Goal: Task Accomplishment & Management: Manage account settings

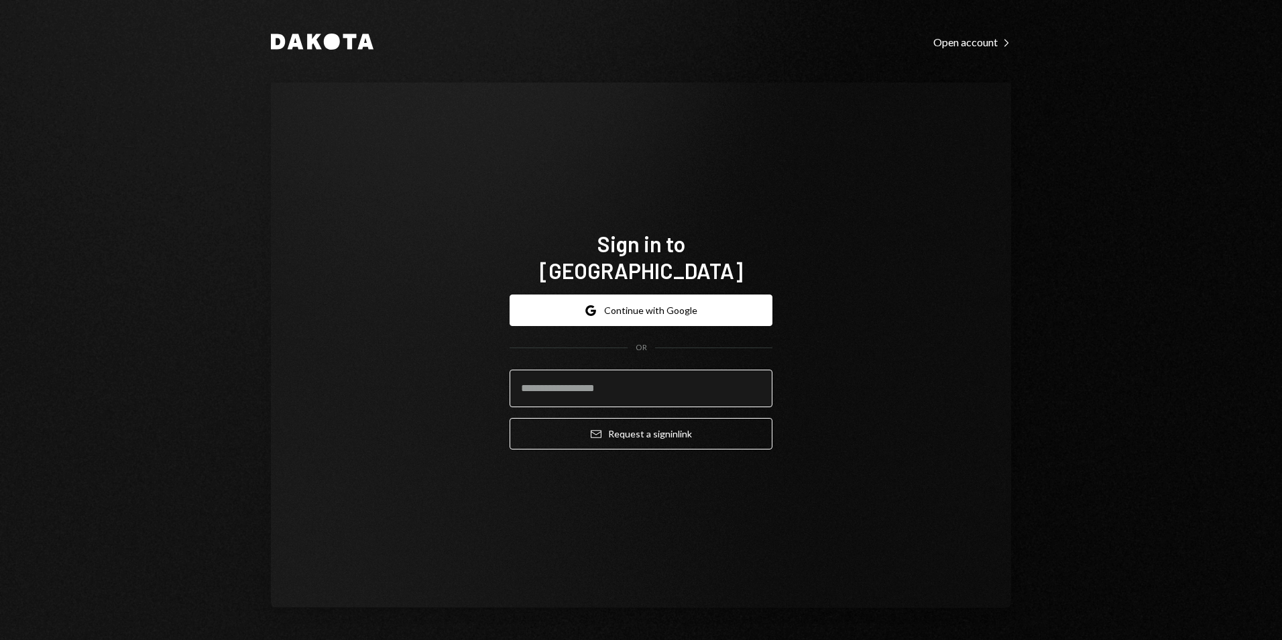
drag, startPoint x: 632, startPoint y: 383, endPoint x: 644, endPoint y: 384, distance: 12.1
click at [632, 383] on input "email" at bounding box center [641, 388] width 263 height 38
type input "**********"
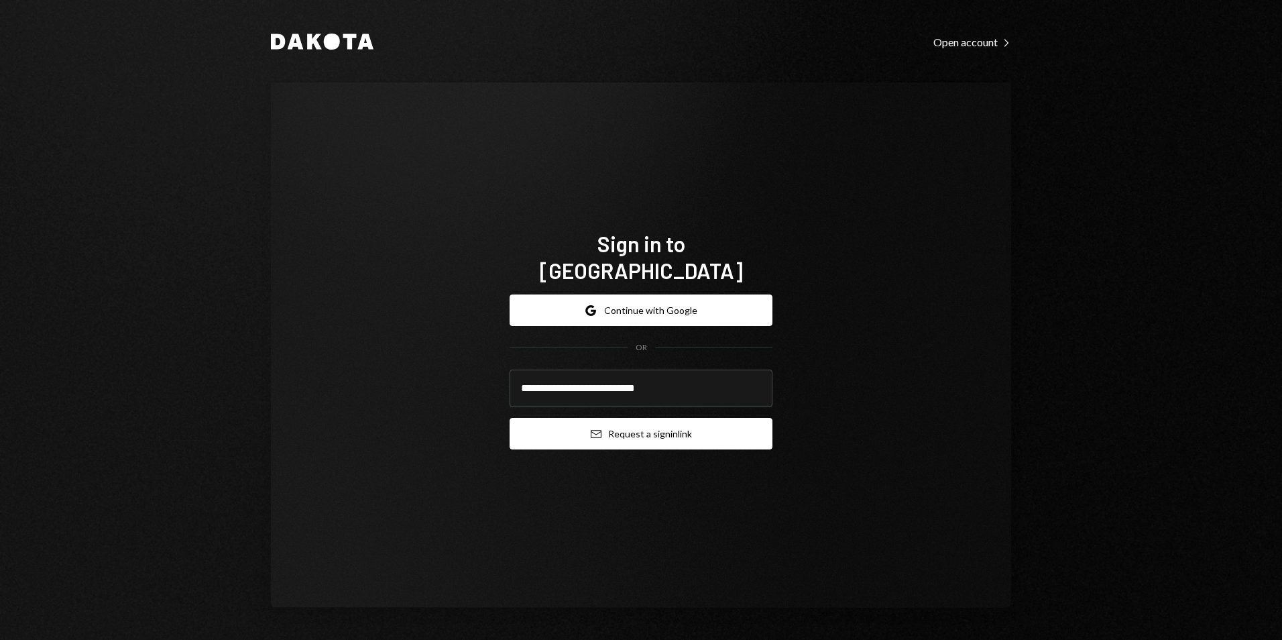
click at [640, 422] on button "Email Request a sign in link" at bounding box center [641, 434] width 263 height 32
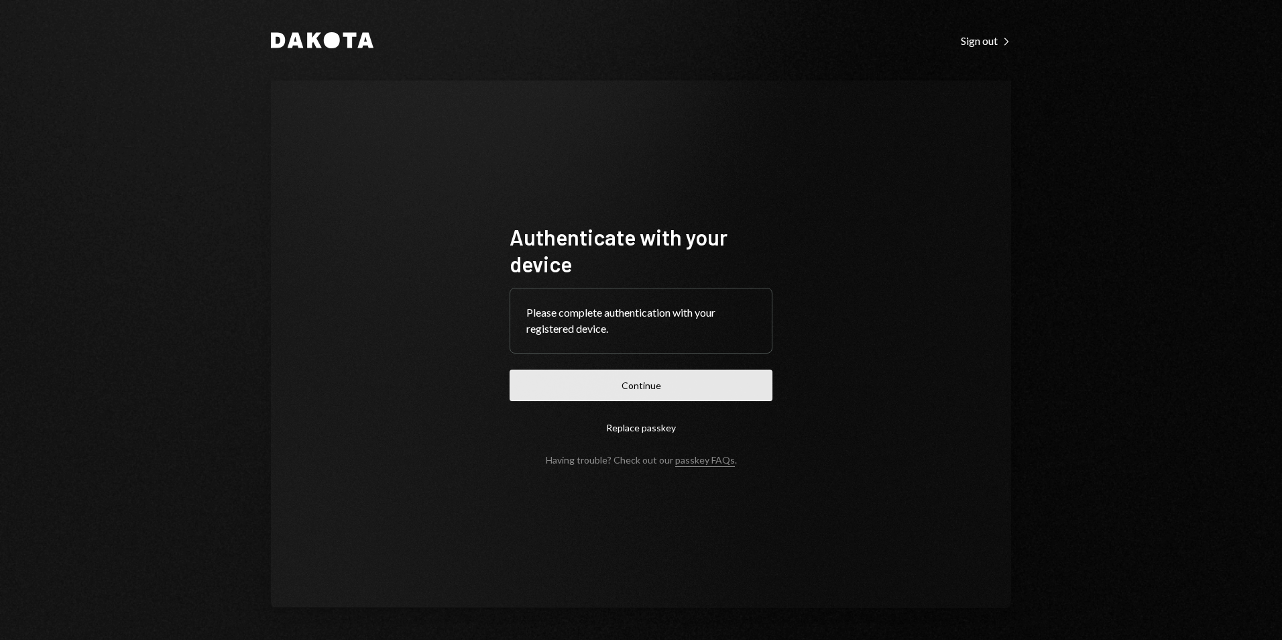
click at [644, 391] on button "Continue" at bounding box center [641, 385] width 263 height 32
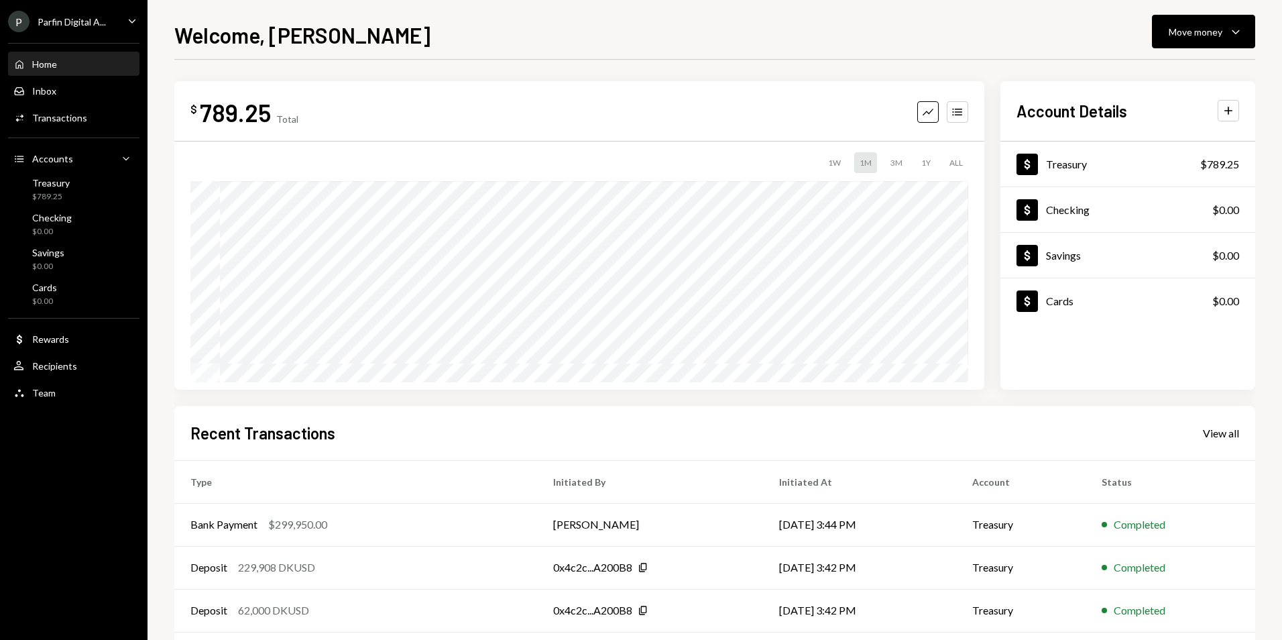
click at [103, 9] on ul "P Parfin Digital A... Caret Down Home Home Inbox Inbox Activities Transactions …" at bounding box center [73, 203] width 147 height 407
click at [105, 25] on div "Parfin Digital A..." at bounding box center [72, 21] width 68 height 11
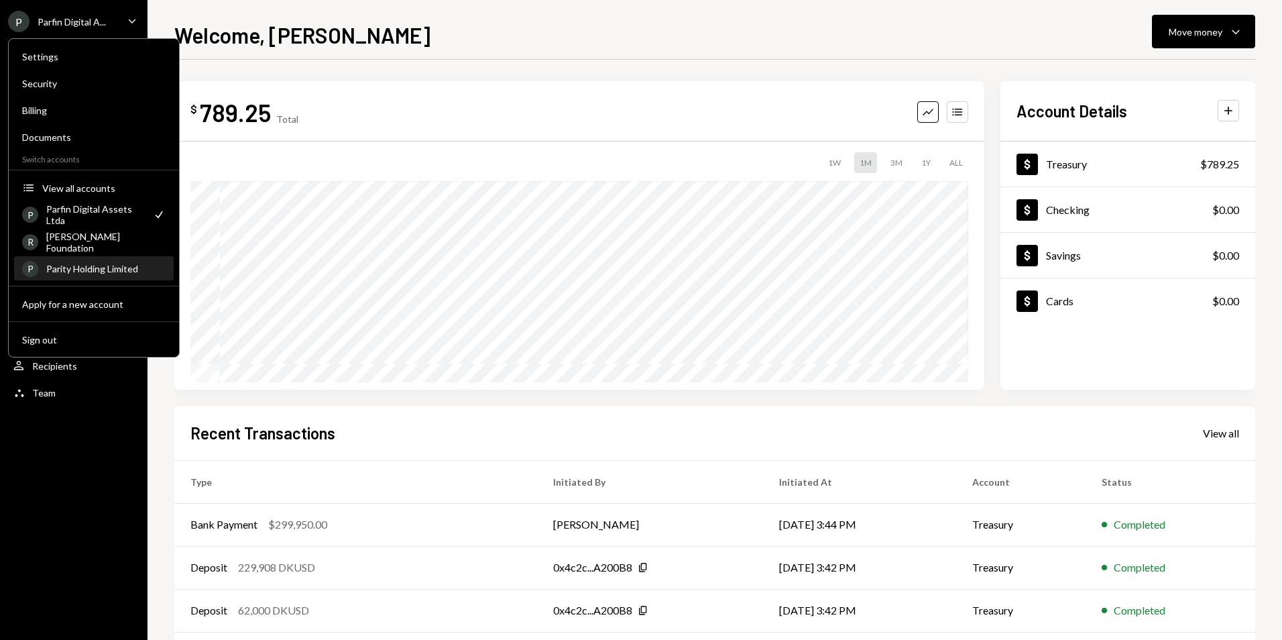
click at [121, 268] on div "Parity Holding Limited" at bounding box center [105, 268] width 119 height 11
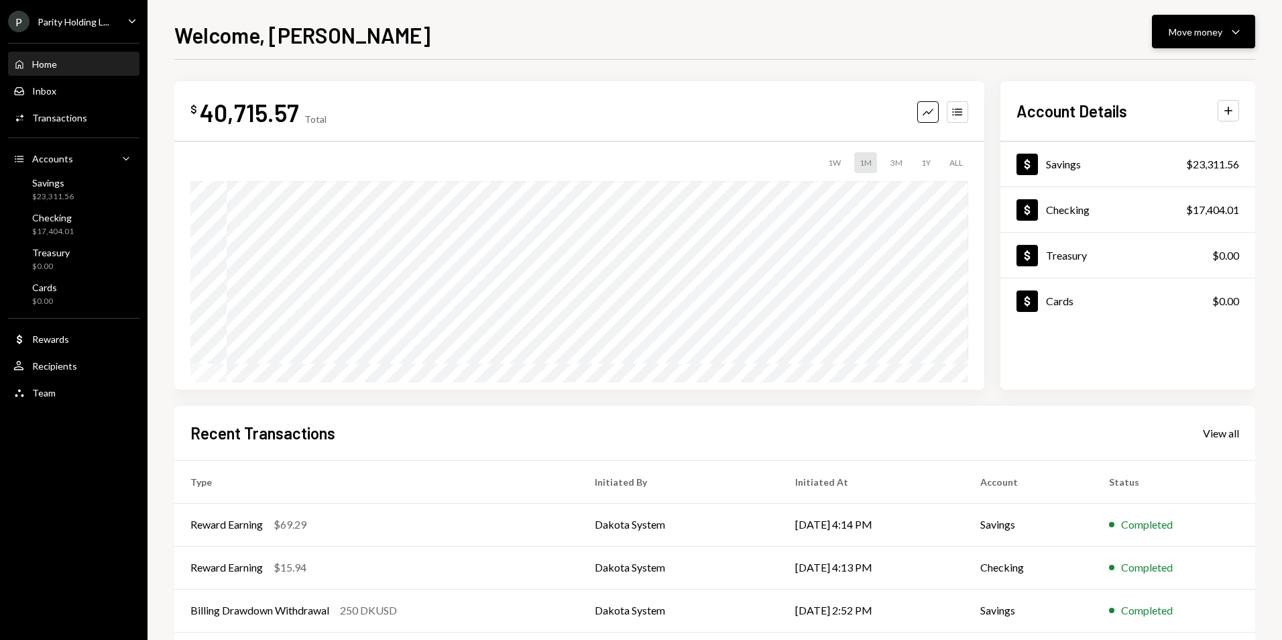
click at [1200, 32] on div "Move money" at bounding box center [1196, 32] width 54 height 14
click at [1211, 109] on div "Convert Transfer" at bounding box center [1183, 102] width 134 height 30
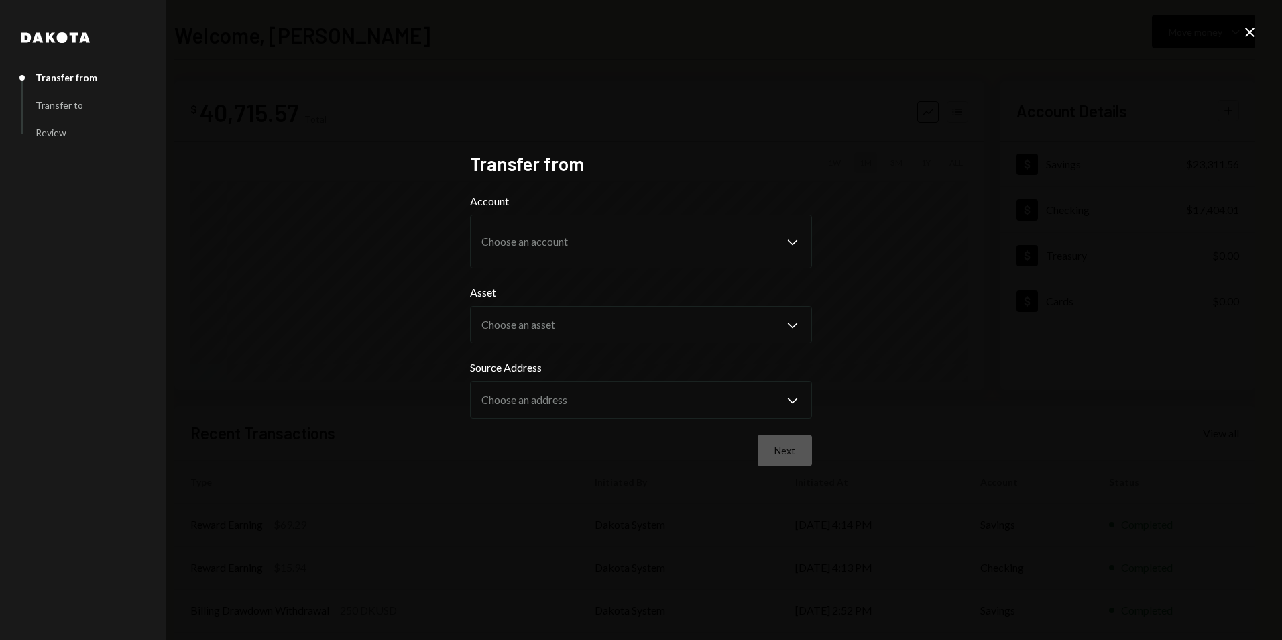
click at [593, 235] on body "P Parity Holding L... Caret Down Home Home Inbox Inbox Activities Transactions …" at bounding box center [641, 320] width 1282 height 640
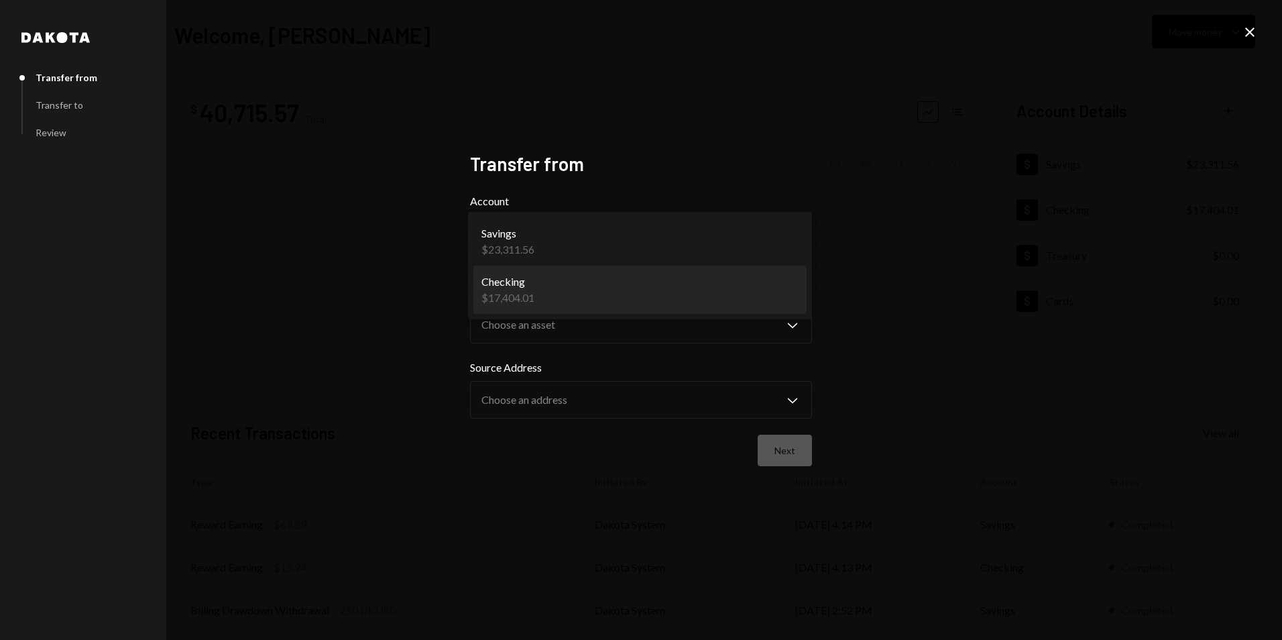
select select "**********"
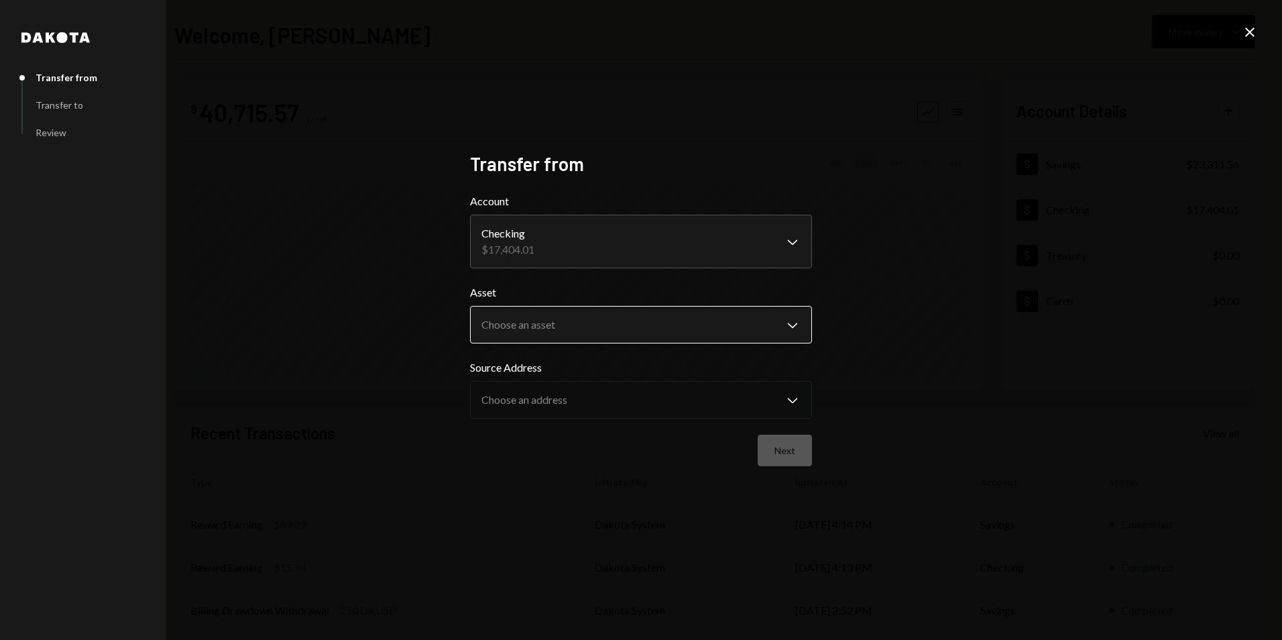
click at [582, 327] on body "P Parity Holding L... Caret Down Home Home Inbox Inbox Activities Transactions …" at bounding box center [641, 320] width 1282 height 640
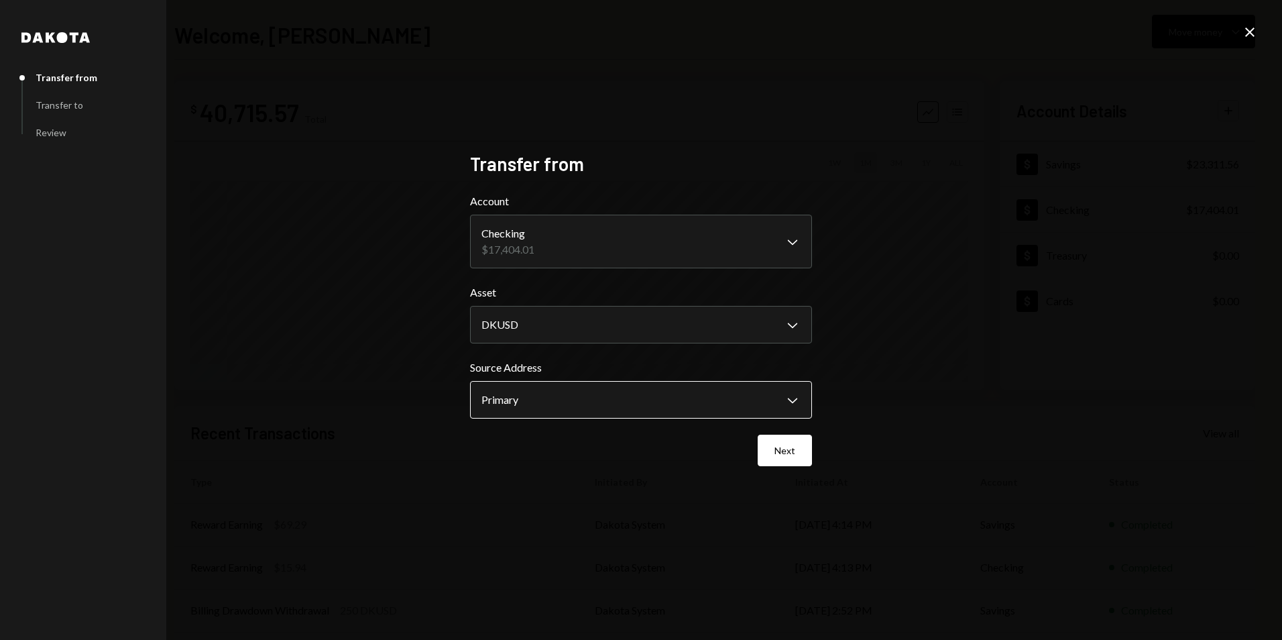
click at [583, 405] on body "P Parity Holding L... Caret Down Home Home Inbox Inbox Activities Transactions …" at bounding box center [641, 320] width 1282 height 640
click at [638, 331] on body "P Parity Holding L... Caret Down Home Home Inbox Inbox Activities Transactions …" at bounding box center [641, 320] width 1282 height 640
click at [561, 335] on body "P Parity Holding L... Caret Down Home Home Inbox Inbox Activities Transactions …" at bounding box center [641, 320] width 1282 height 640
click at [595, 322] on body "P Parity Holding L... Caret Down Home Home Inbox Inbox Activities Transactions …" at bounding box center [641, 320] width 1282 height 640
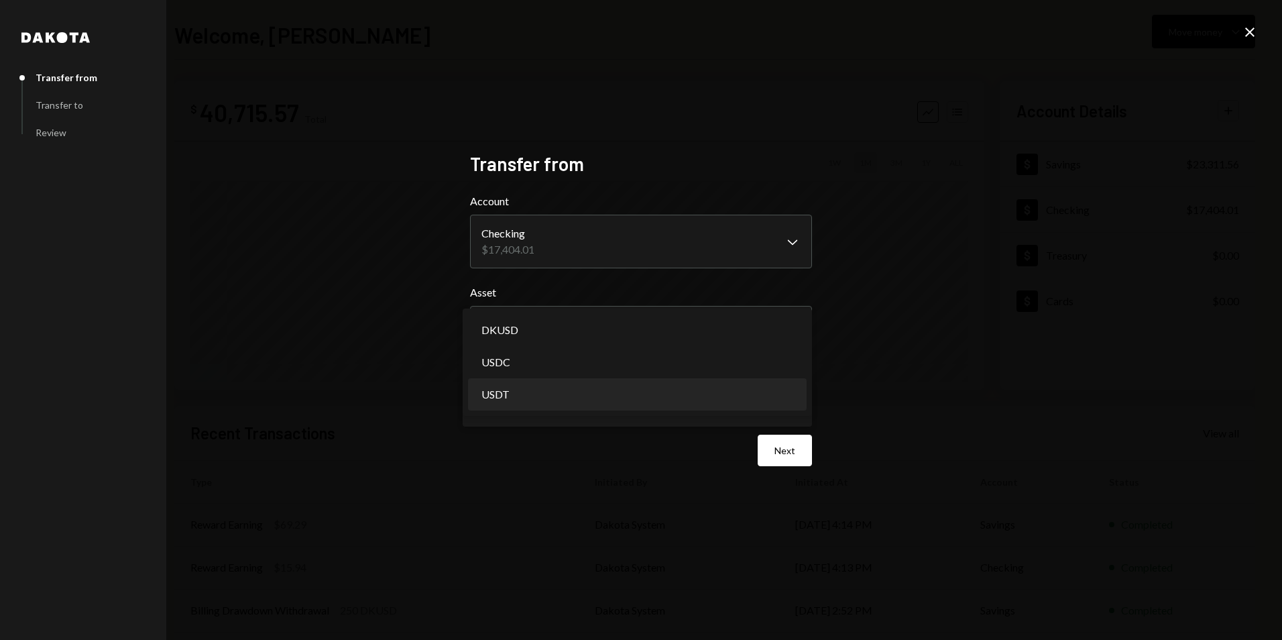
select select "****"
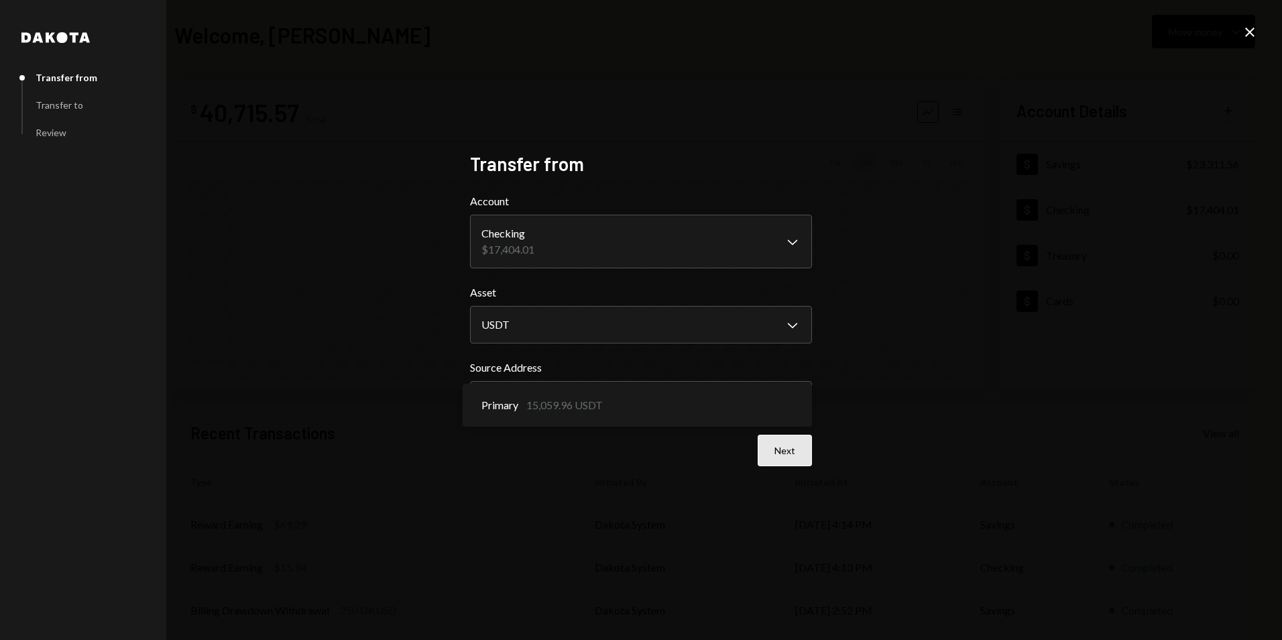
click at [784, 457] on button "Next" at bounding box center [785, 450] width 54 height 32
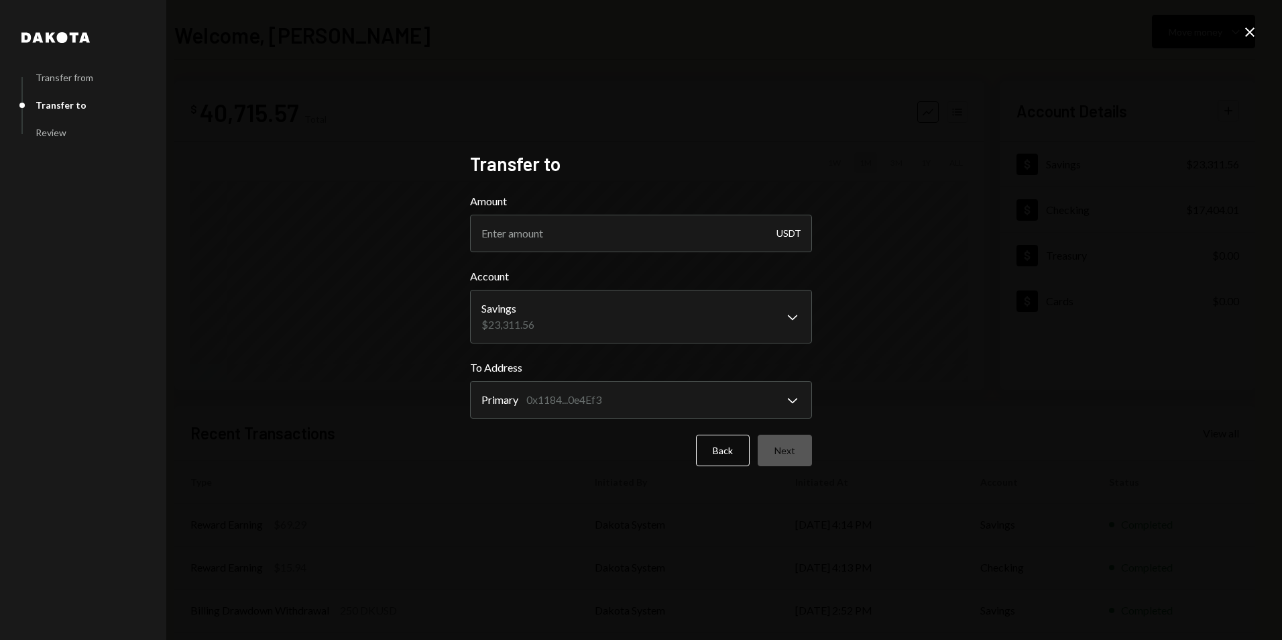
click at [900, 468] on div "**********" at bounding box center [641, 320] width 1282 height 640
click at [727, 408] on body "**********" at bounding box center [641, 320] width 1282 height 640
click at [780, 462] on div "Back Next" at bounding box center [641, 450] width 342 height 32
click at [639, 247] on input "Amount" at bounding box center [641, 234] width 342 height 38
type input "15000"
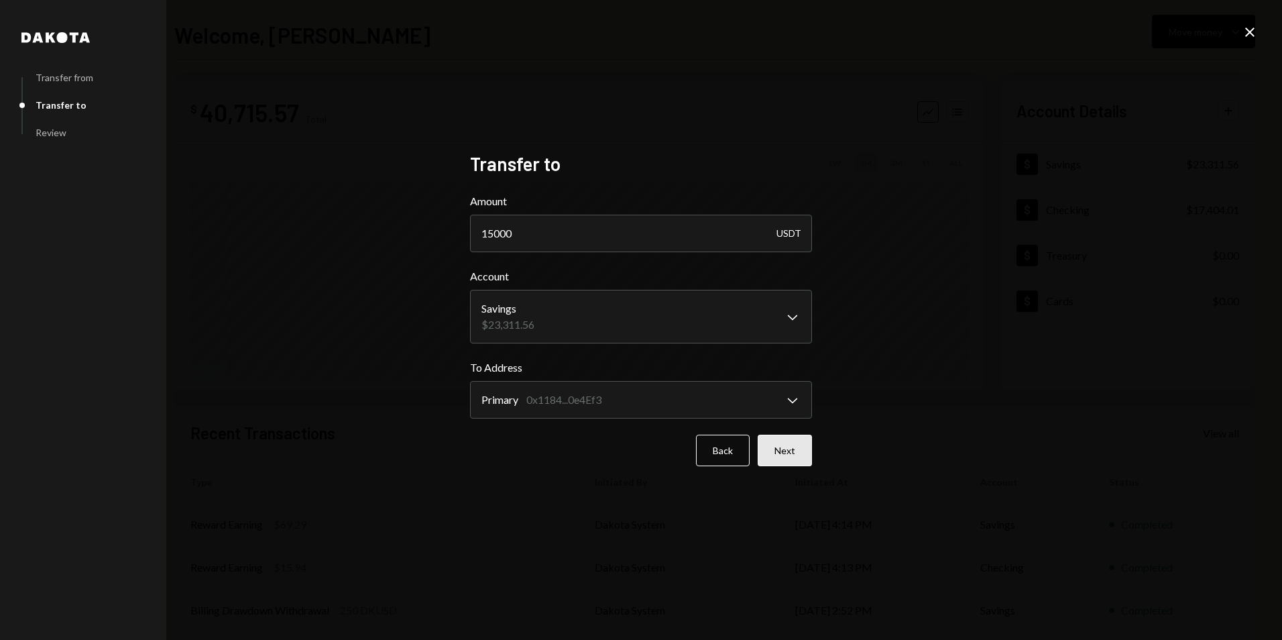
click at [787, 459] on button "Next" at bounding box center [785, 450] width 54 height 32
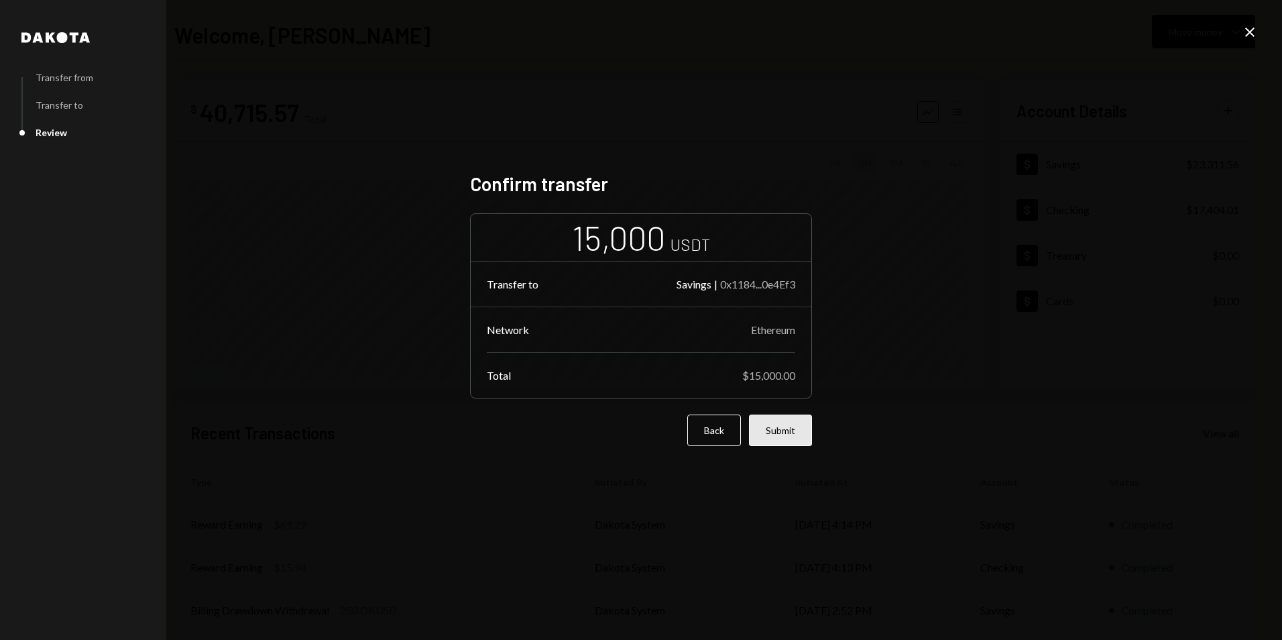
click at [785, 430] on button "Submit" at bounding box center [780, 430] width 63 height 32
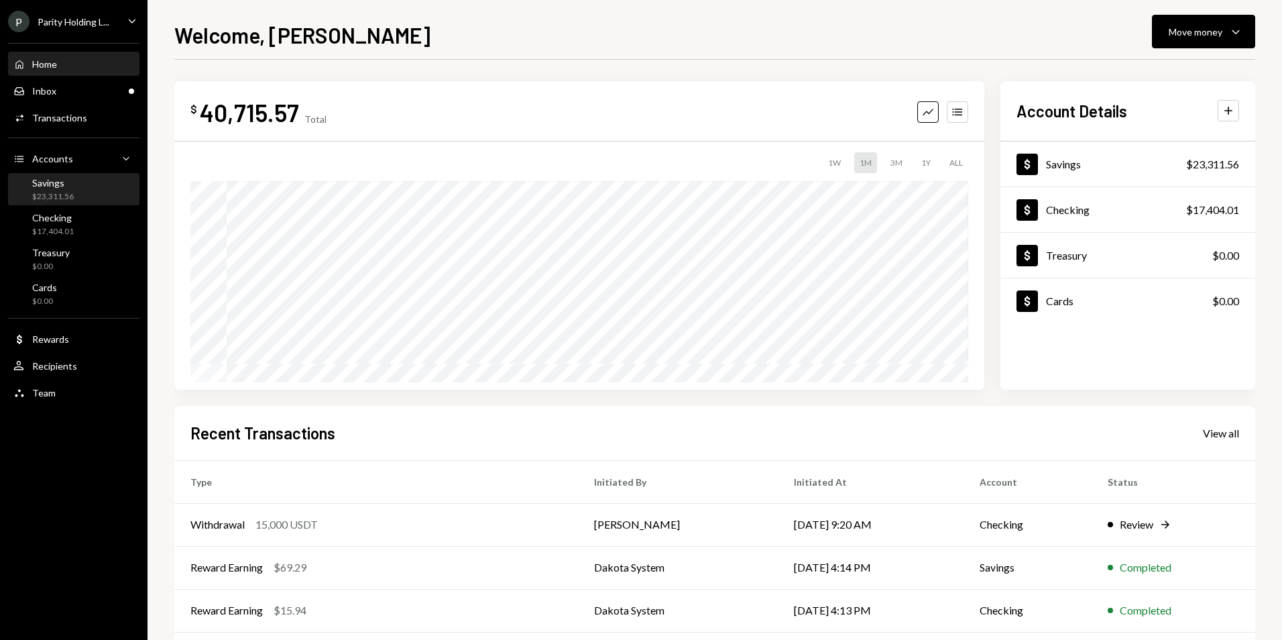
click at [65, 196] on div "$23,311.56" at bounding box center [53, 196] width 42 height 11
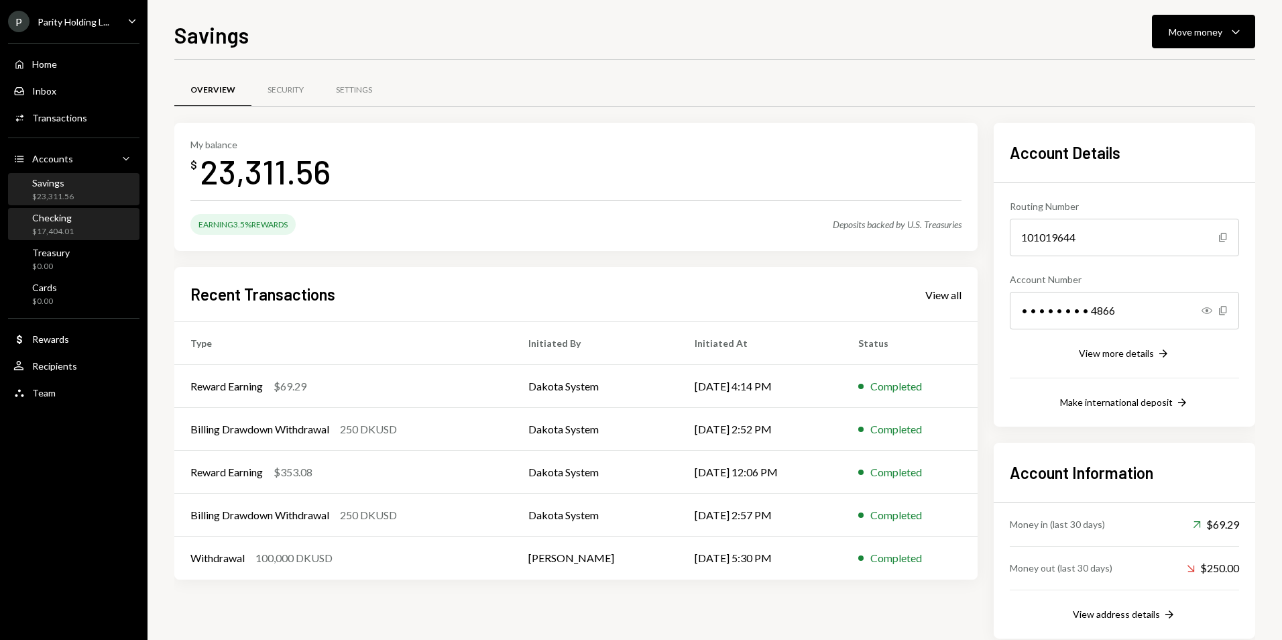
click at [78, 227] on div "Checking $17,404.01" at bounding box center [73, 224] width 121 height 25
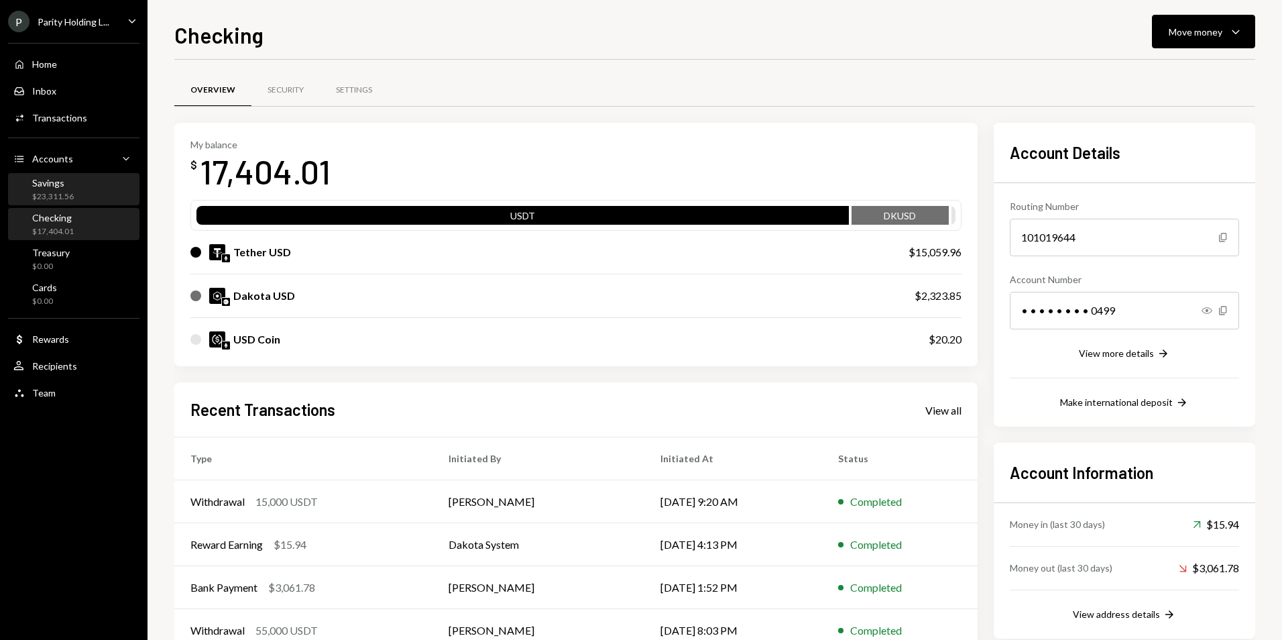
click at [91, 199] on div "Savings $23,311.56" at bounding box center [73, 189] width 121 height 25
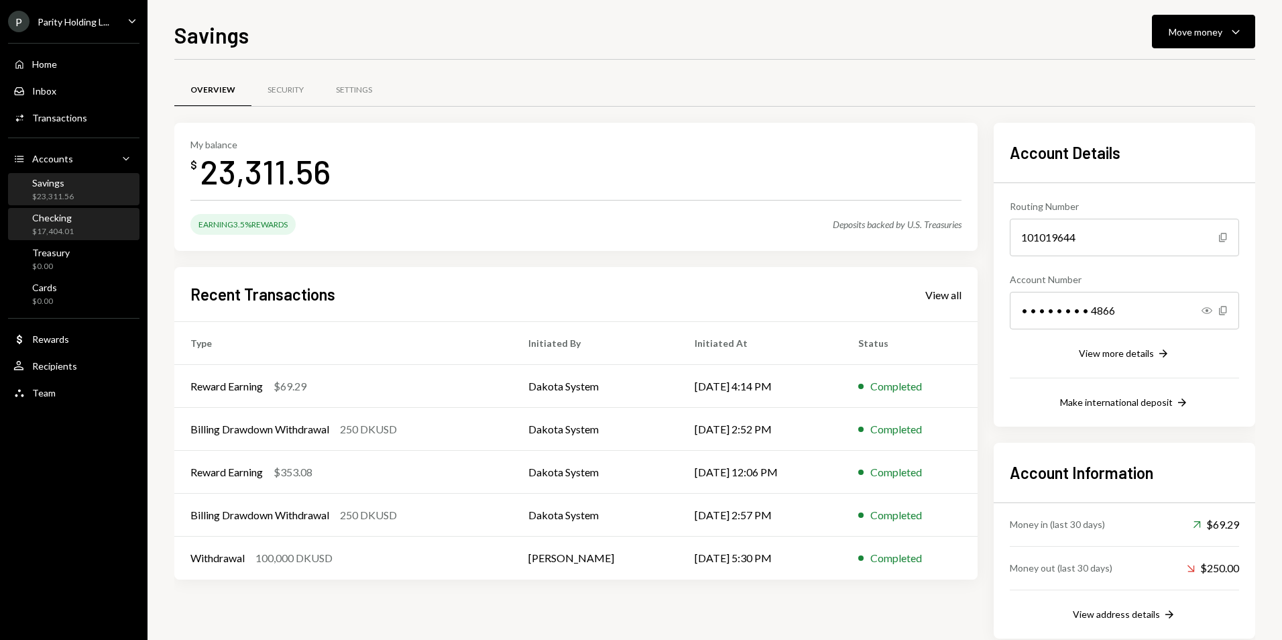
click at [47, 215] on div "Checking" at bounding box center [53, 217] width 42 height 11
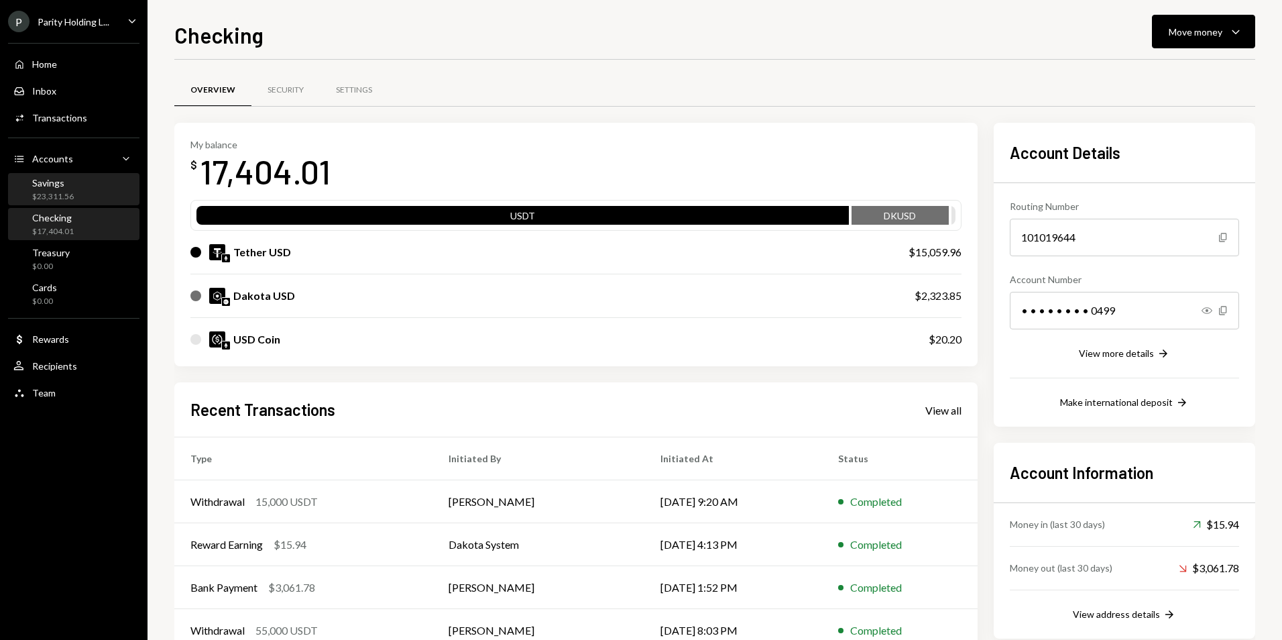
click at [84, 192] on div "Savings $23,311.56" at bounding box center [73, 189] width 121 height 25
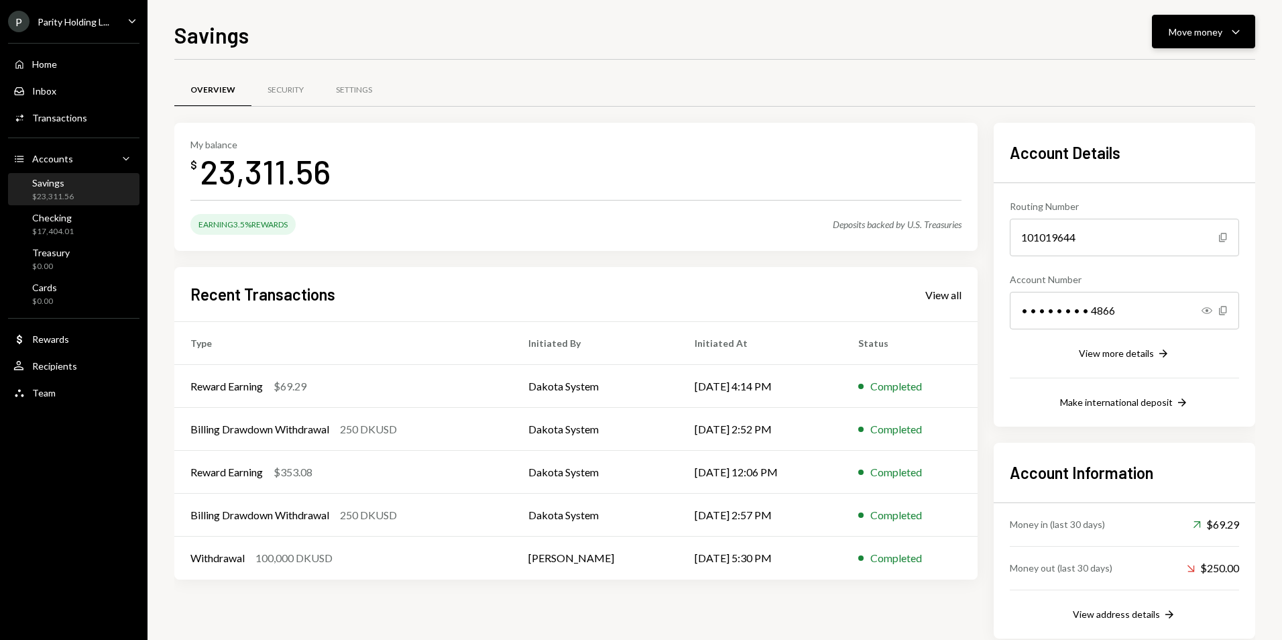
click at [1242, 32] on icon "Caret Down" at bounding box center [1236, 31] width 16 height 16
click at [1198, 178] on div "Swap stablecoins" at bounding box center [1193, 174] width 98 height 14
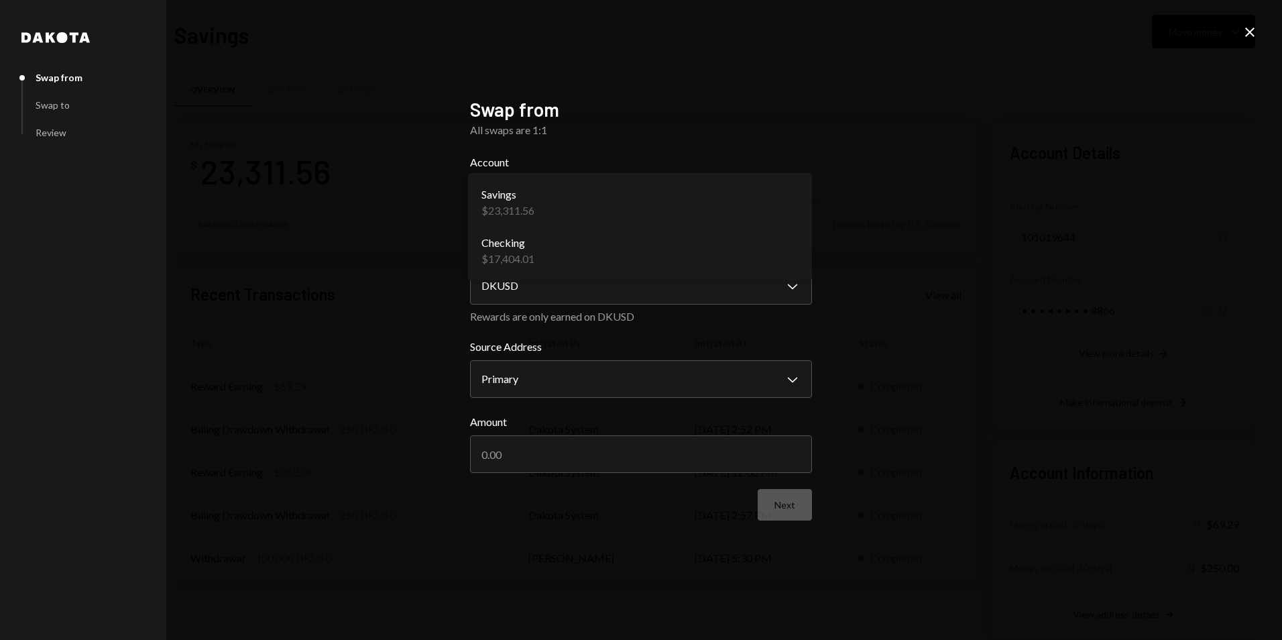
click at [611, 208] on body "P Parity Holding L... Caret Down Home Home Inbox Inbox Activities Transactions …" at bounding box center [641, 320] width 1282 height 640
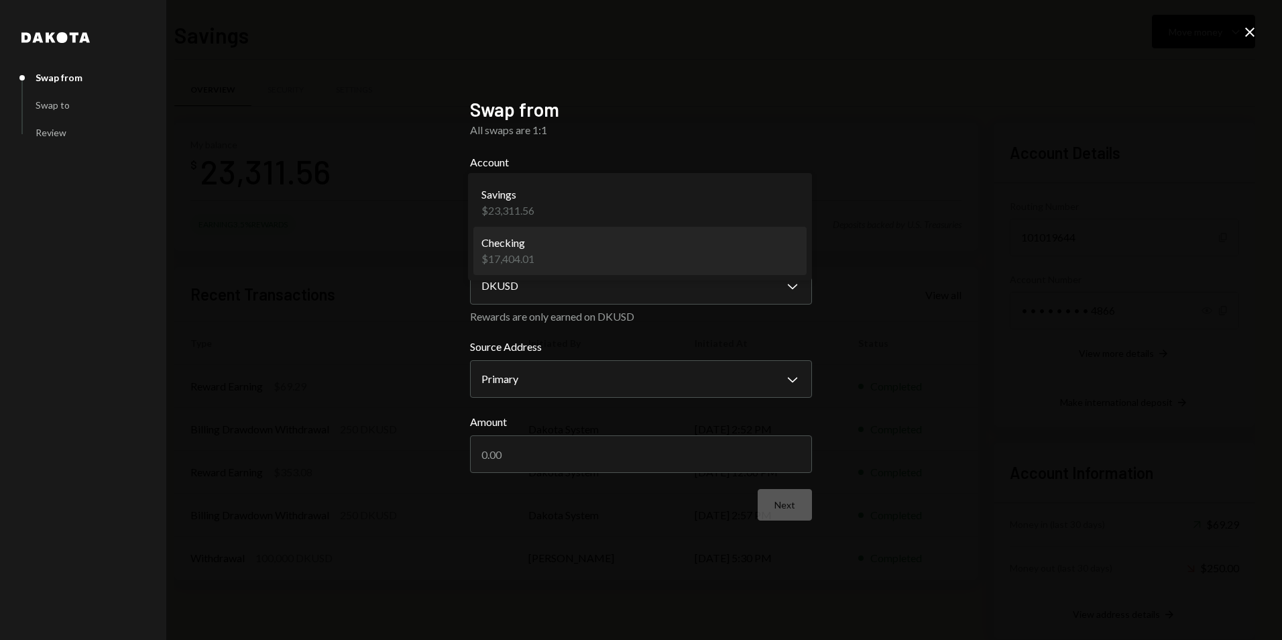
select select "**********"
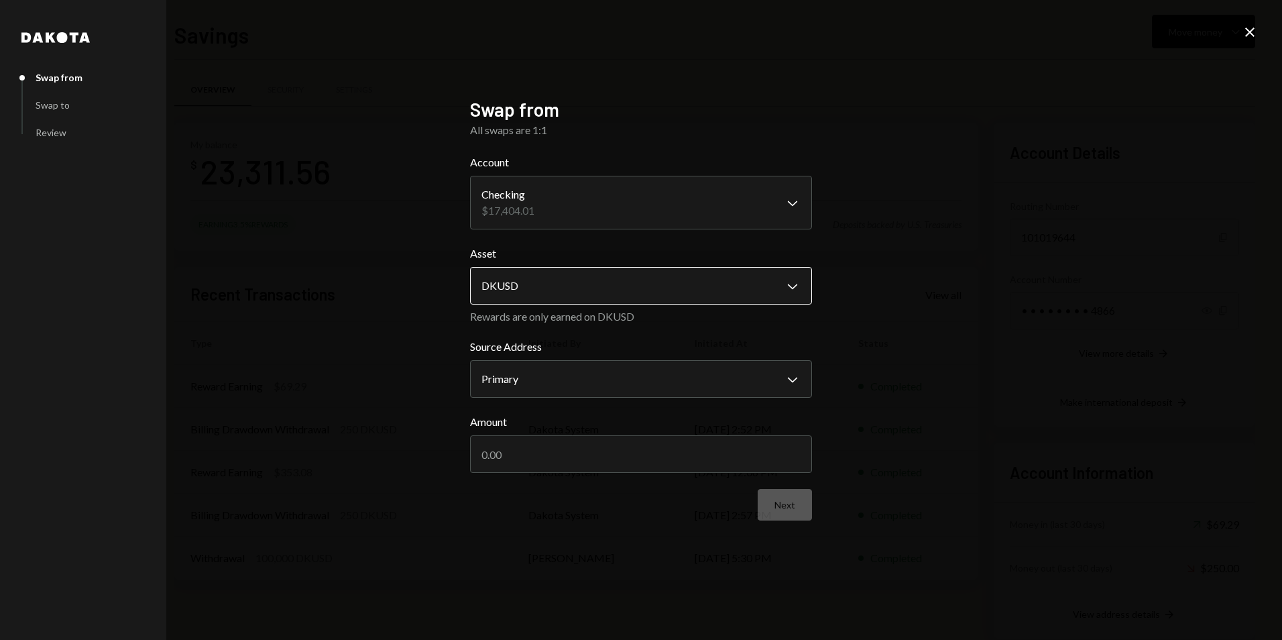
click at [593, 283] on body "P Parity Holding L... Caret Down Home Home Inbox Inbox Activities Transactions …" at bounding box center [641, 320] width 1282 height 640
click at [545, 465] on input "Amount" at bounding box center [641, 454] width 342 height 38
type input "2000"
click at [780, 504] on button "Next" at bounding box center [785, 505] width 54 height 32
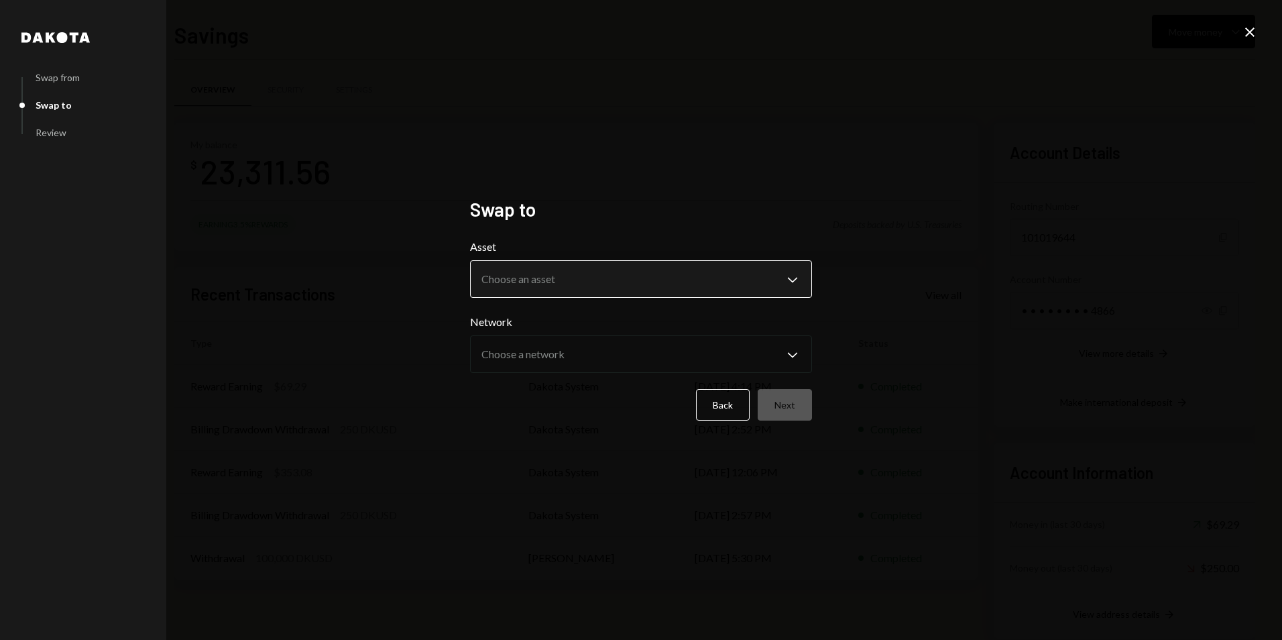
click at [699, 277] on body "P Parity Holding L... Caret Down Home Home Inbox Inbox Activities Transactions …" at bounding box center [641, 320] width 1282 height 640
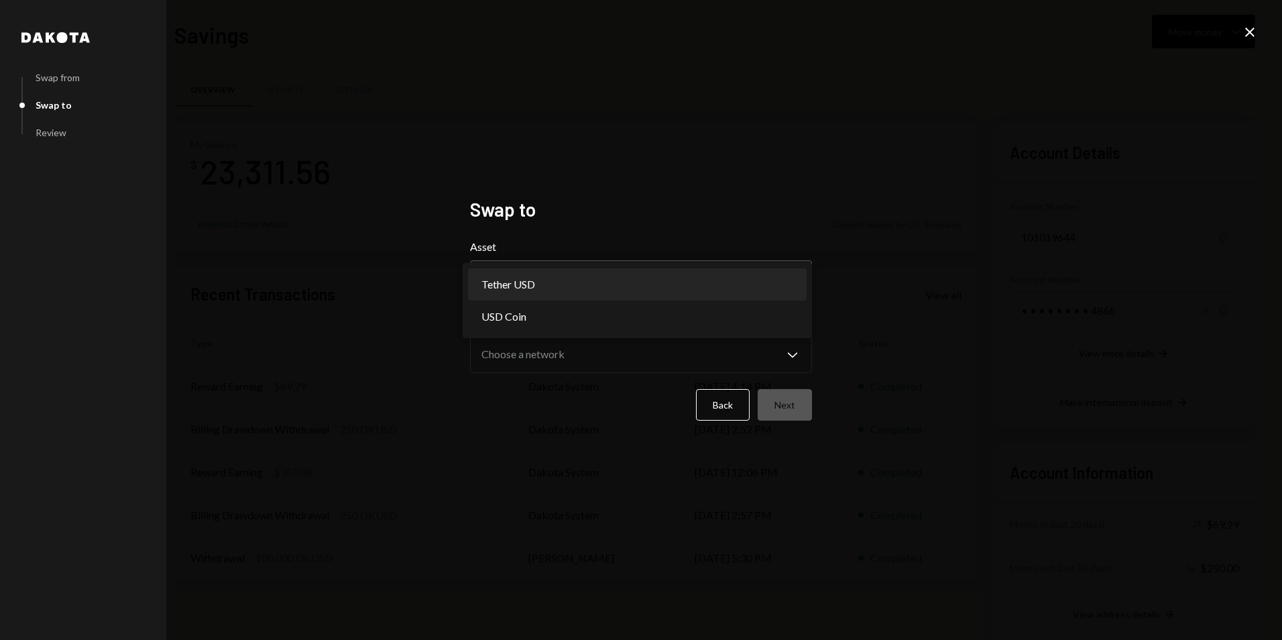
select select "****"
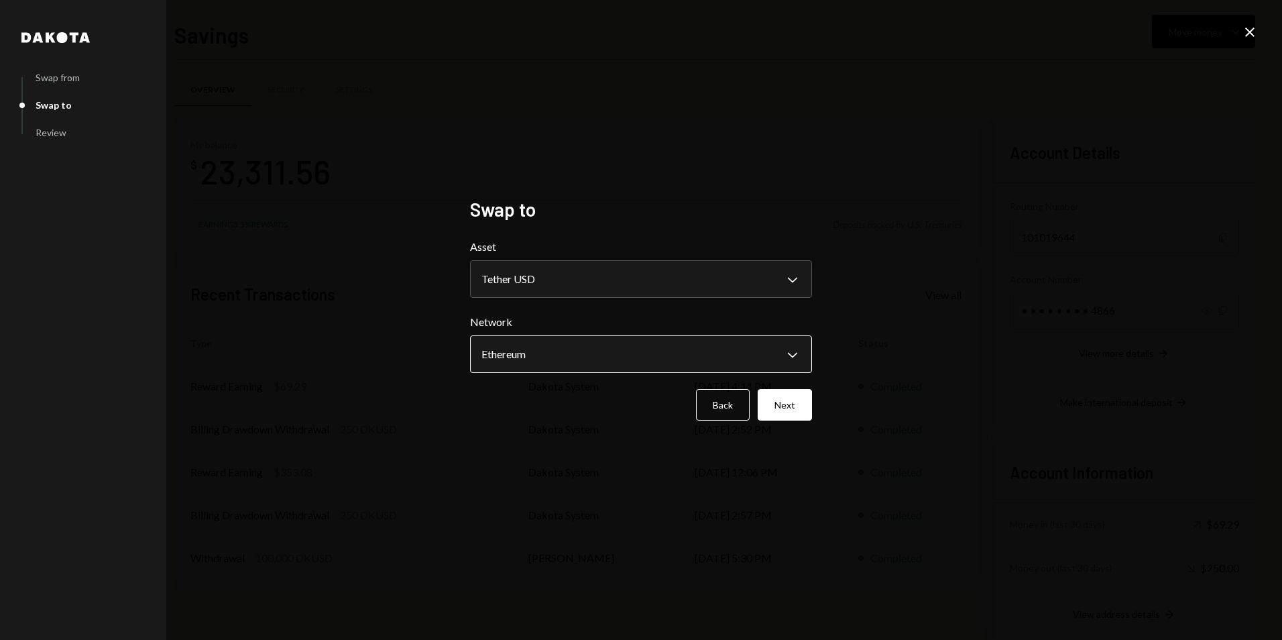
click at [579, 361] on body "P Parity Holding L... Caret Down Home Home Inbox Inbox Activities Transactions …" at bounding box center [641, 320] width 1282 height 640
click at [794, 416] on button "Next" at bounding box center [785, 405] width 54 height 32
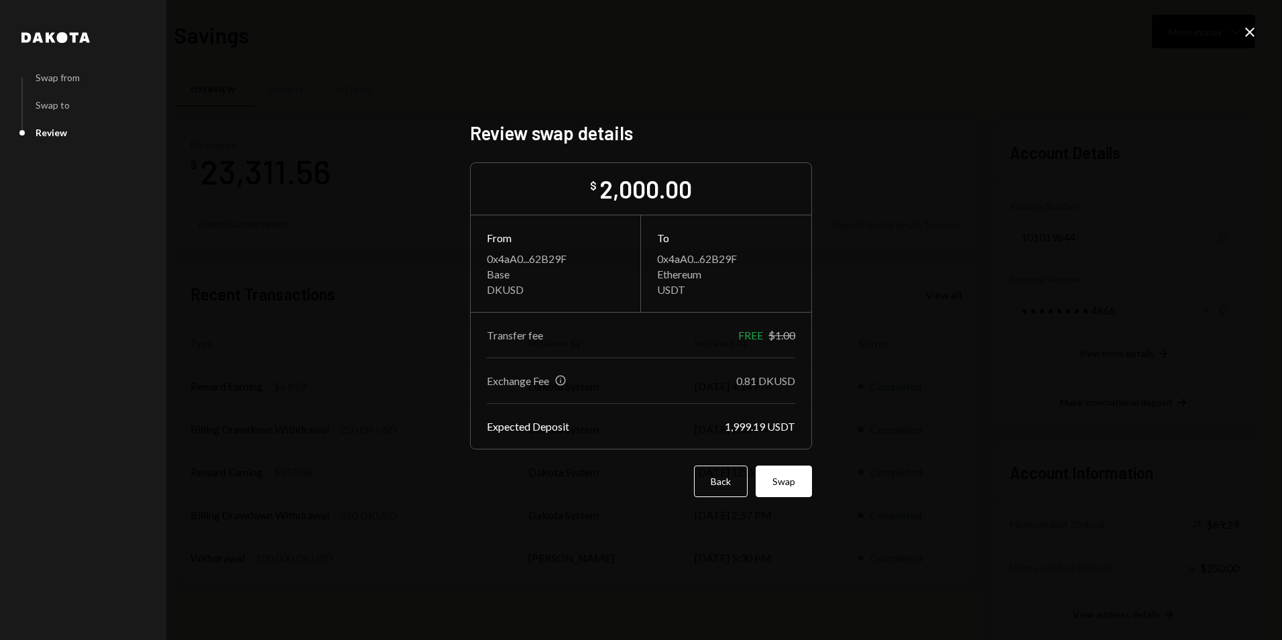
click at [791, 461] on form "$ 2,000.00 From 0x4aA0...62B29F Base DKUSD To 0x4aA0...62B29F Ethereum USDT Tra…" at bounding box center [641, 329] width 342 height 335
click at [798, 494] on button "Swap" at bounding box center [784, 481] width 56 height 32
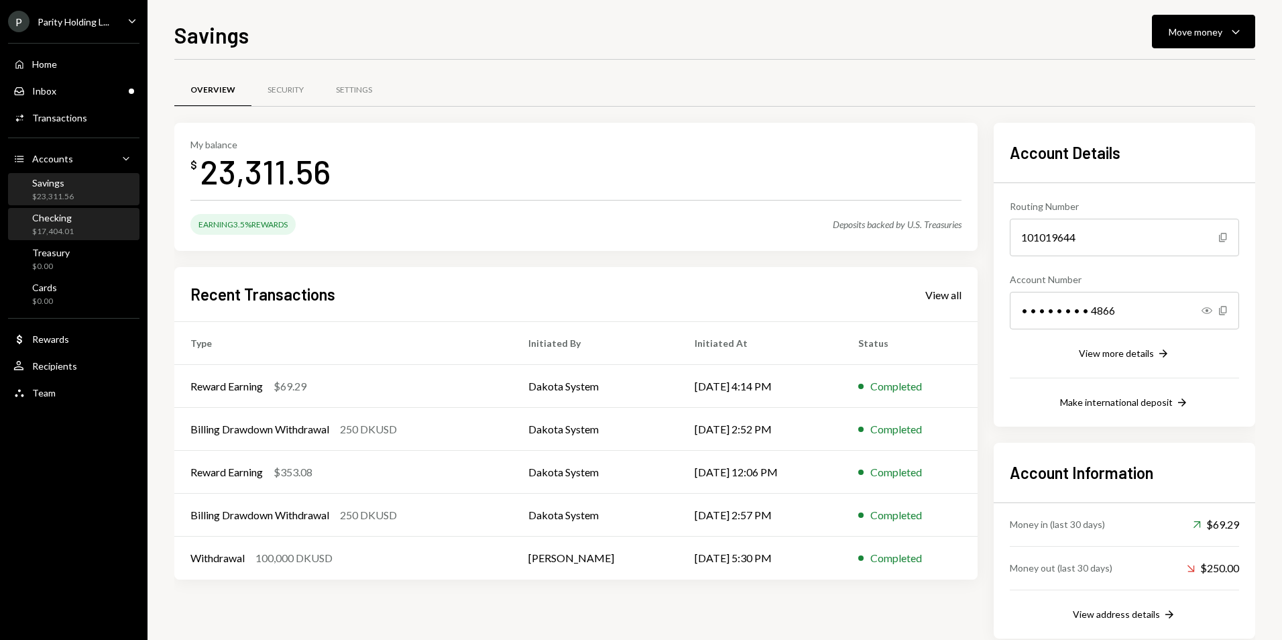
click at [89, 229] on div "Checking $17,404.01" at bounding box center [73, 224] width 121 height 25
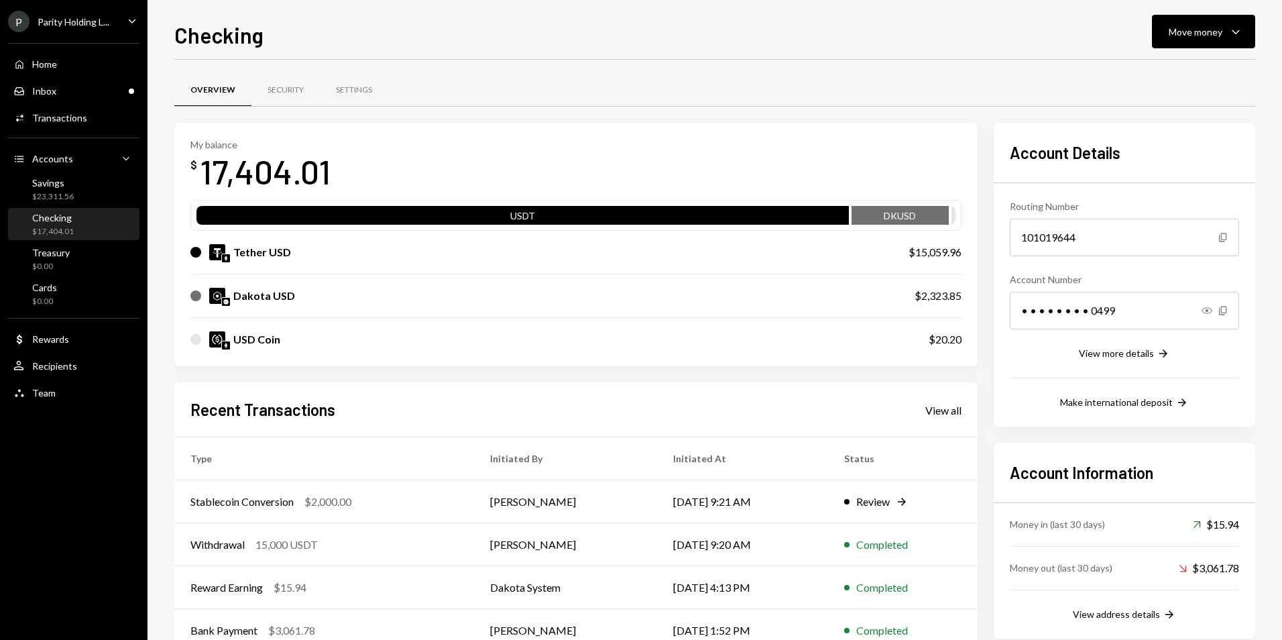
click at [85, 196] on div "Savings $23,311.56" at bounding box center [73, 189] width 121 height 25
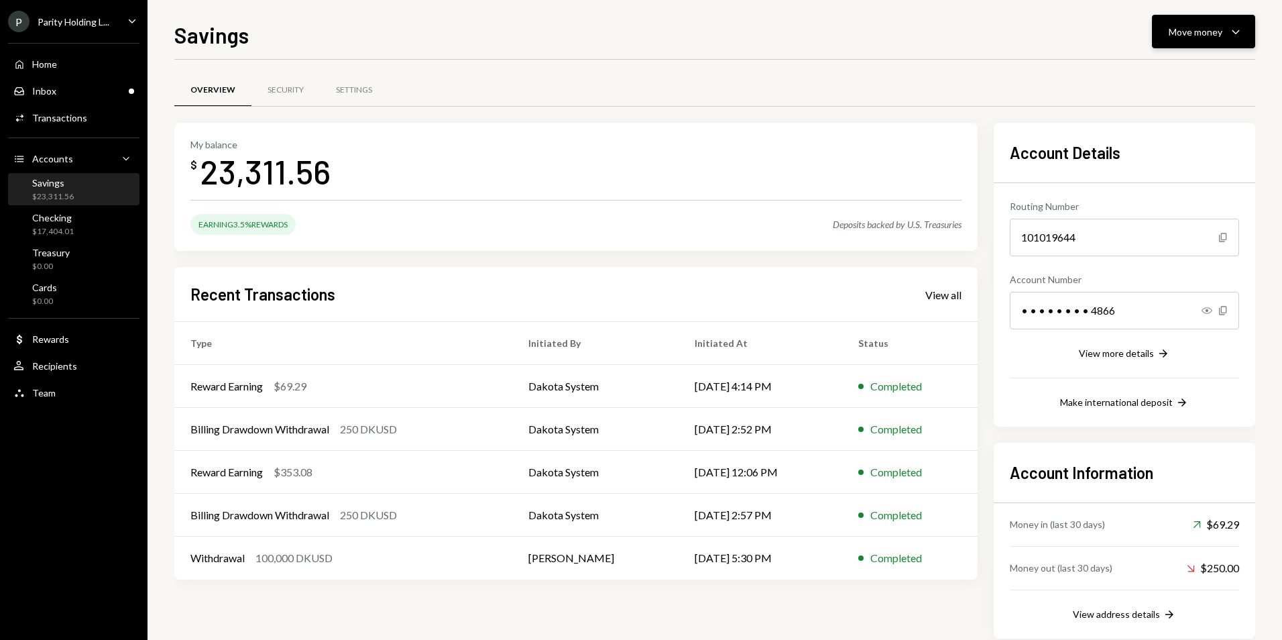
click at [1232, 40] on div "Caret Down" at bounding box center [1236, 31] width 16 height 16
click at [1190, 100] on div "Transfer" at bounding box center [1193, 102] width 98 height 14
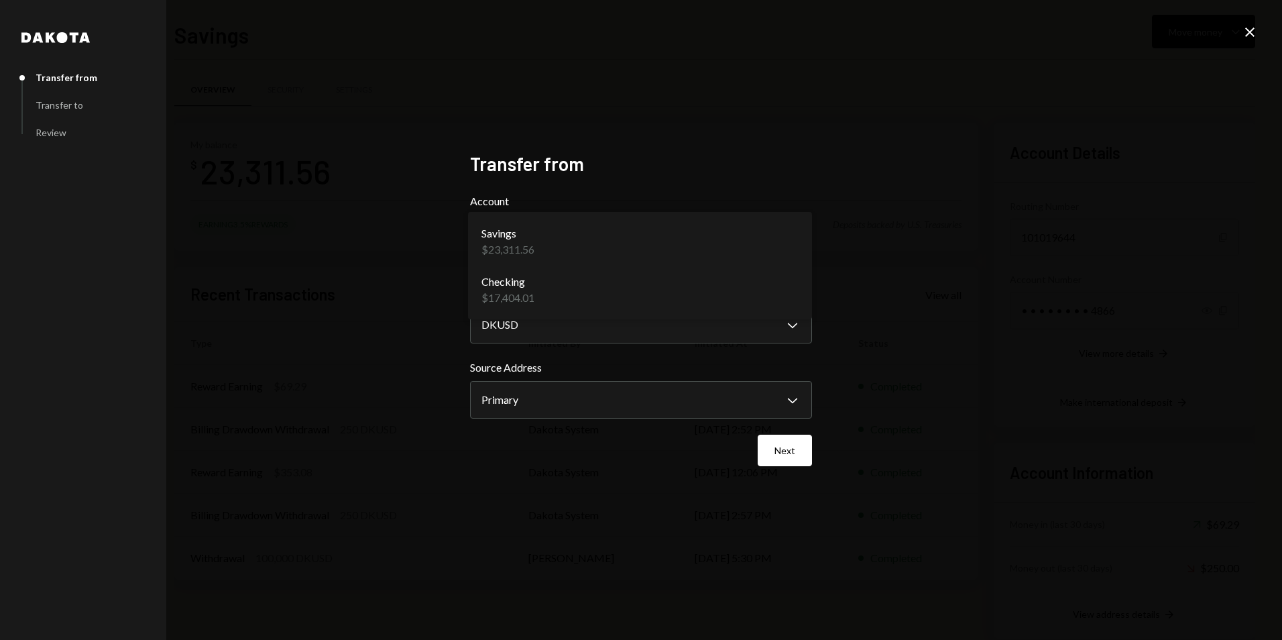
click at [570, 255] on body "P Parity Holding L... Caret Down Home Home Inbox Inbox Activities Transactions …" at bounding box center [641, 320] width 1282 height 640
click at [558, 329] on body "P Parity Holding L... Caret Down Home Home Inbox Inbox Activities Transactions …" at bounding box center [641, 320] width 1282 height 640
click at [563, 361] on label "Source Address" at bounding box center [641, 367] width 342 height 16
click at [811, 453] on button "Next" at bounding box center [785, 450] width 54 height 32
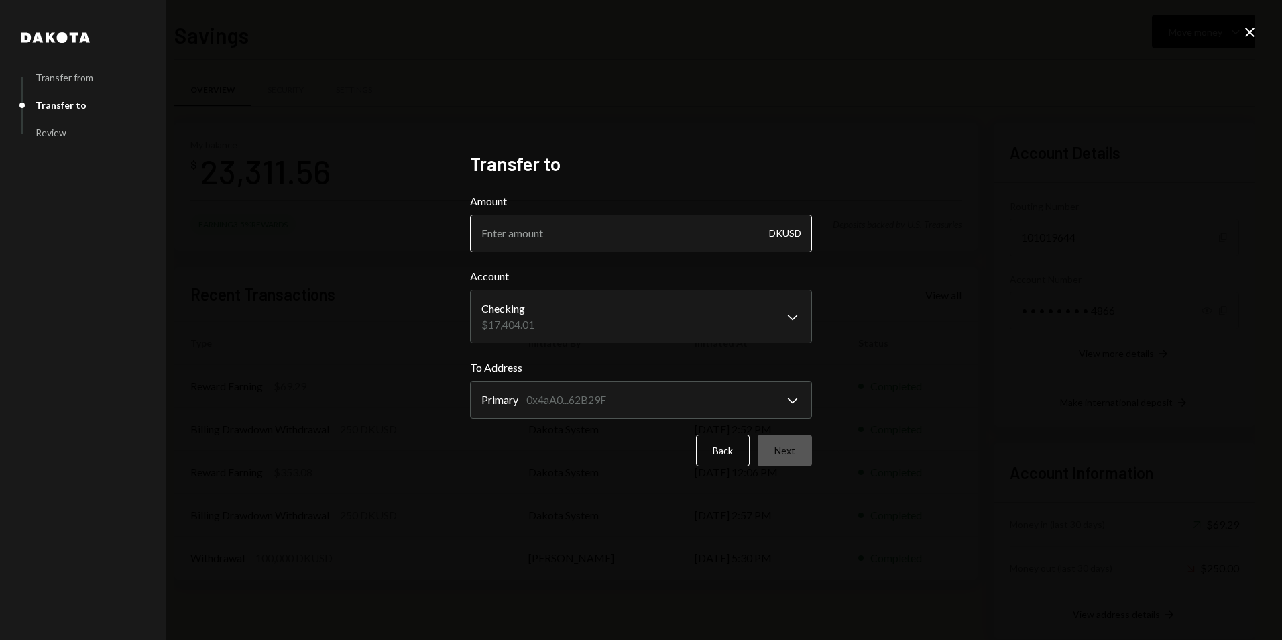
click at [600, 232] on input "Amount" at bounding box center [641, 234] width 342 height 38
type input "17400"
click at [798, 449] on button "Next" at bounding box center [785, 450] width 54 height 32
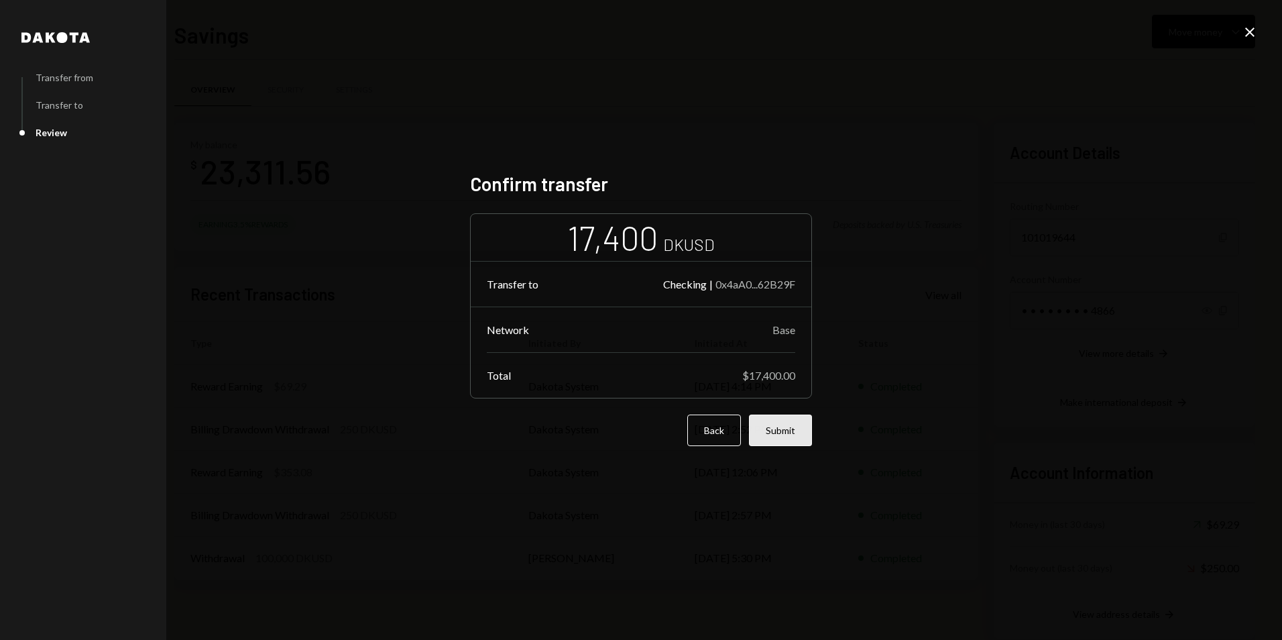
click at [796, 434] on button "Submit" at bounding box center [780, 430] width 63 height 32
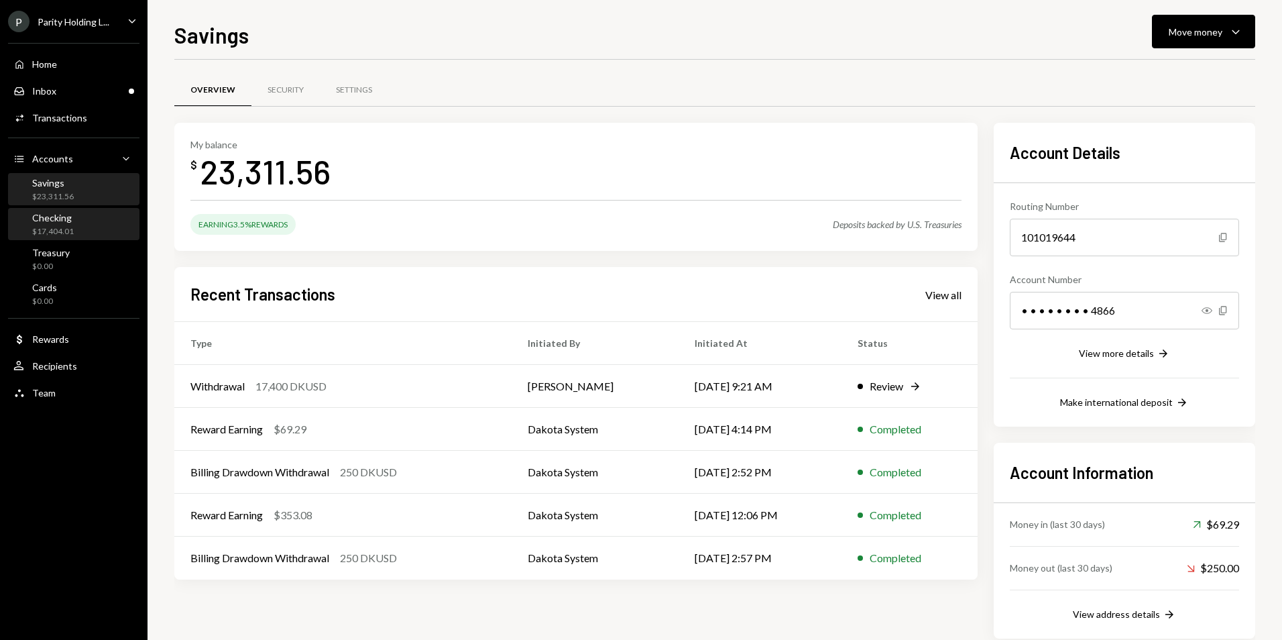
click at [62, 215] on div "Checking" at bounding box center [53, 217] width 42 height 11
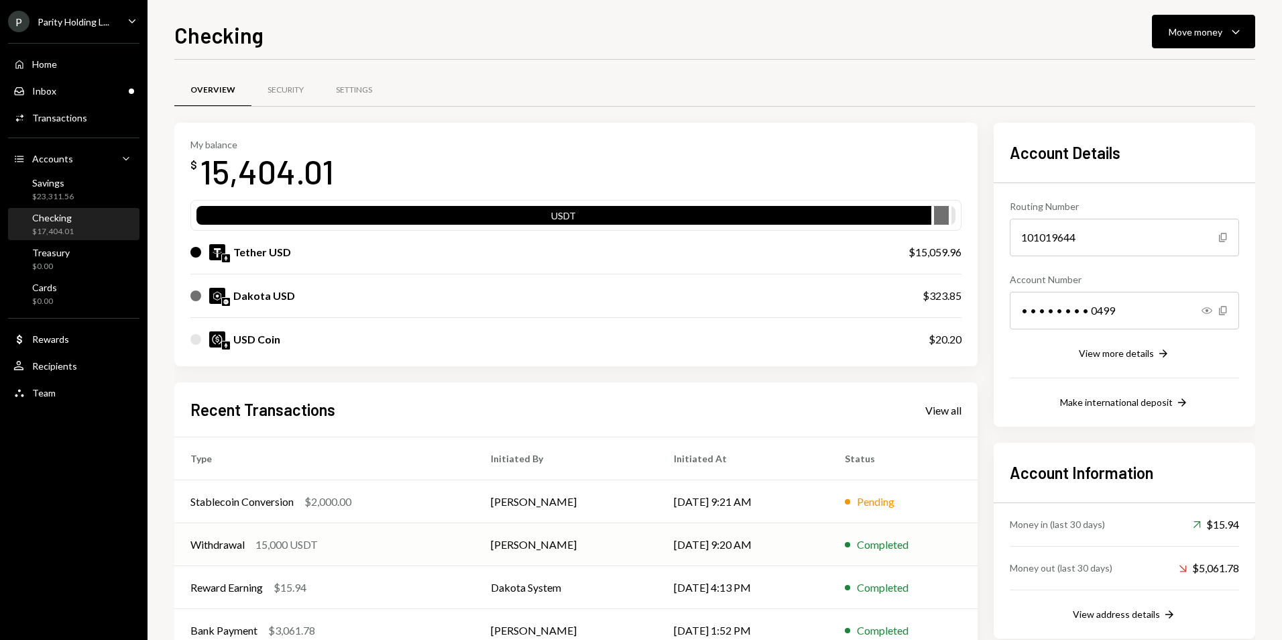
click at [790, 542] on td "[DATE] 9:20 AM" at bounding box center [743, 544] width 171 height 43
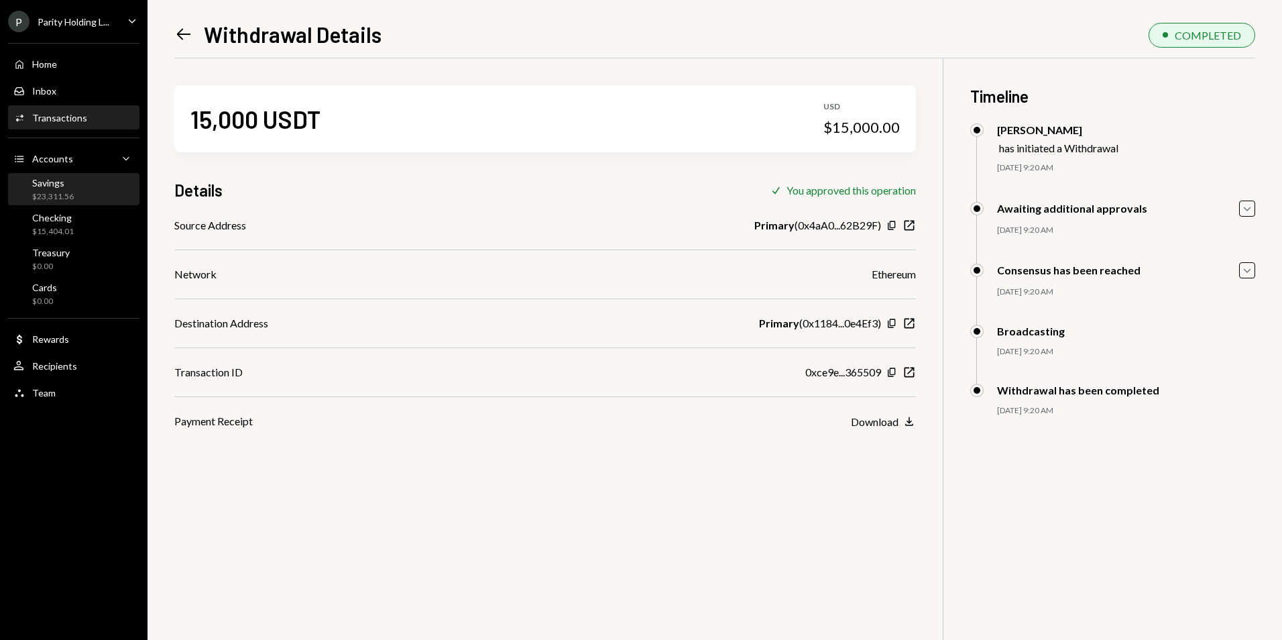
click at [72, 194] on div "$23,311.56" at bounding box center [53, 196] width 42 height 11
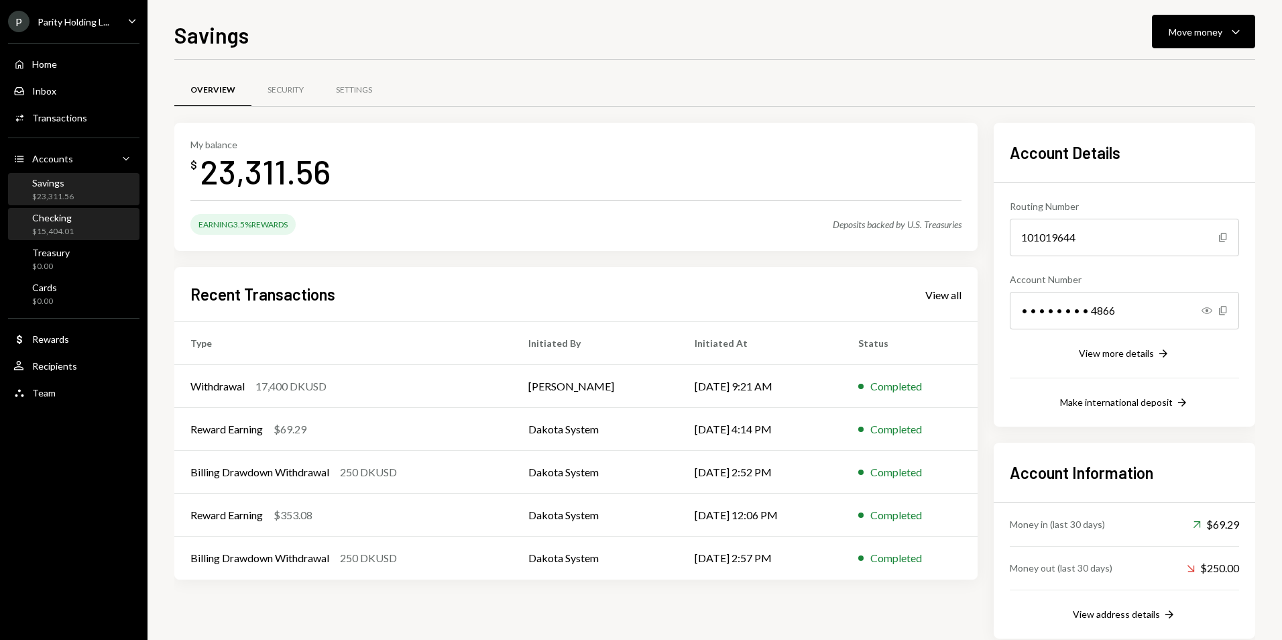
click at [65, 223] on div "Checking $15,404.01" at bounding box center [53, 224] width 42 height 25
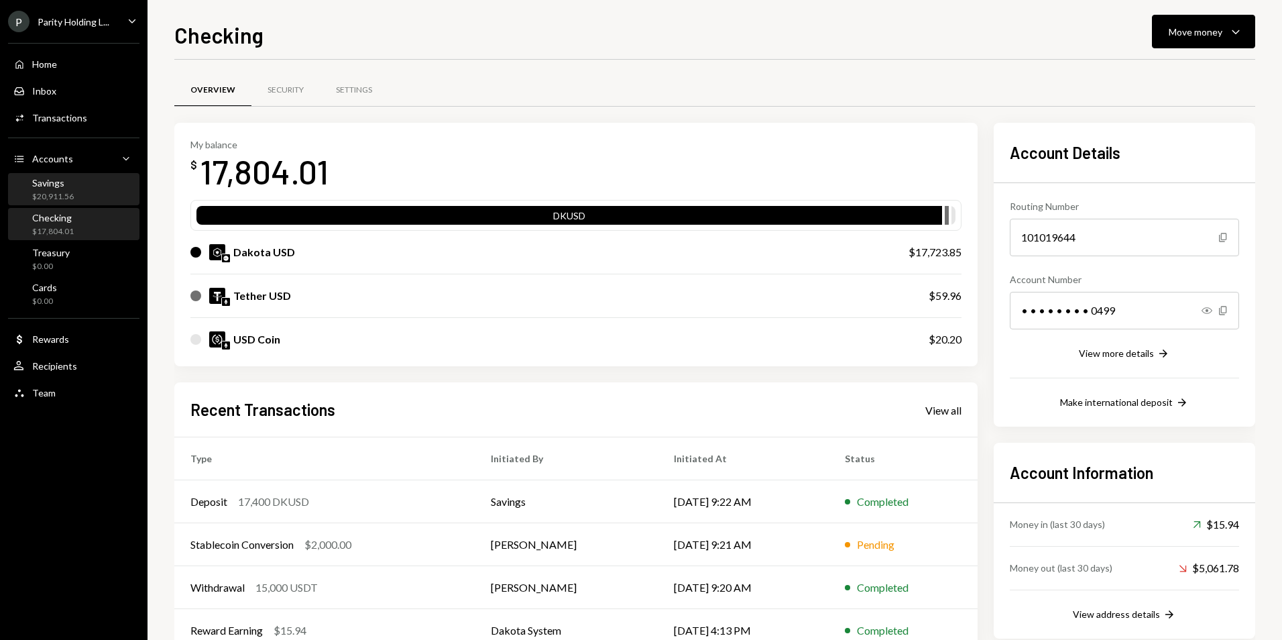
click at [86, 184] on div "Savings $20,911.56" at bounding box center [73, 189] width 121 height 25
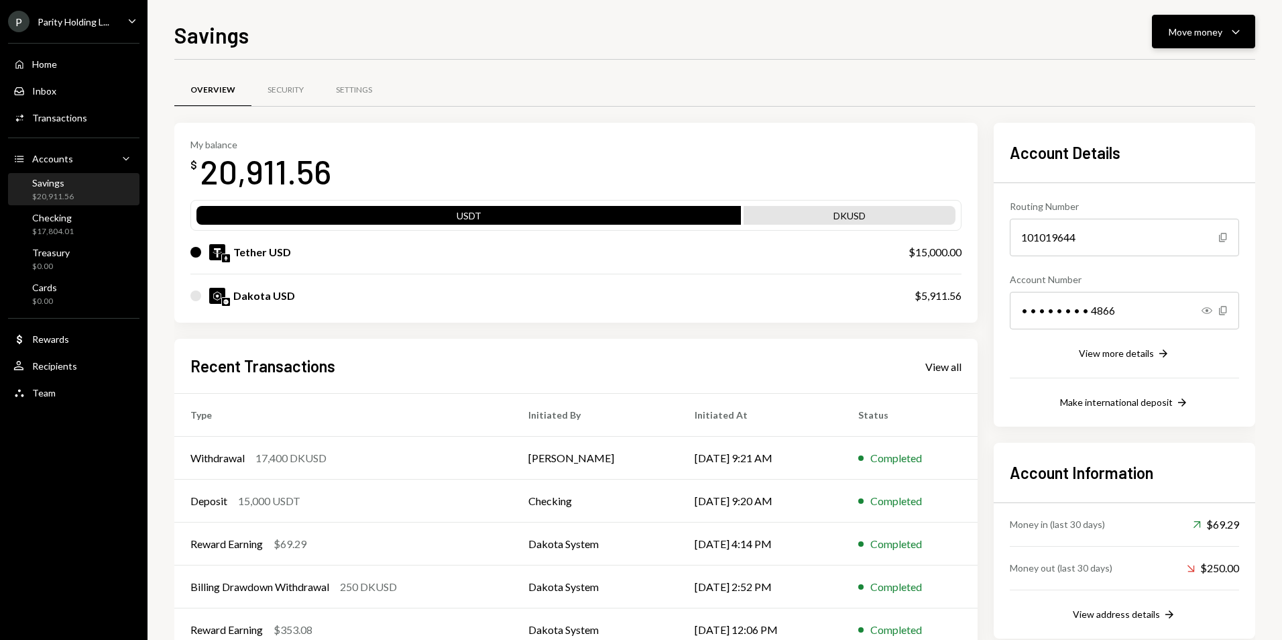
click at [1246, 33] on button "Move money Caret Down" at bounding box center [1203, 32] width 103 height 34
click at [1182, 101] on div "Transfer" at bounding box center [1193, 102] width 98 height 14
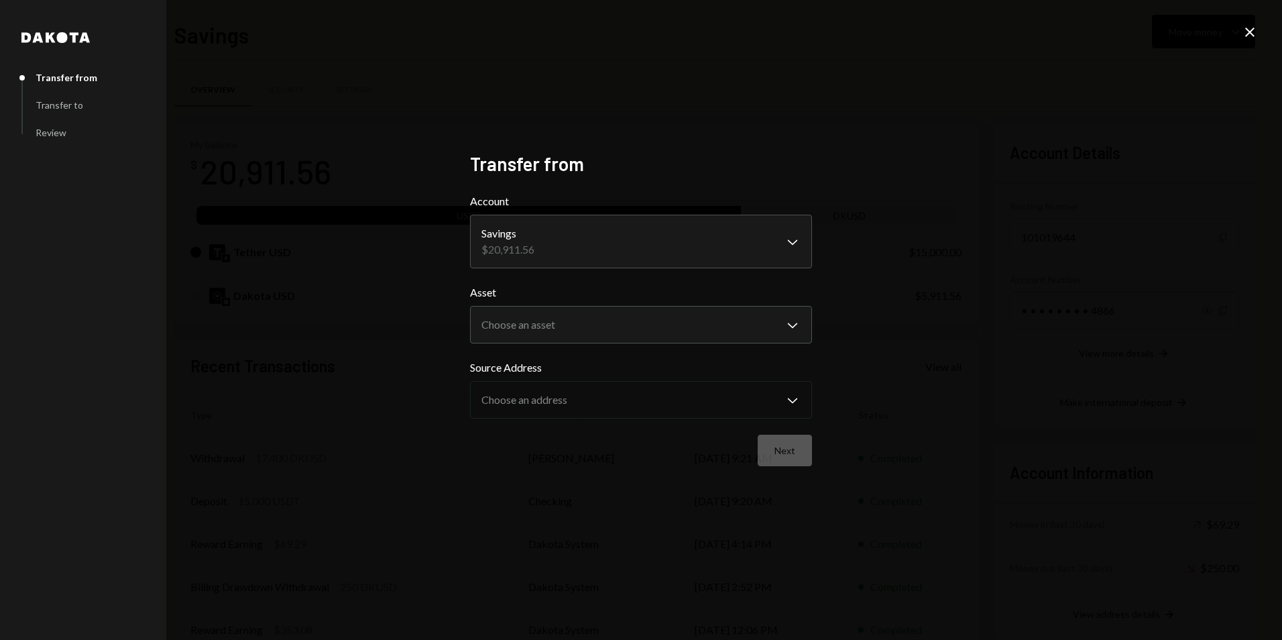
click at [609, 233] on body "P Parity Holding L... Caret Down Home Home Inbox Inbox Activities Transactions …" at bounding box center [641, 320] width 1282 height 640
click at [554, 321] on body "P Parity Holding L... Caret Down Home Home Inbox Inbox Activities Transactions …" at bounding box center [641, 320] width 1282 height 640
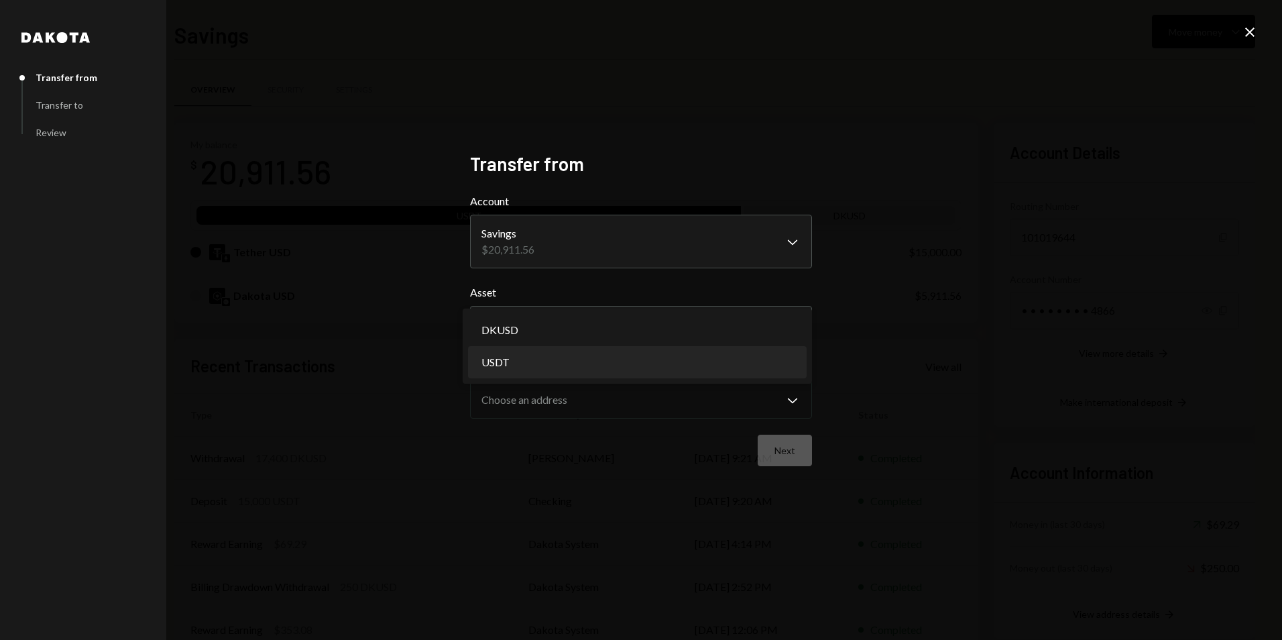
select select "****"
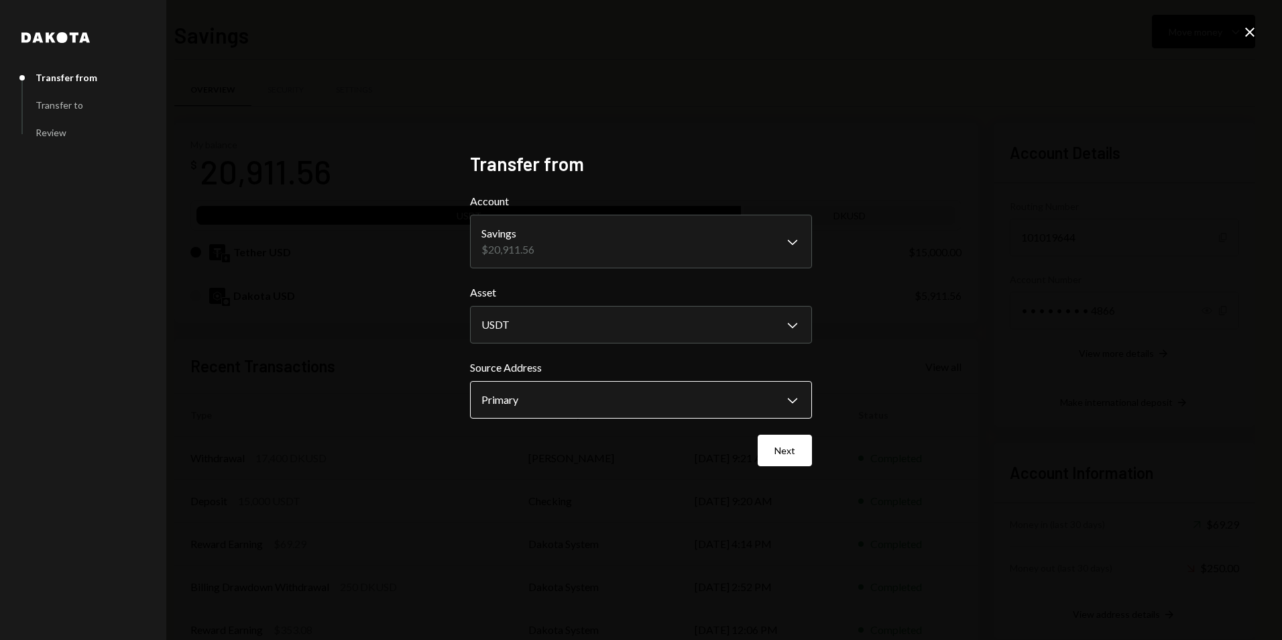
click at [579, 412] on body "P Parity Holding L... Caret Down Home Home Inbox Inbox Activities Transactions …" at bounding box center [641, 320] width 1282 height 640
click at [685, 452] on div "Next" at bounding box center [641, 450] width 342 height 32
click at [773, 455] on button "Next" at bounding box center [785, 450] width 54 height 32
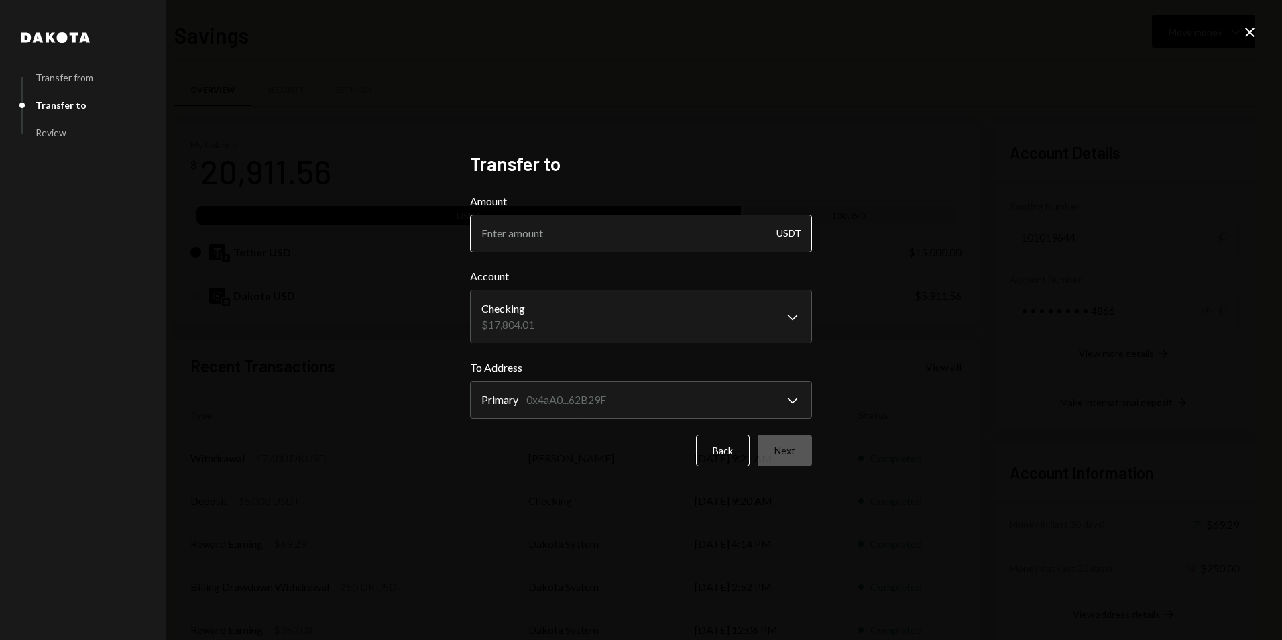
click at [637, 237] on input "Amount" at bounding box center [641, 234] width 342 height 38
type input "15000"
click at [957, 451] on div "**********" at bounding box center [641, 320] width 1282 height 640
click at [805, 459] on button "Next" at bounding box center [785, 450] width 54 height 32
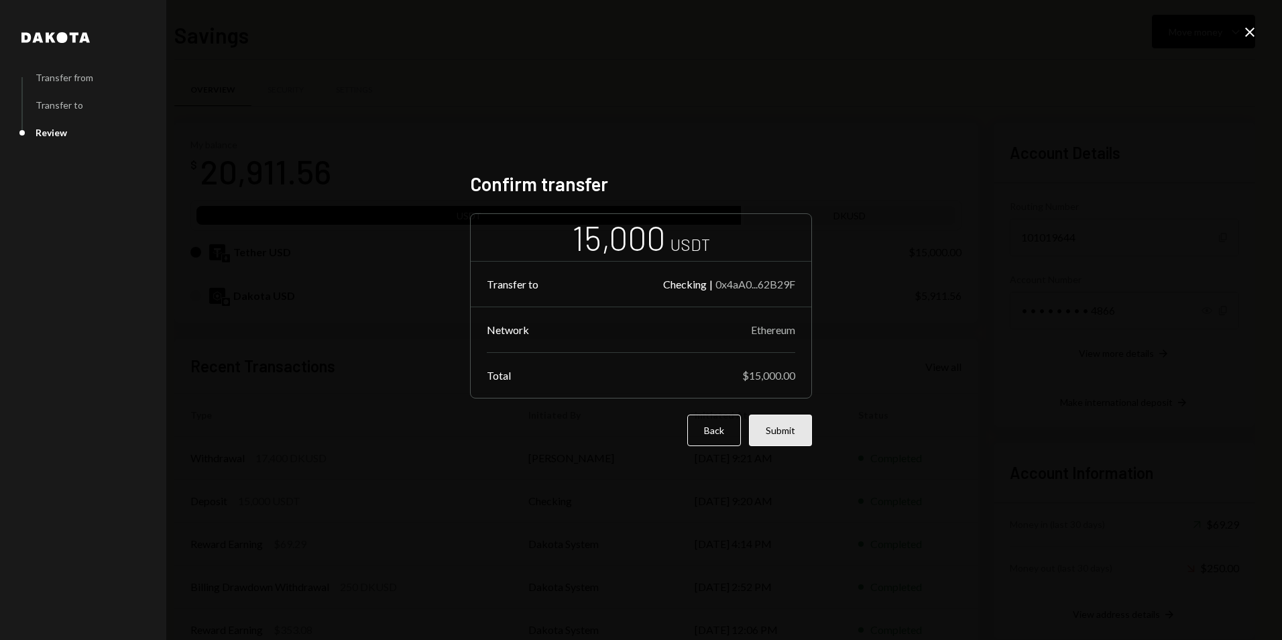
click at [801, 424] on button "Submit" at bounding box center [780, 430] width 63 height 32
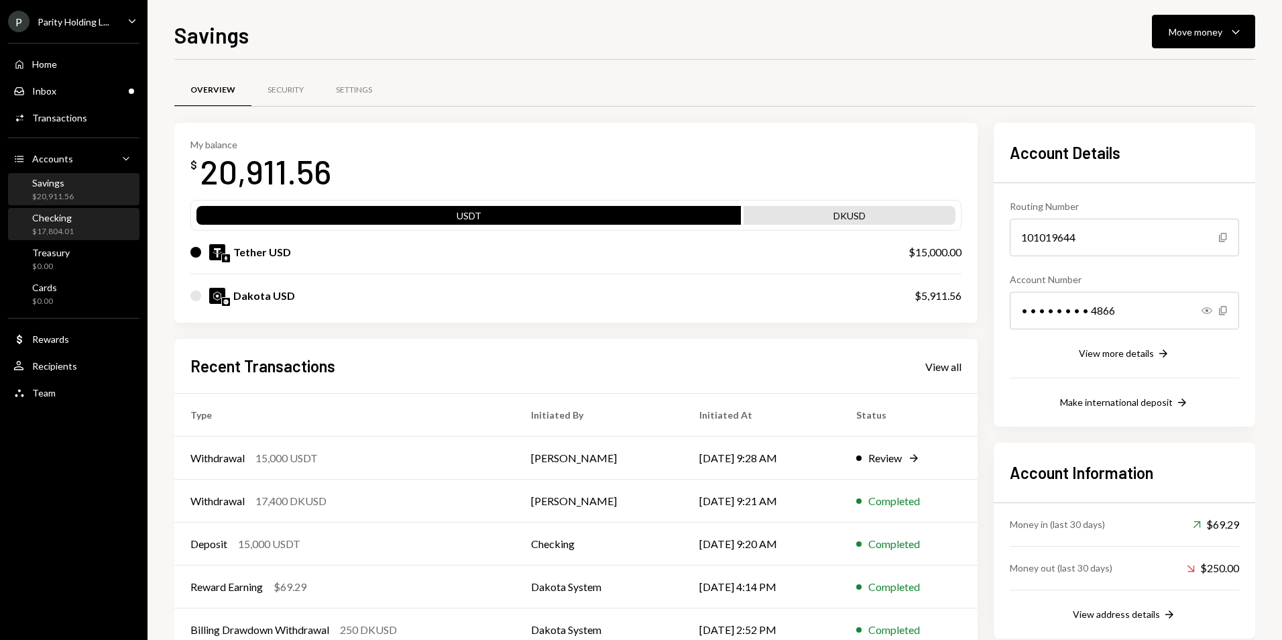
click at [89, 225] on div "Checking $17,804.01" at bounding box center [73, 224] width 121 height 25
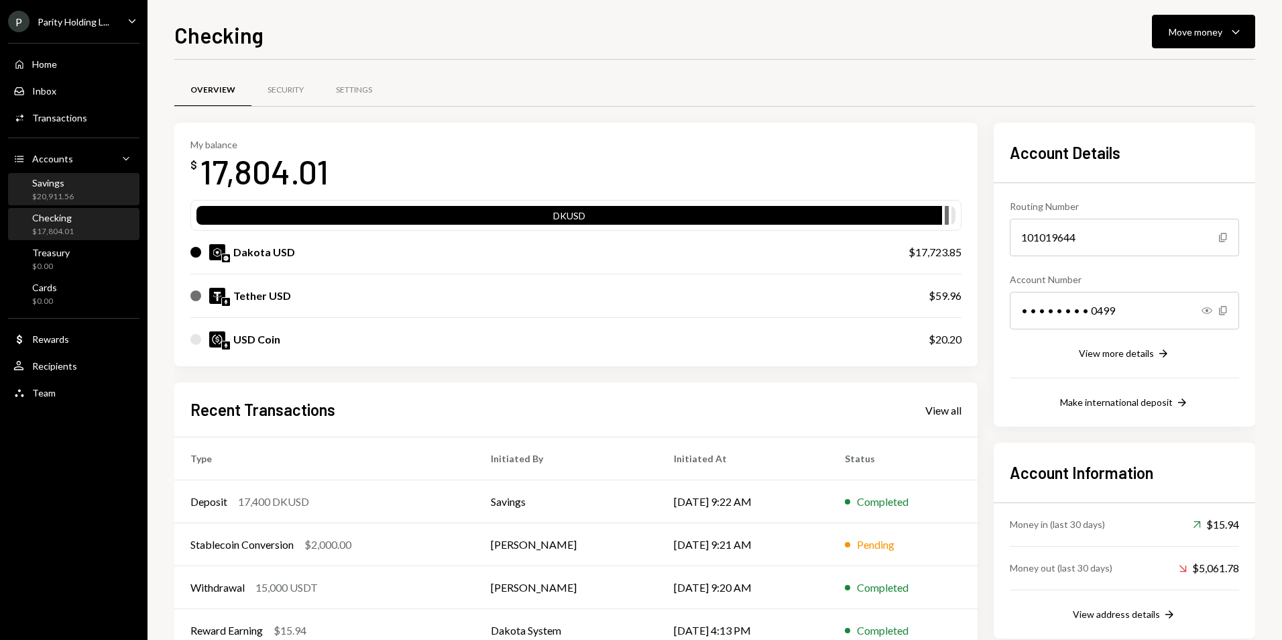
click at [88, 192] on div "Savings $20,911.56" at bounding box center [73, 189] width 121 height 25
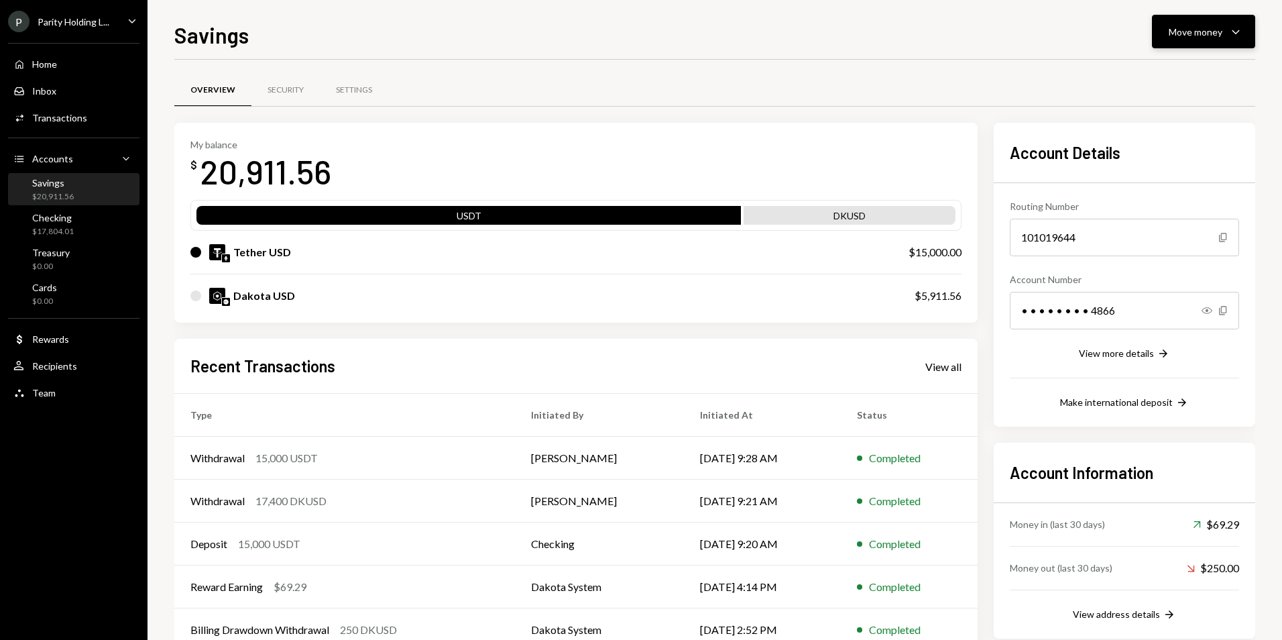
click at [1186, 23] on button "Move money Caret Down" at bounding box center [1203, 32] width 103 height 34
click at [1180, 103] on div "Transfer" at bounding box center [1193, 102] width 98 height 14
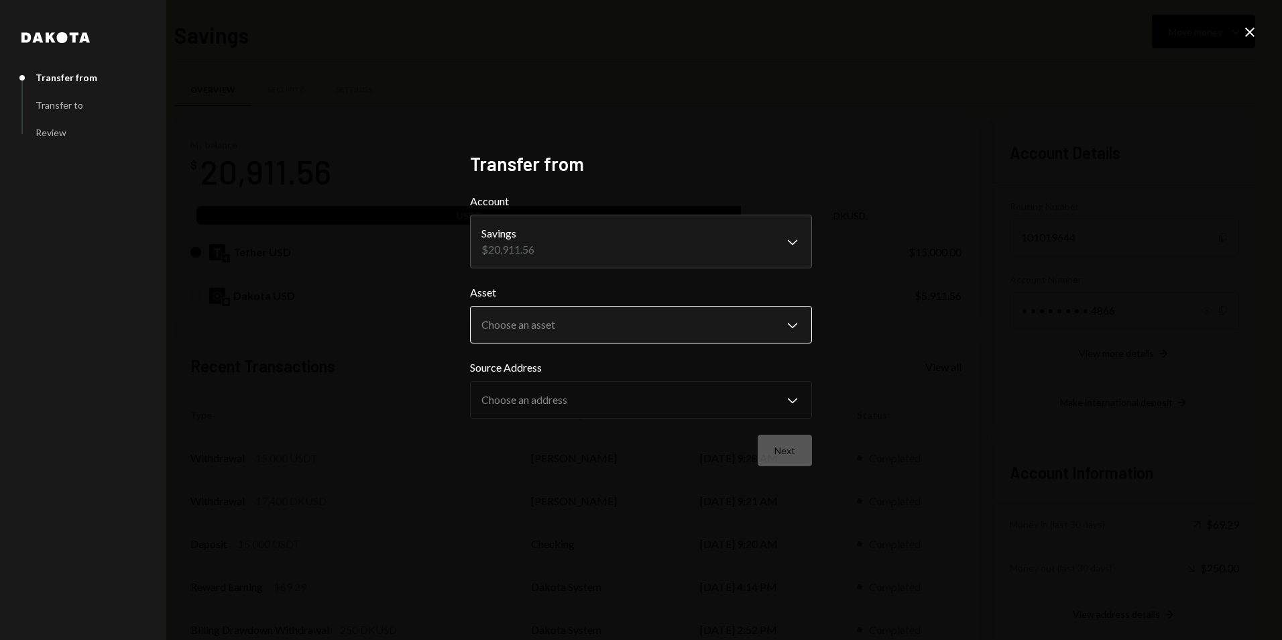
click at [575, 322] on body "P Parity Holding L... Caret Down Home Home Inbox Inbox Activities Transactions …" at bounding box center [641, 320] width 1282 height 640
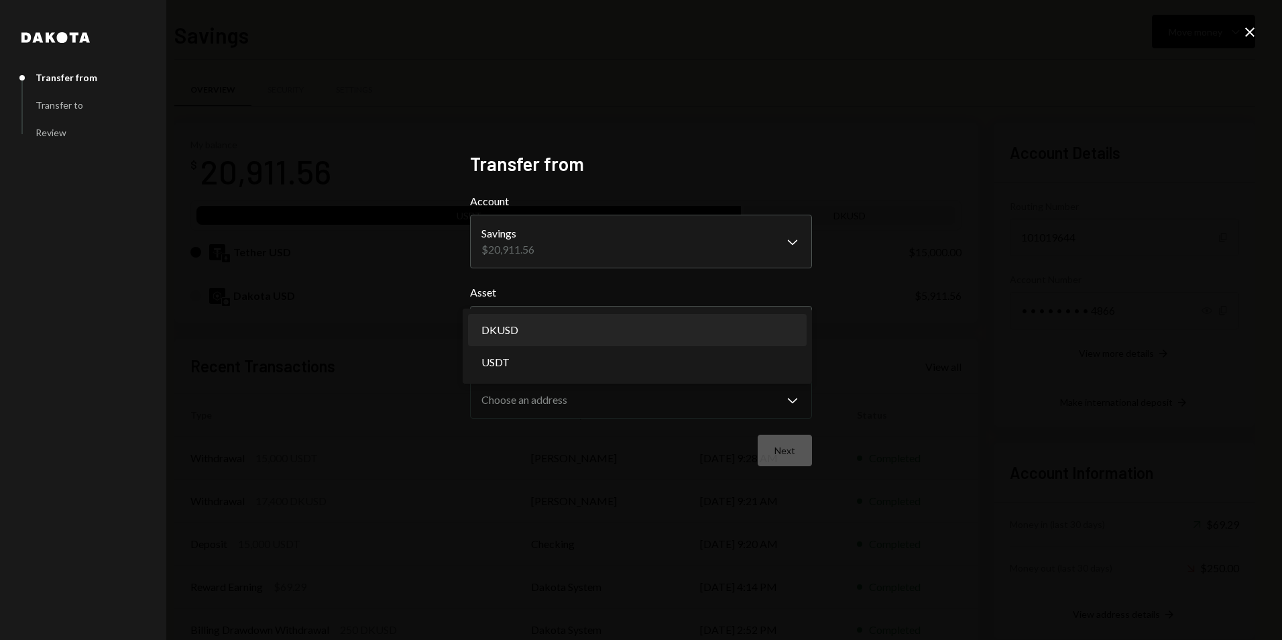
select select "*****"
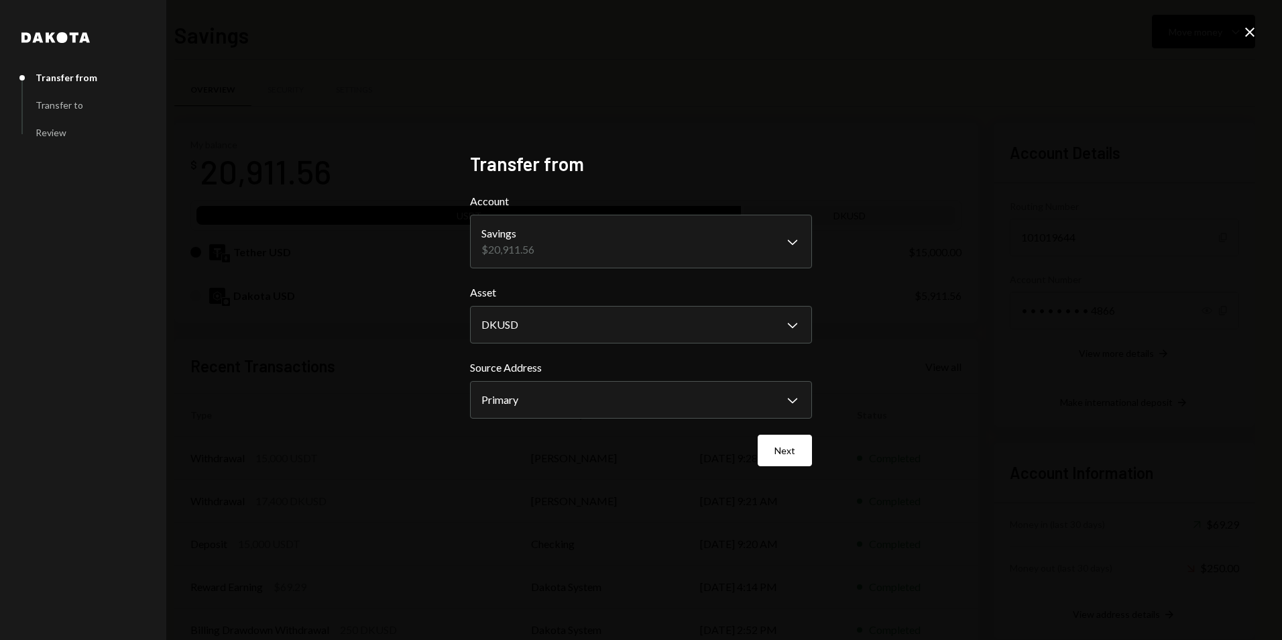
click at [669, 378] on div "Source Address Primary Chevron Down *******" at bounding box center [641, 388] width 342 height 59
click at [605, 404] on body "P Parity Holding L... Caret Down Home Home Inbox Inbox Activities Transactions …" at bounding box center [641, 320] width 1282 height 640
click at [796, 446] on button "Next" at bounding box center [785, 450] width 54 height 32
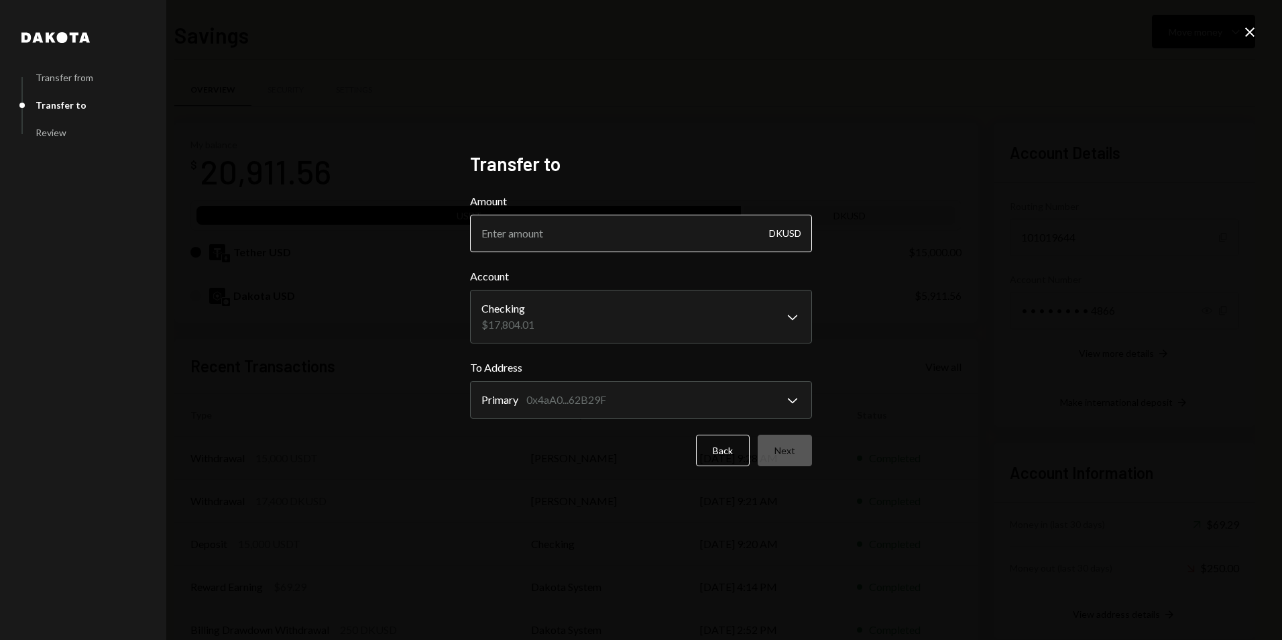
click at [589, 221] on input "Amount" at bounding box center [641, 234] width 342 height 38
type input "5900"
click at [784, 456] on button "Next" at bounding box center [785, 450] width 54 height 32
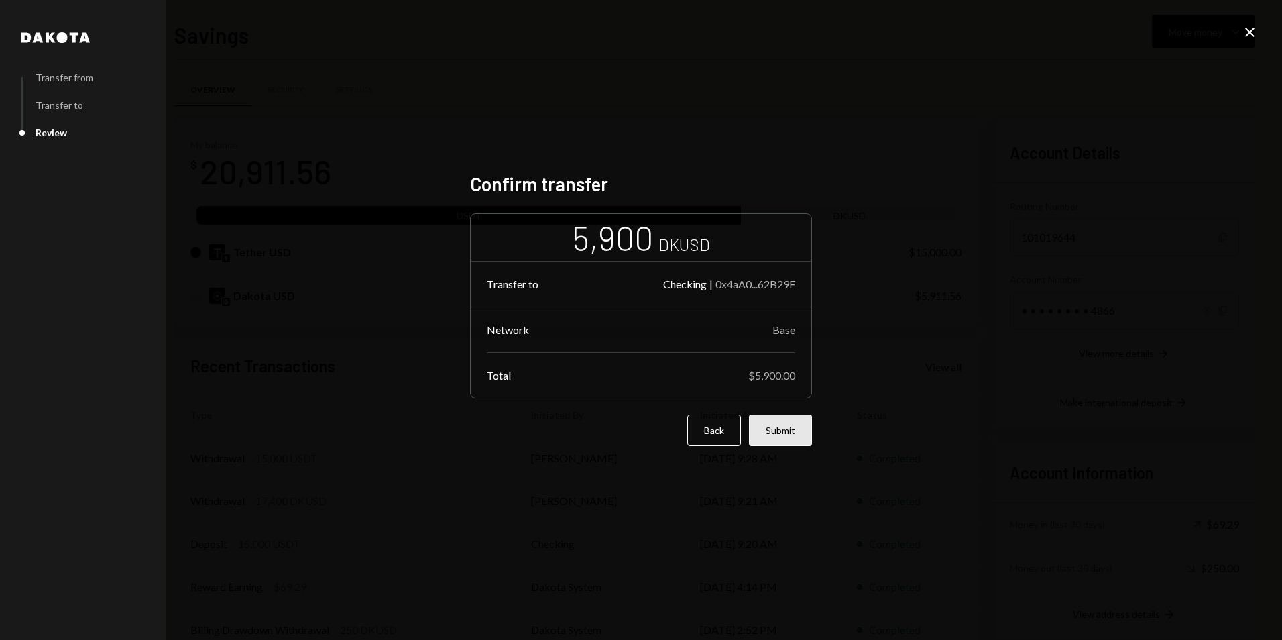
click at [791, 433] on button "Submit" at bounding box center [780, 430] width 63 height 32
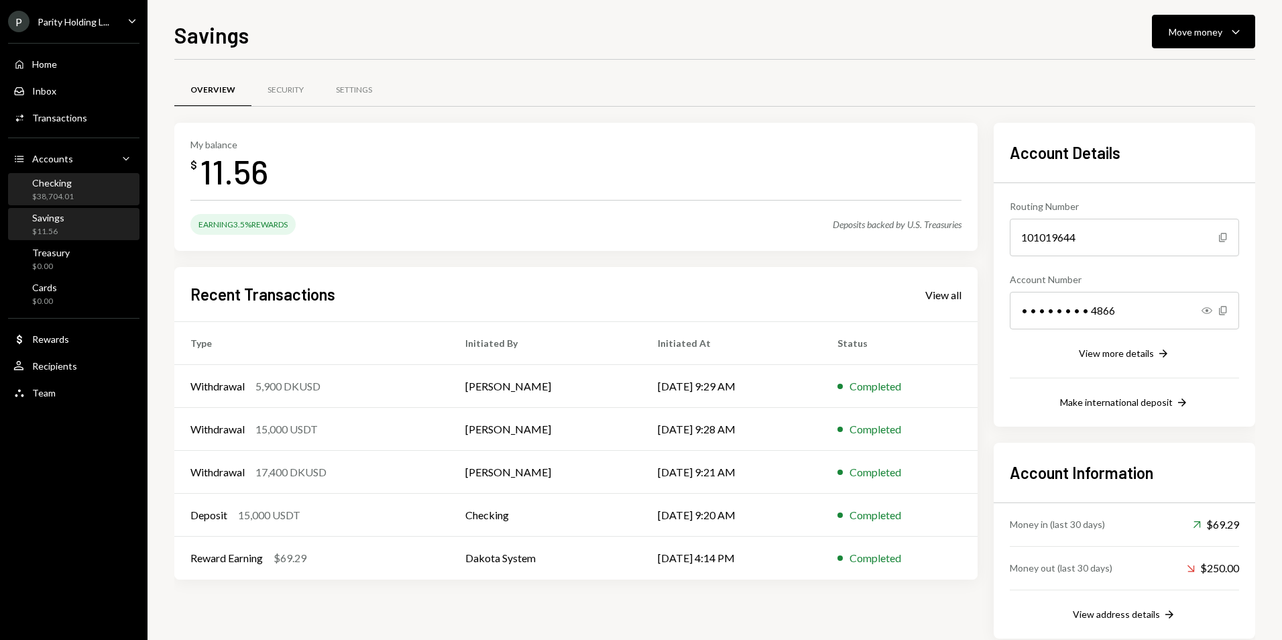
click at [92, 194] on div "Checking $38,704.01" at bounding box center [73, 189] width 121 height 25
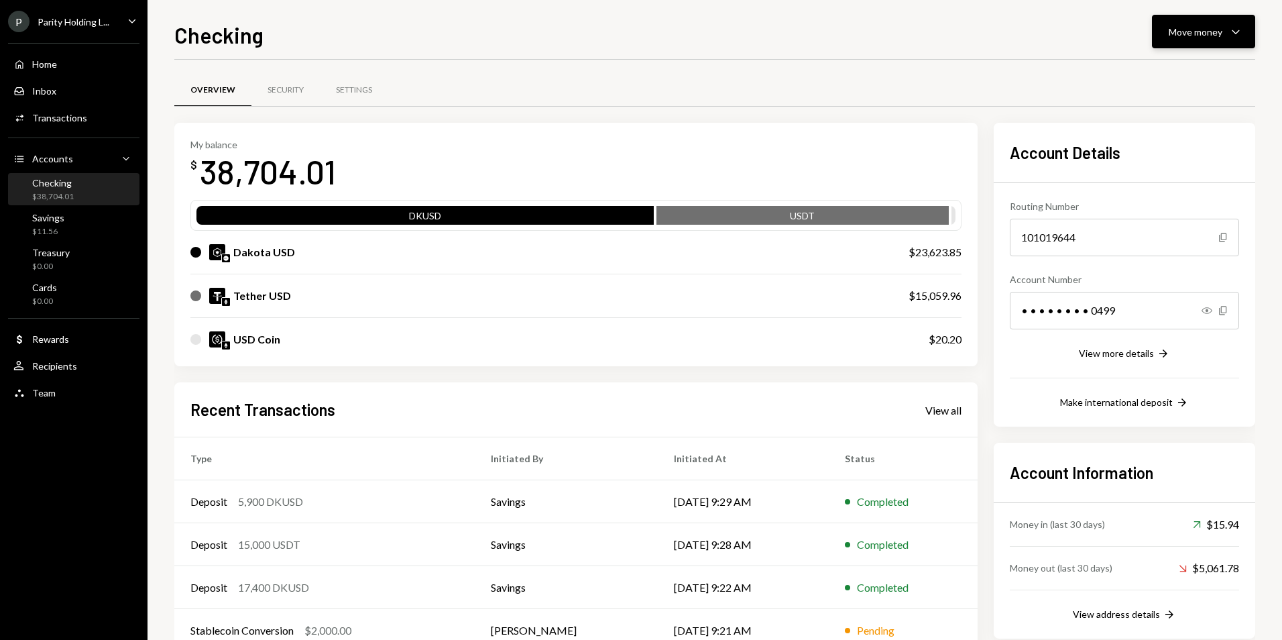
click at [1226, 34] on div "Move money Caret Down" at bounding box center [1204, 31] width 70 height 16
click at [1189, 177] on div "Swap stablecoins" at bounding box center [1193, 174] width 98 height 14
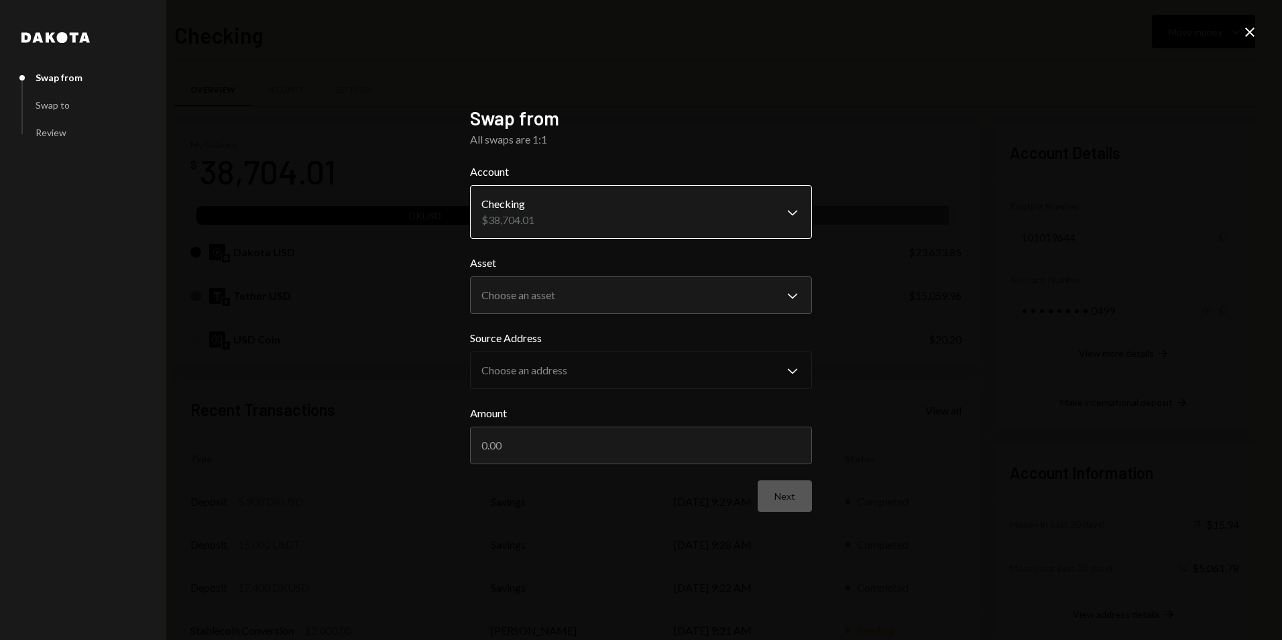
click at [587, 214] on body "P Parity Holding L... Caret Down Home Home Inbox Inbox Activities Transactions …" at bounding box center [641, 320] width 1282 height 640
click at [579, 288] on body "P Parity Holding L... Caret Down Home Home Inbox Inbox Activities Transactions …" at bounding box center [641, 320] width 1282 height 640
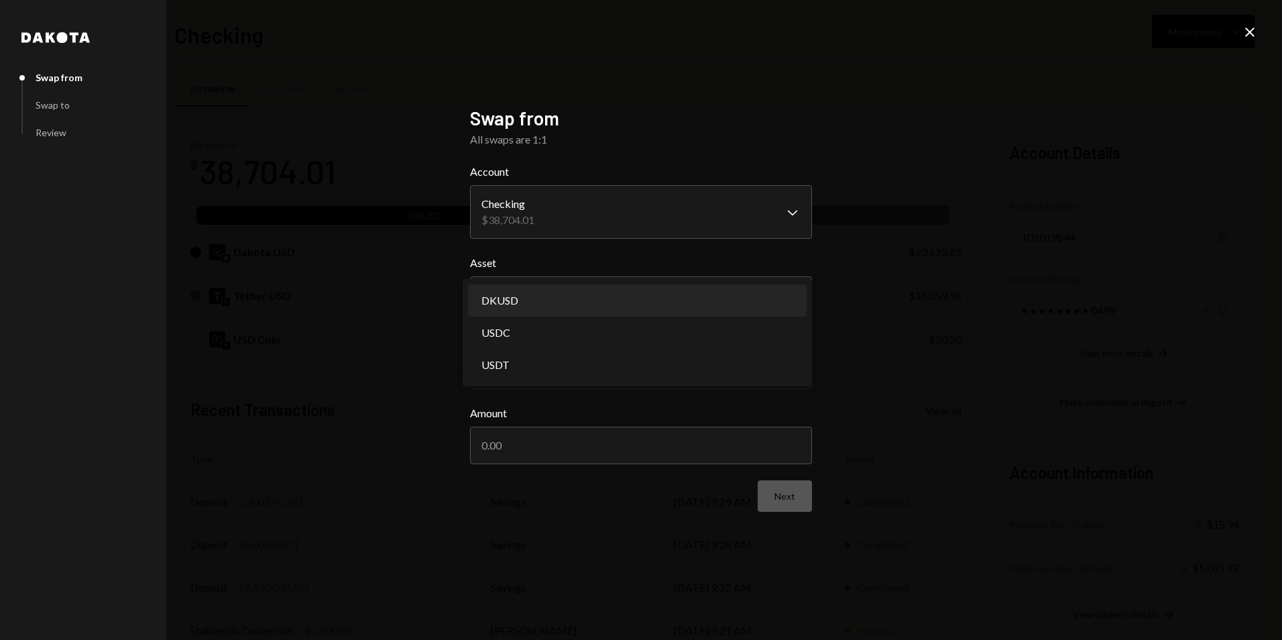
select select "*****"
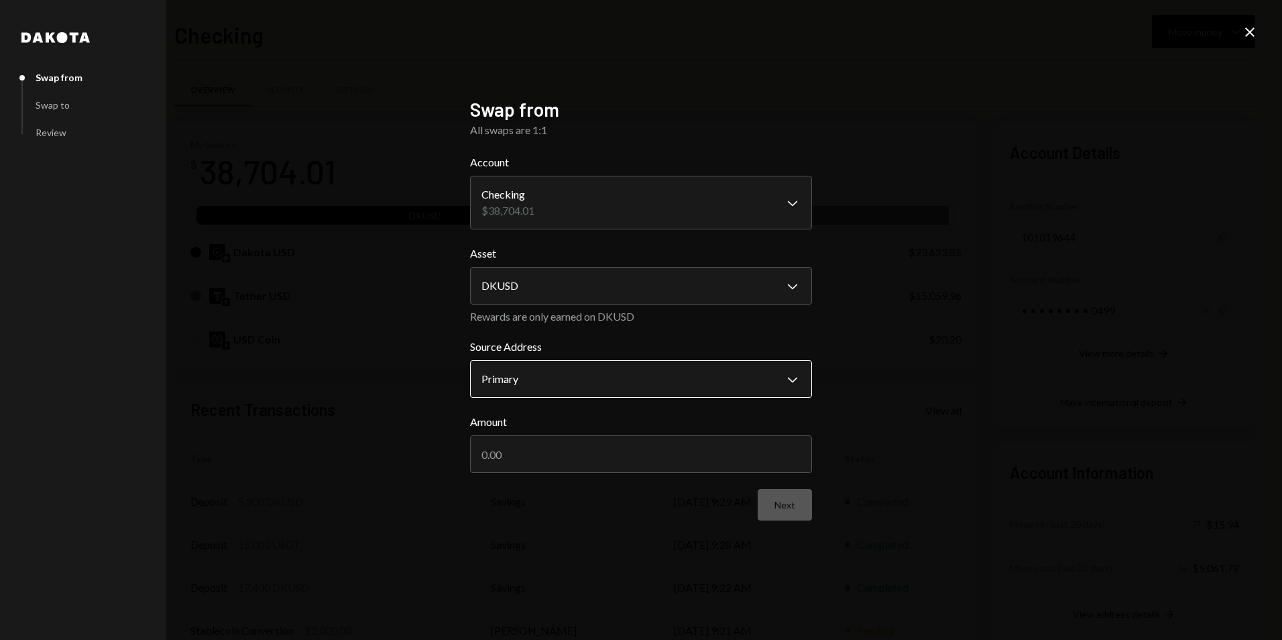
click at [591, 381] on body "P Parity Holding L... Caret Down Home Home Inbox Inbox Activities Transactions …" at bounding box center [641, 320] width 1282 height 640
click at [569, 455] on input "Amount" at bounding box center [641, 454] width 342 height 38
click at [589, 351] on label "Source Address" at bounding box center [641, 347] width 342 height 16
click at [592, 367] on body "P Parity Holding L... Caret Down Home Home Inbox Inbox Activities Transactions …" at bounding box center [641, 320] width 1282 height 640
click at [581, 463] on input "Amount" at bounding box center [641, 454] width 342 height 38
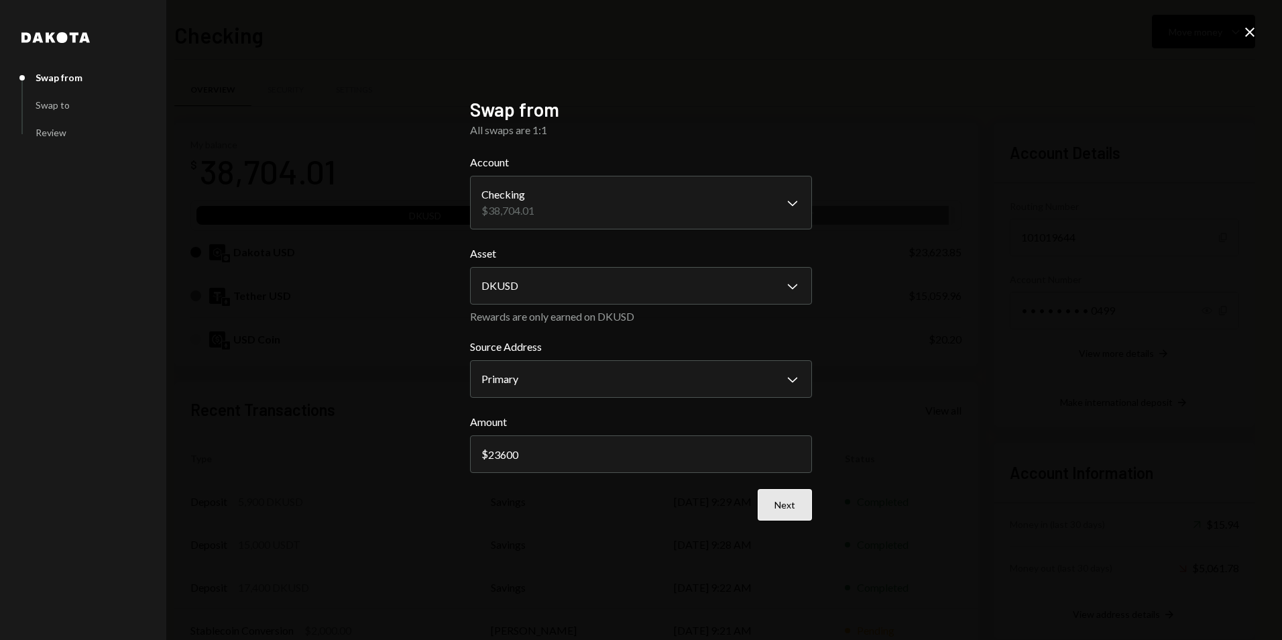
type input "23600"
click at [808, 510] on button "Next" at bounding box center [785, 505] width 54 height 32
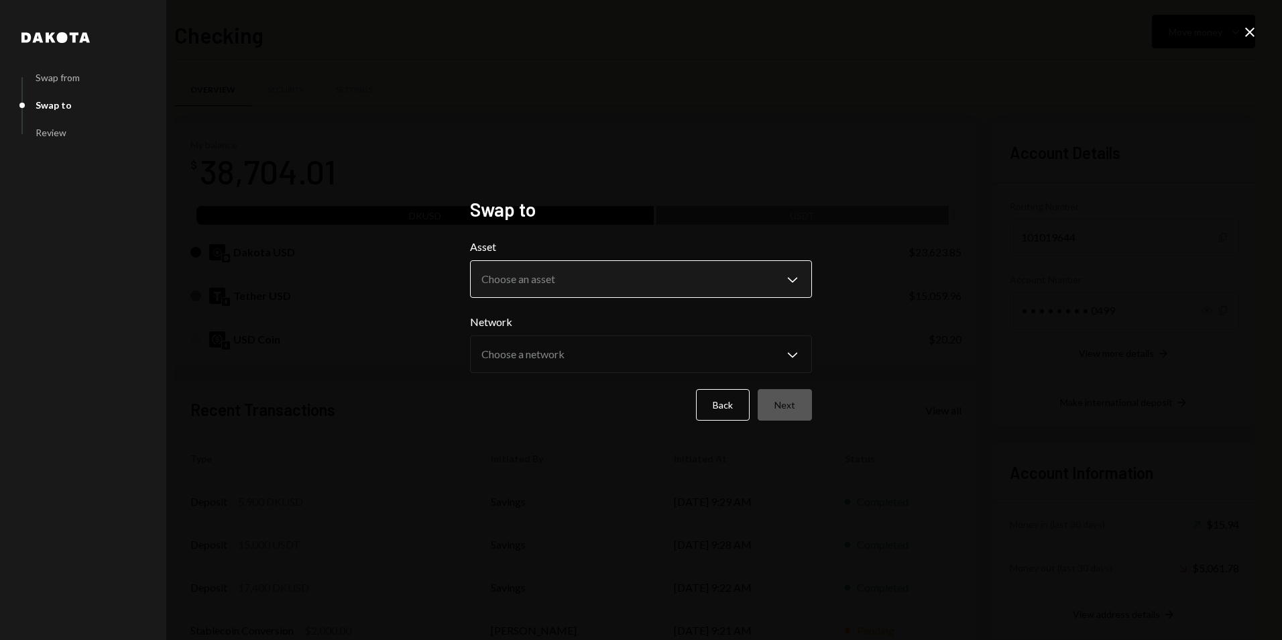
click at [570, 281] on body "P Parity Holding L... Caret Down Home Home Inbox Inbox Activities Transactions …" at bounding box center [641, 320] width 1282 height 640
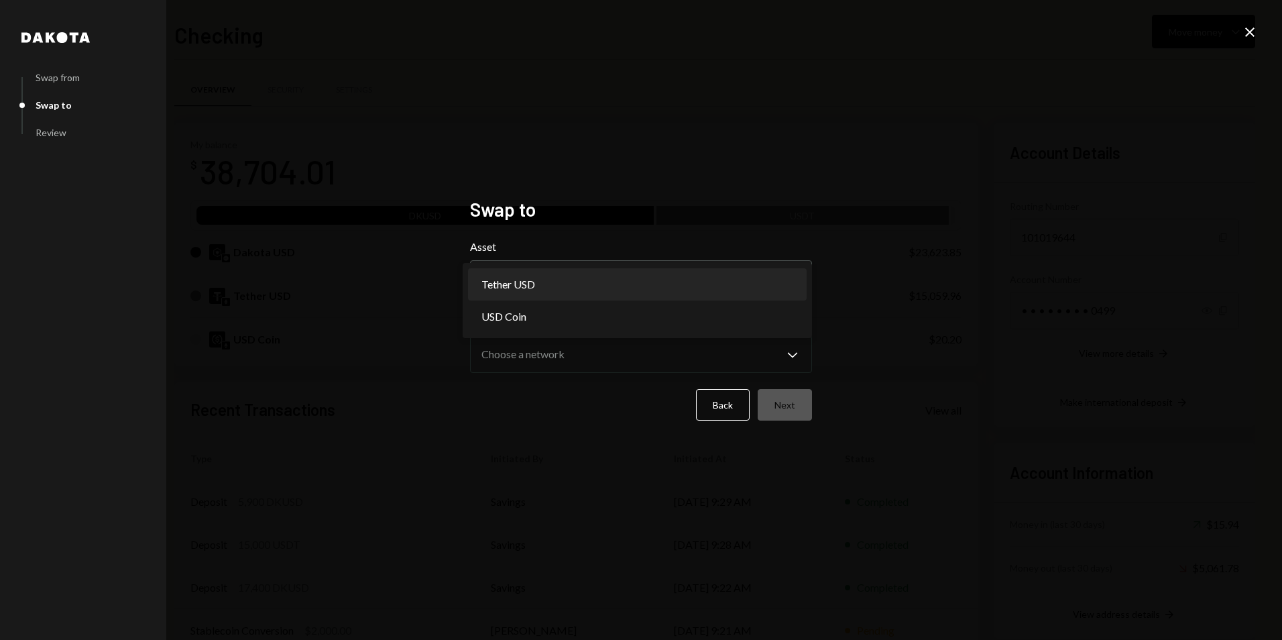
select select "****"
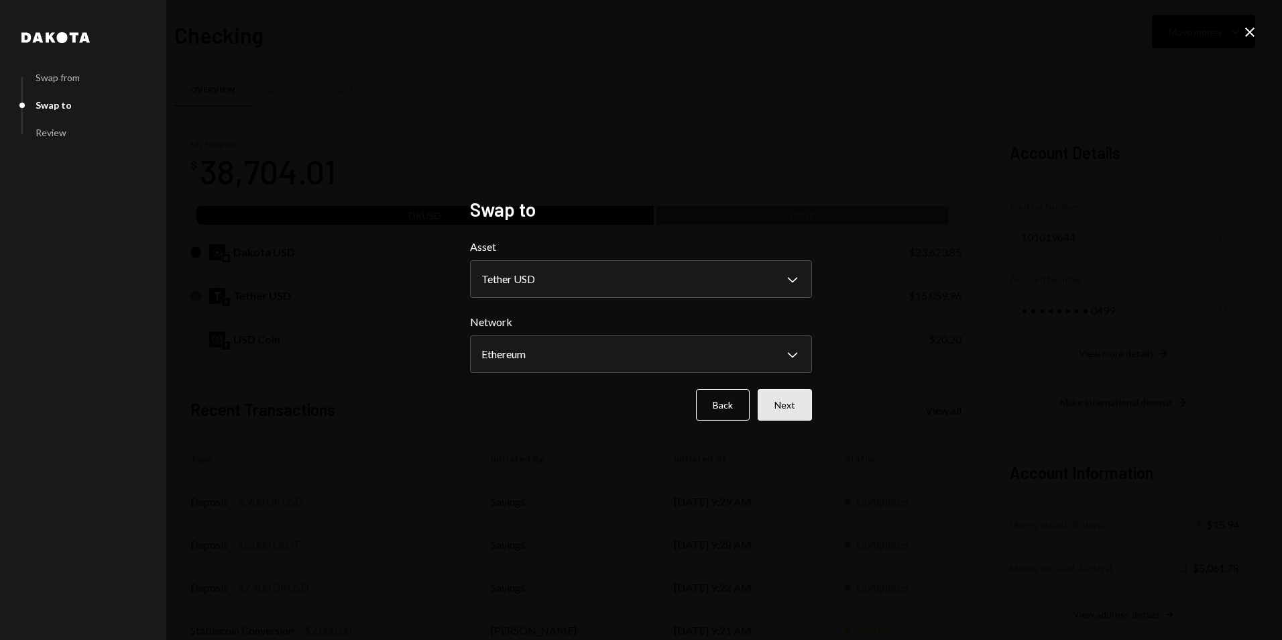
click at [792, 405] on button "Next" at bounding box center [785, 405] width 54 height 32
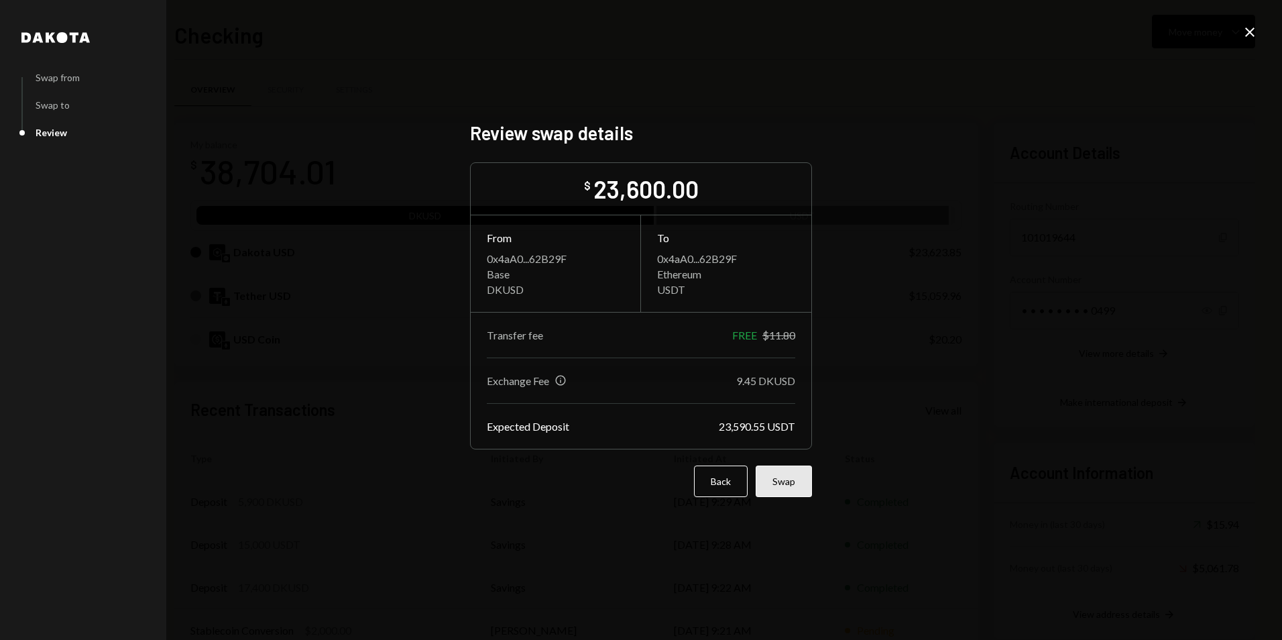
click at [784, 491] on button "Swap" at bounding box center [784, 481] width 56 height 32
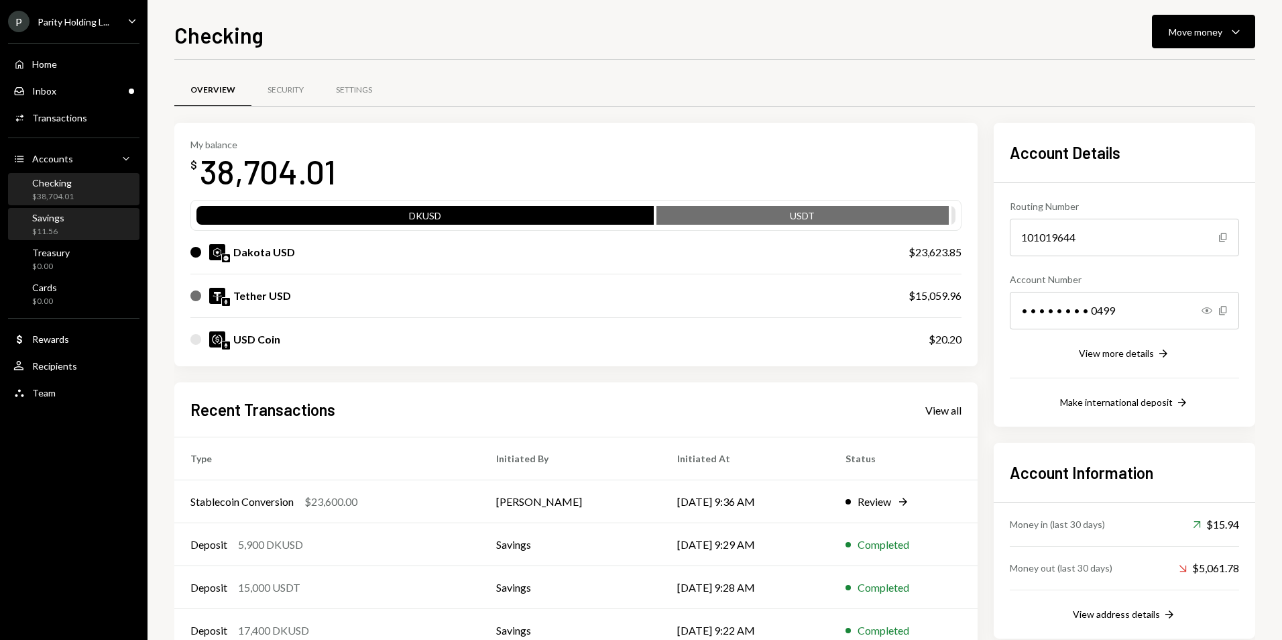
click at [93, 229] on div "Savings $11.56" at bounding box center [73, 224] width 121 height 25
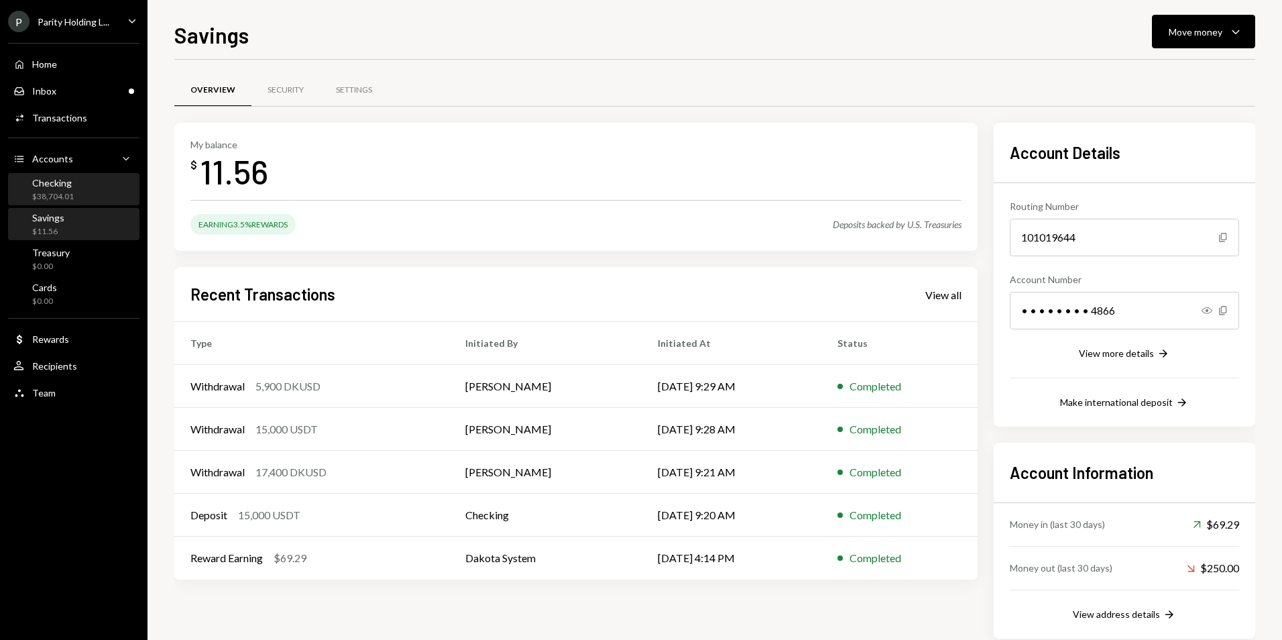
click at [76, 190] on div "Checking $38,704.01" at bounding box center [73, 189] width 121 height 25
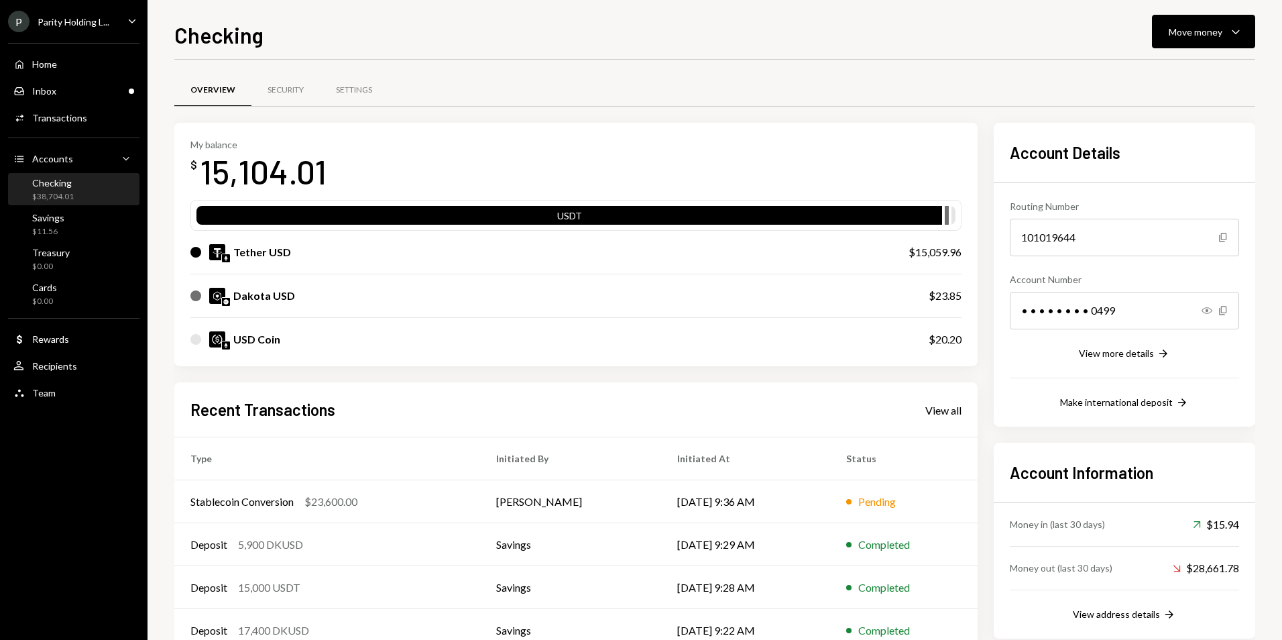
click at [120, 30] on div "P Parity Holding L... Caret Down" at bounding box center [73, 21] width 147 height 21
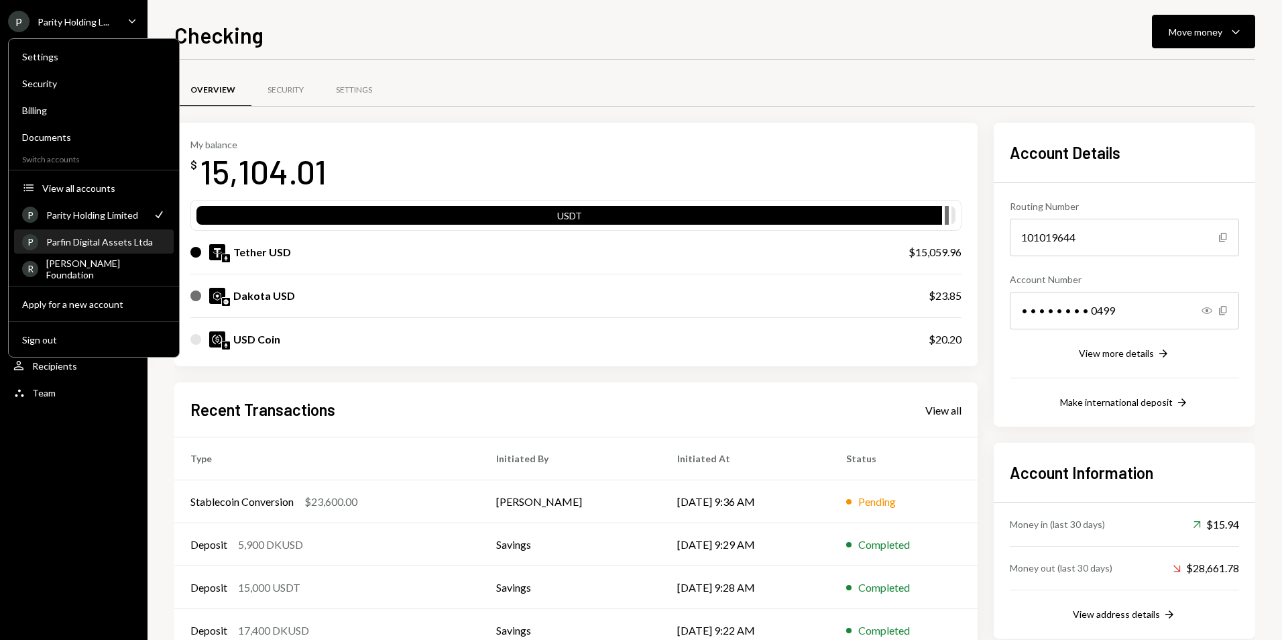
click at [113, 244] on div "Parfin Digital Assets Ltda" at bounding box center [105, 241] width 119 height 11
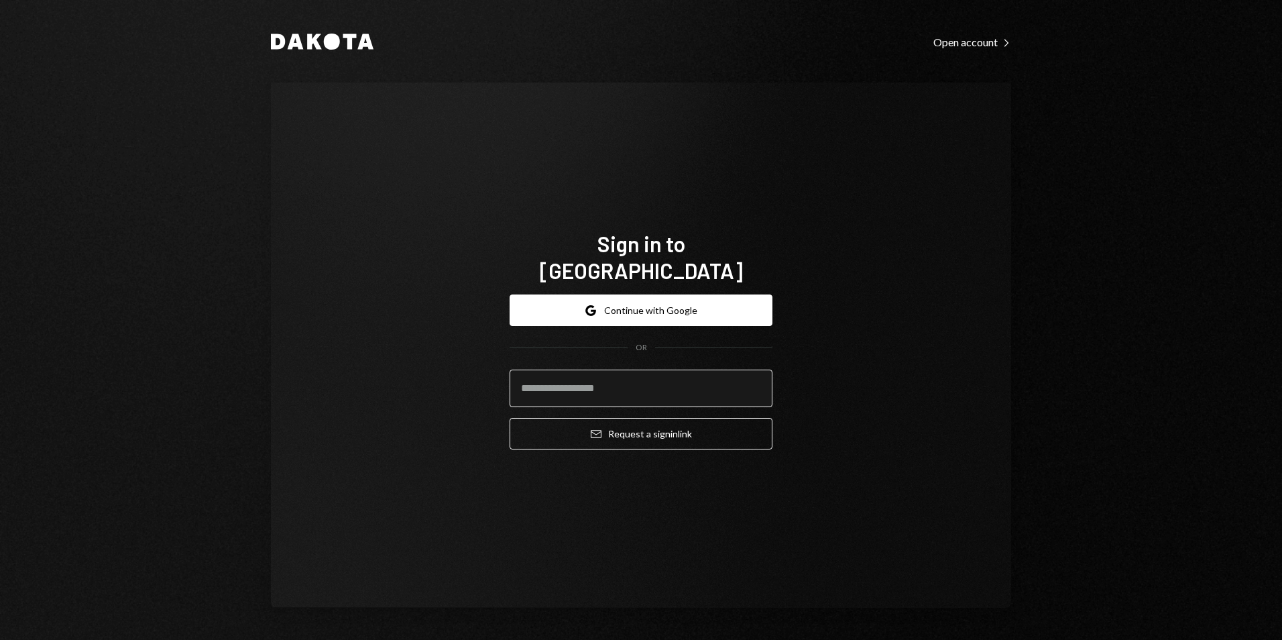
drag, startPoint x: 654, startPoint y: 373, endPoint x: 658, endPoint y: 388, distance: 15.1
click at [654, 373] on input "email" at bounding box center [641, 388] width 263 height 38
type input "**********"
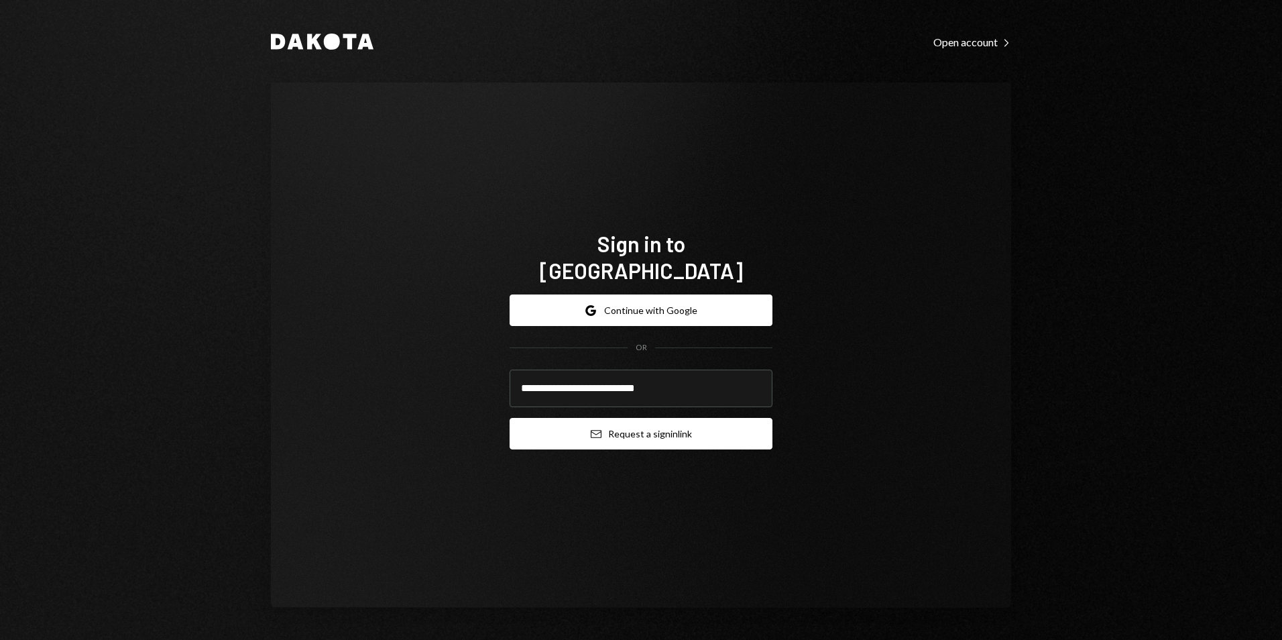
click at [659, 422] on button "Email Request a sign in link" at bounding box center [641, 434] width 263 height 32
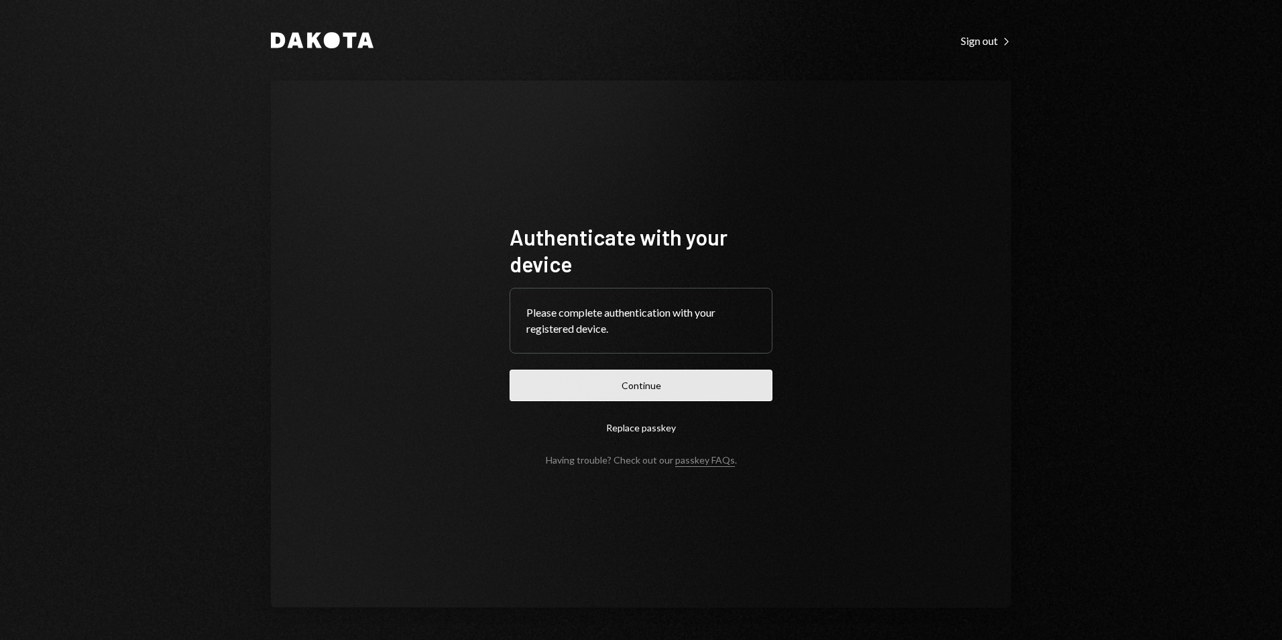
click at [658, 385] on button "Continue" at bounding box center [641, 385] width 263 height 32
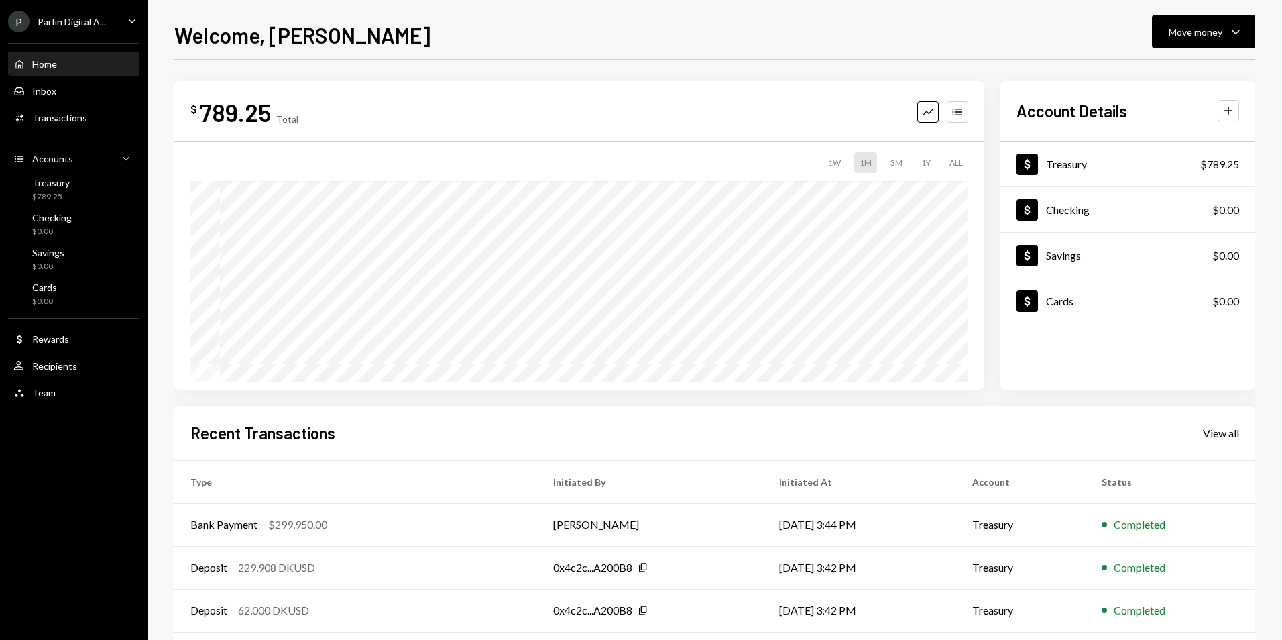
click at [52, 25] on div "Parfin Digital A..." at bounding box center [72, 21] width 68 height 11
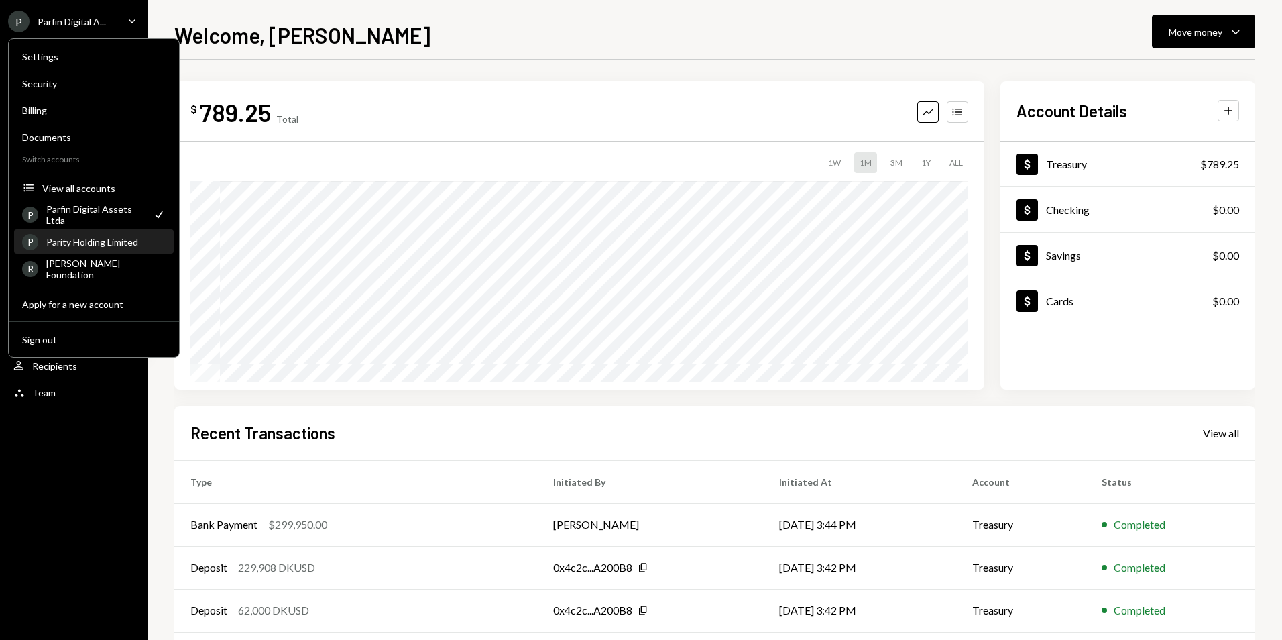
click at [113, 247] on div "P Parity Holding Limited" at bounding box center [93, 242] width 143 height 23
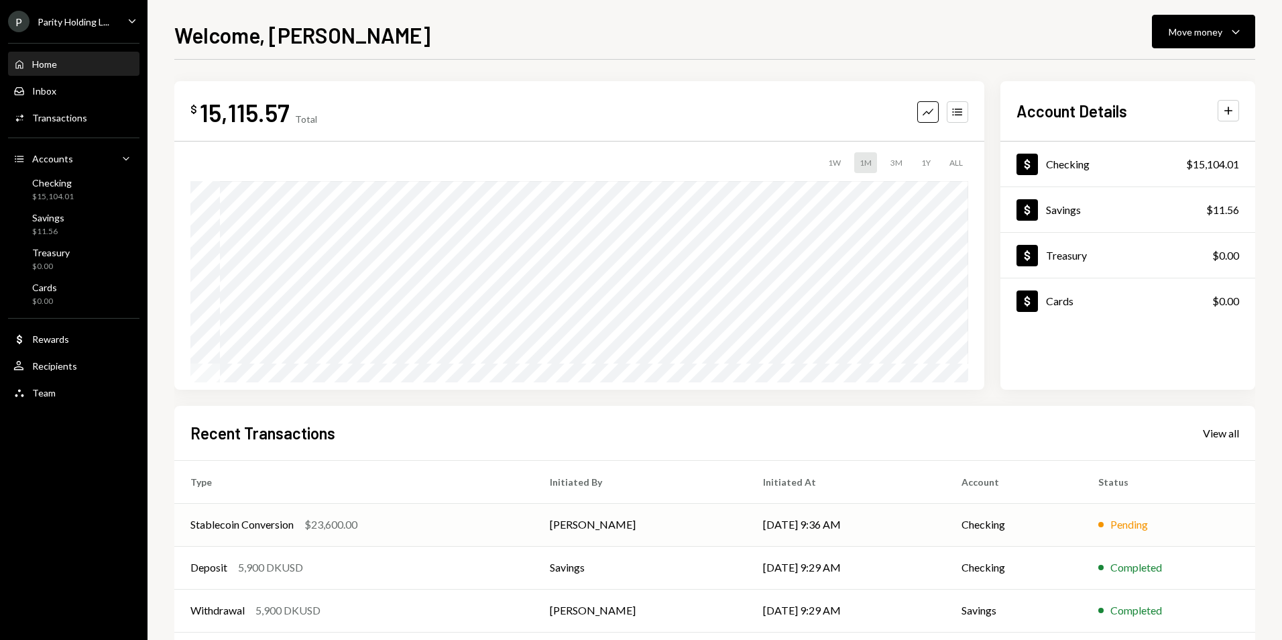
click at [825, 524] on td "[DATE] 9:36 AM" at bounding box center [846, 524] width 198 height 43
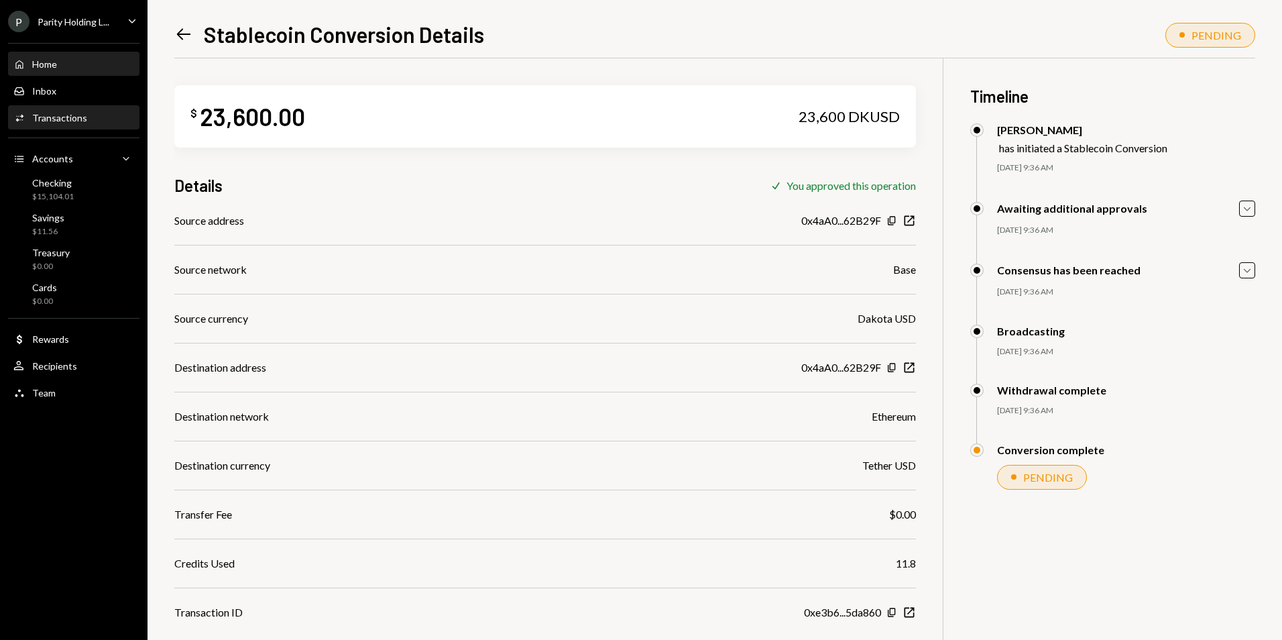
click at [80, 65] on div "Home Home" at bounding box center [73, 64] width 121 height 12
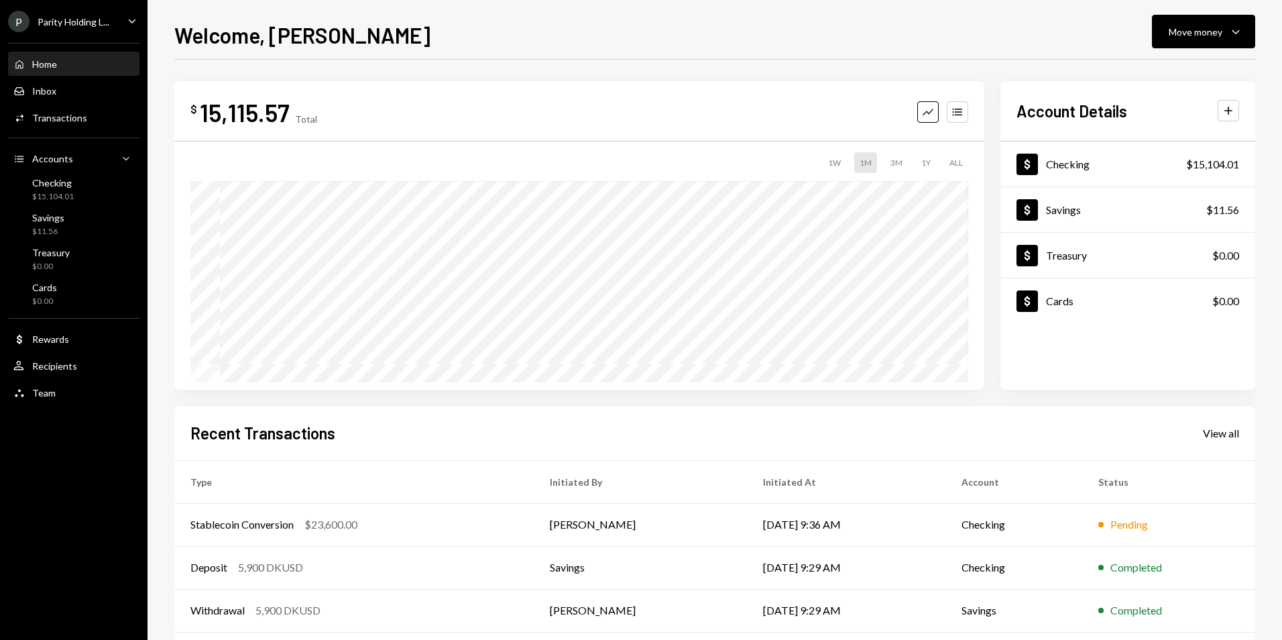
click at [93, 23] on div "Parity Holding L..." at bounding box center [74, 21] width 72 height 11
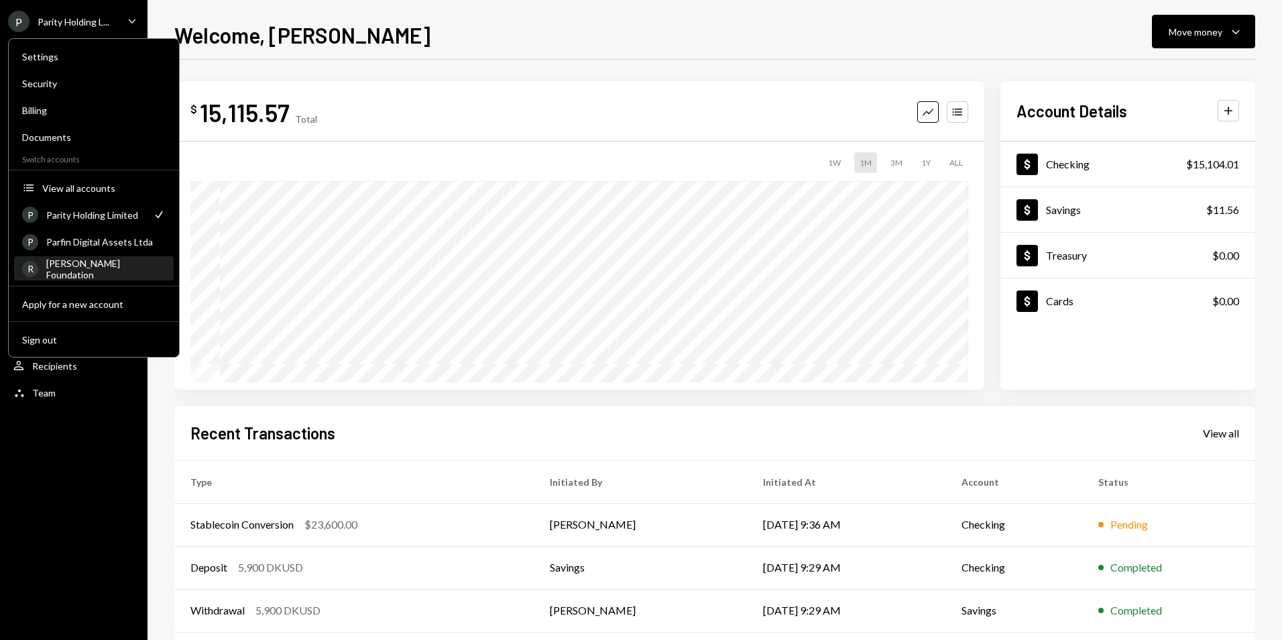
click at [119, 274] on div "[PERSON_NAME] Foundation" at bounding box center [105, 268] width 119 height 23
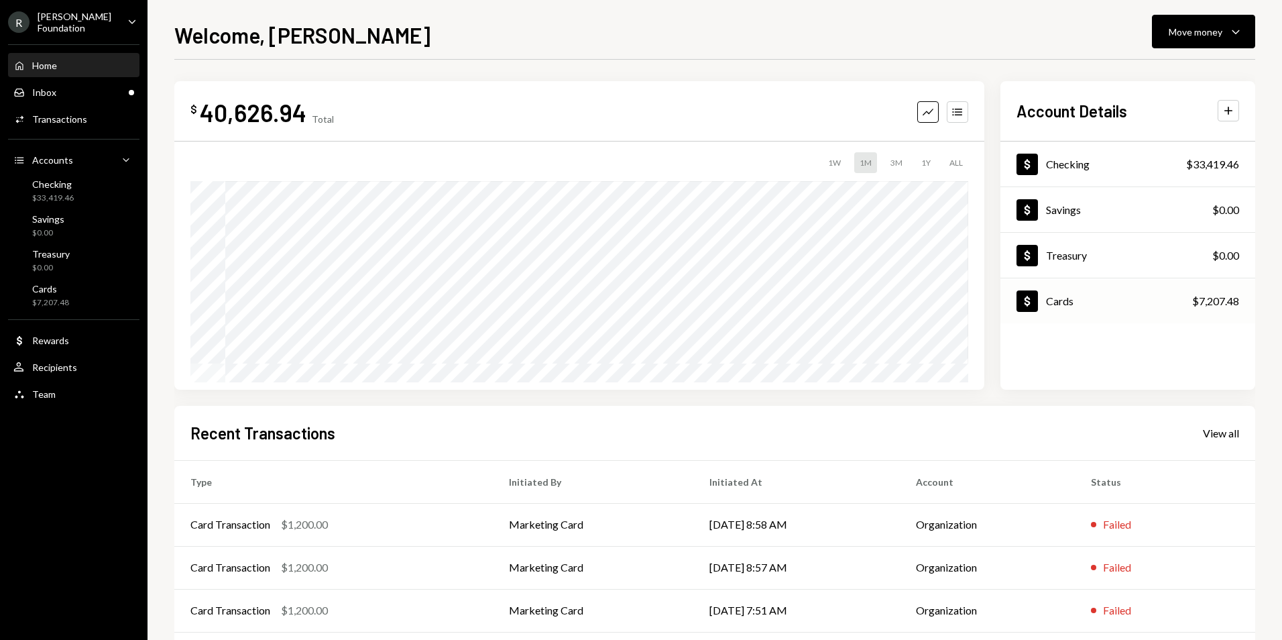
click at [1121, 301] on div "Dollar Cards $7,207.48" at bounding box center [1127, 302] width 255 height 44
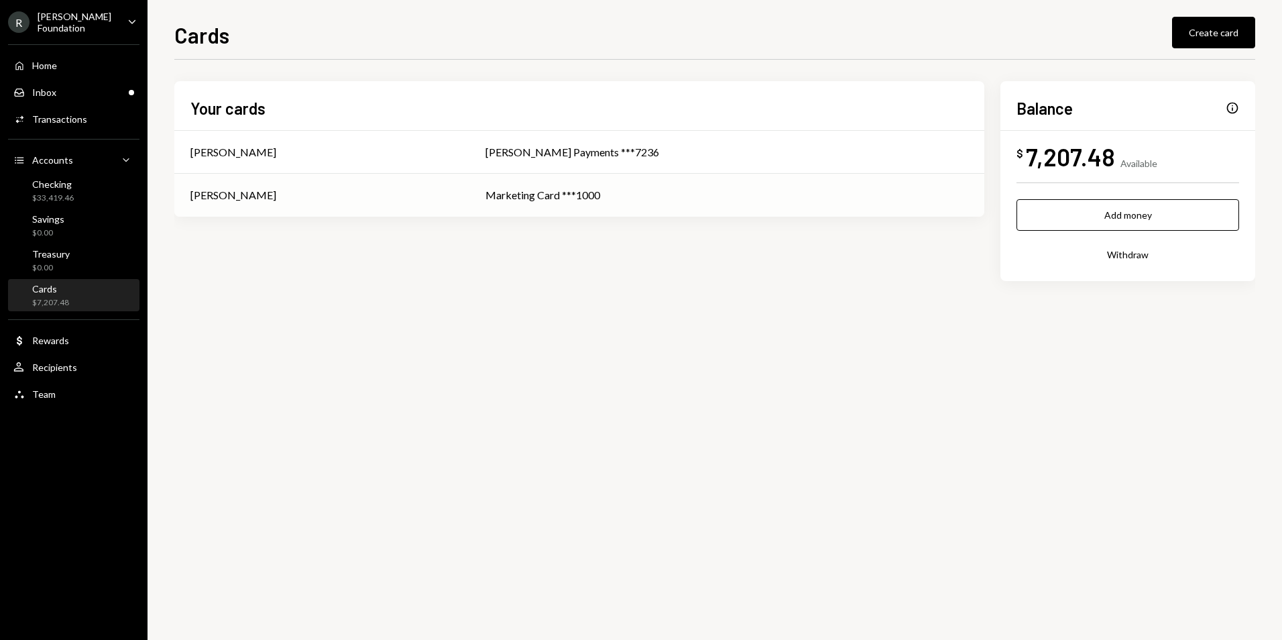
click at [657, 183] on td "Marketing Card ***1000" at bounding box center [726, 195] width 515 height 43
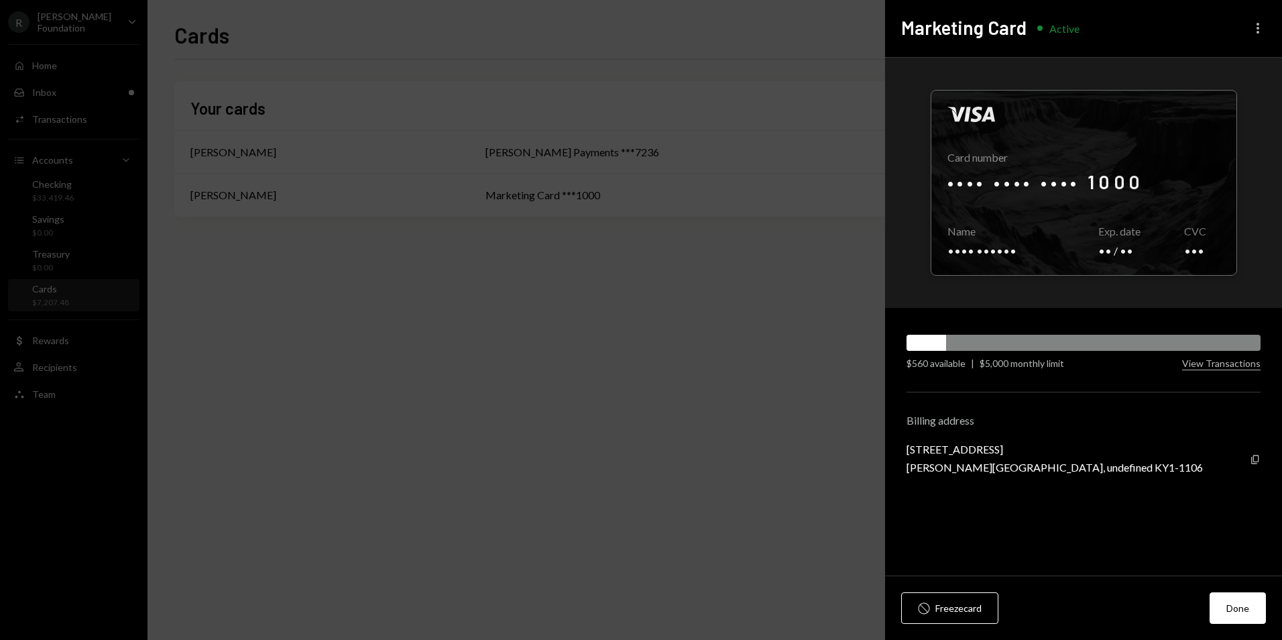
click at [1262, 27] on icon "More" at bounding box center [1258, 28] width 16 height 16
click at [1240, 77] on div "Edit limit" at bounding box center [1217, 80] width 81 height 23
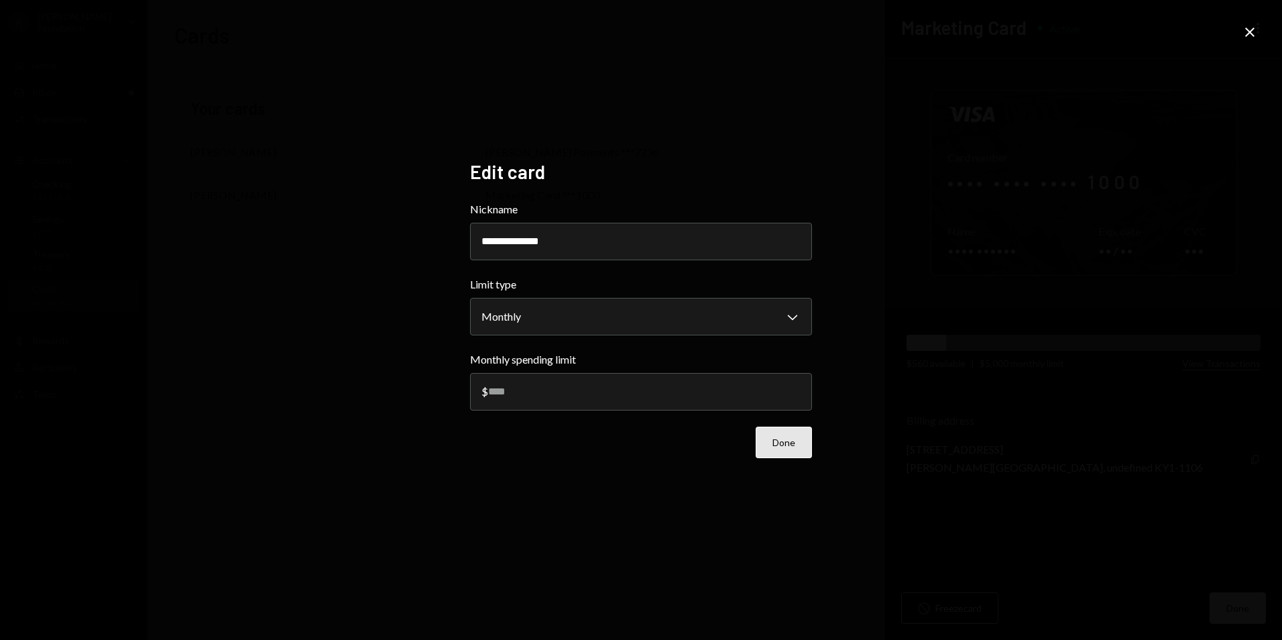
click at [776, 442] on button "Done" at bounding box center [784, 442] width 56 height 32
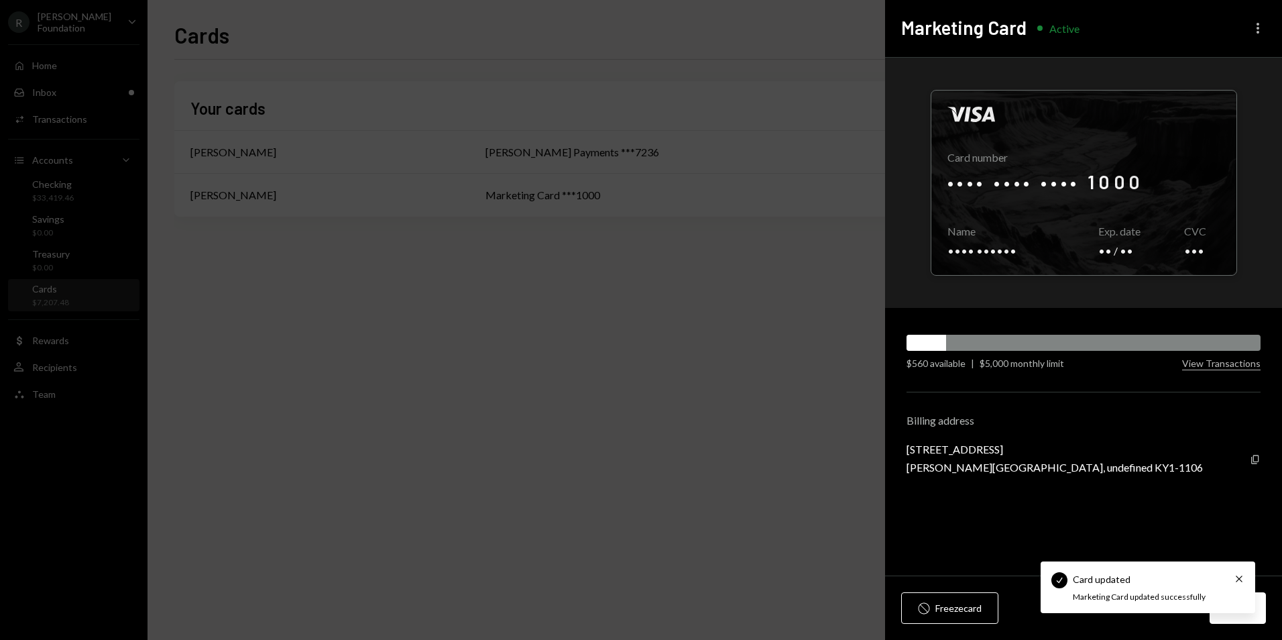
click at [1260, 29] on icon "More" at bounding box center [1258, 28] width 16 height 16
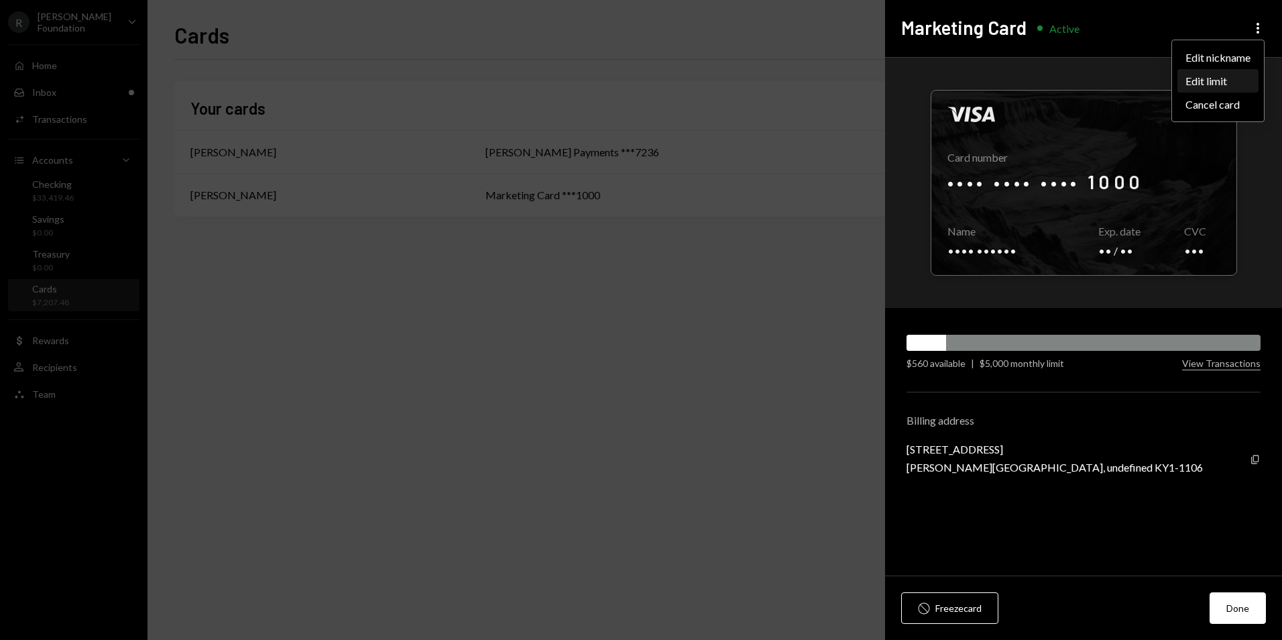
click at [1219, 82] on div "Edit limit" at bounding box center [1217, 80] width 81 height 23
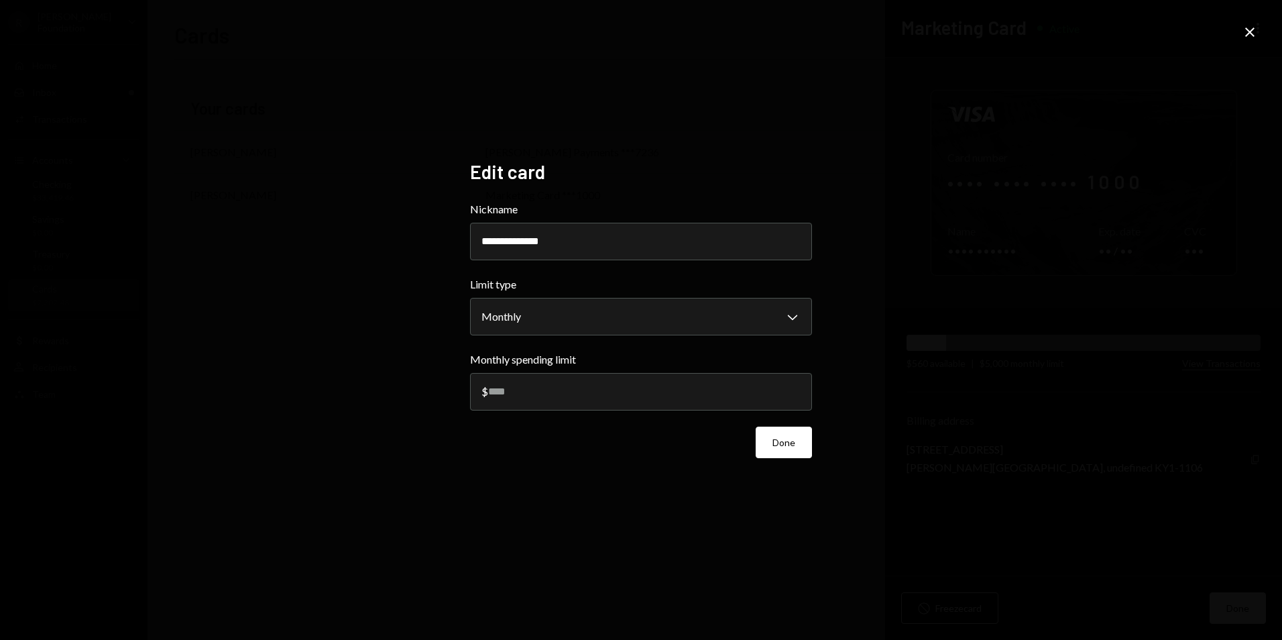
drag, startPoint x: 566, startPoint y: 394, endPoint x: 450, endPoint y: 395, distance: 116.0
click at [450, 395] on div "**********" at bounding box center [641, 320] width 1282 height 640
type input "****"
click at [822, 450] on div "**********" at bounding box center [641, 319] width 374 height 351
click at [800, 444] on button "Done" at bounding box center [784, 442] width 56 height 32
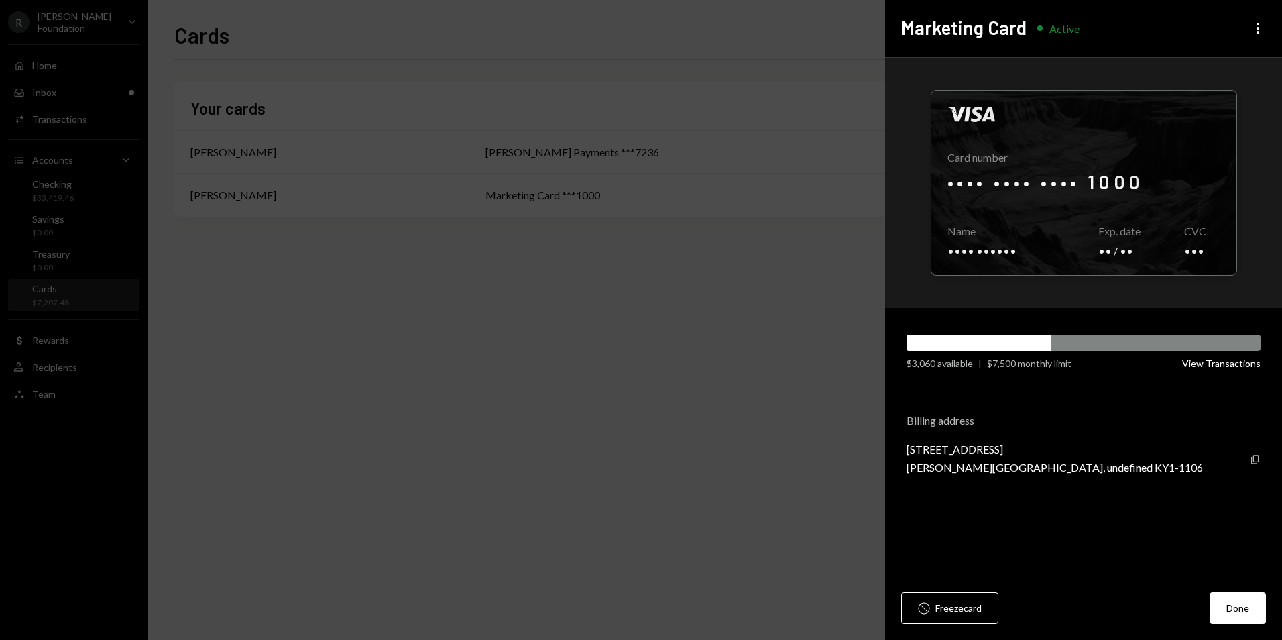
click at [1219, 369] on button "View Transactions" at bounding box center [1221, 363] width 78 height 13
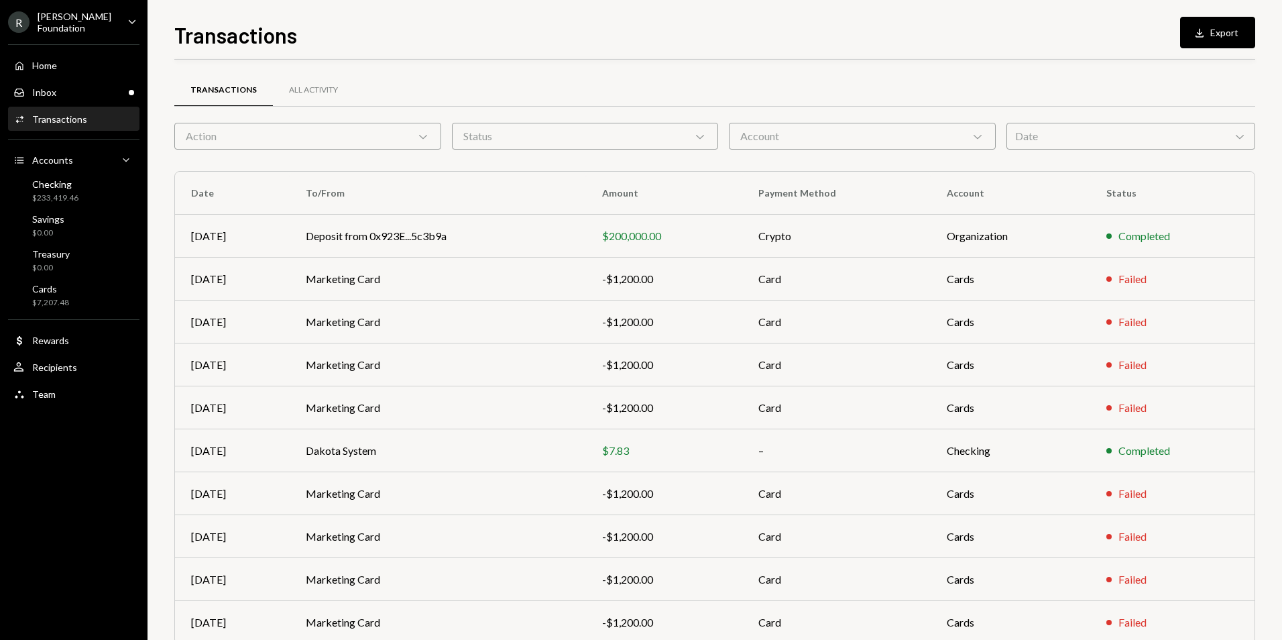
scroll to position [60, 0]
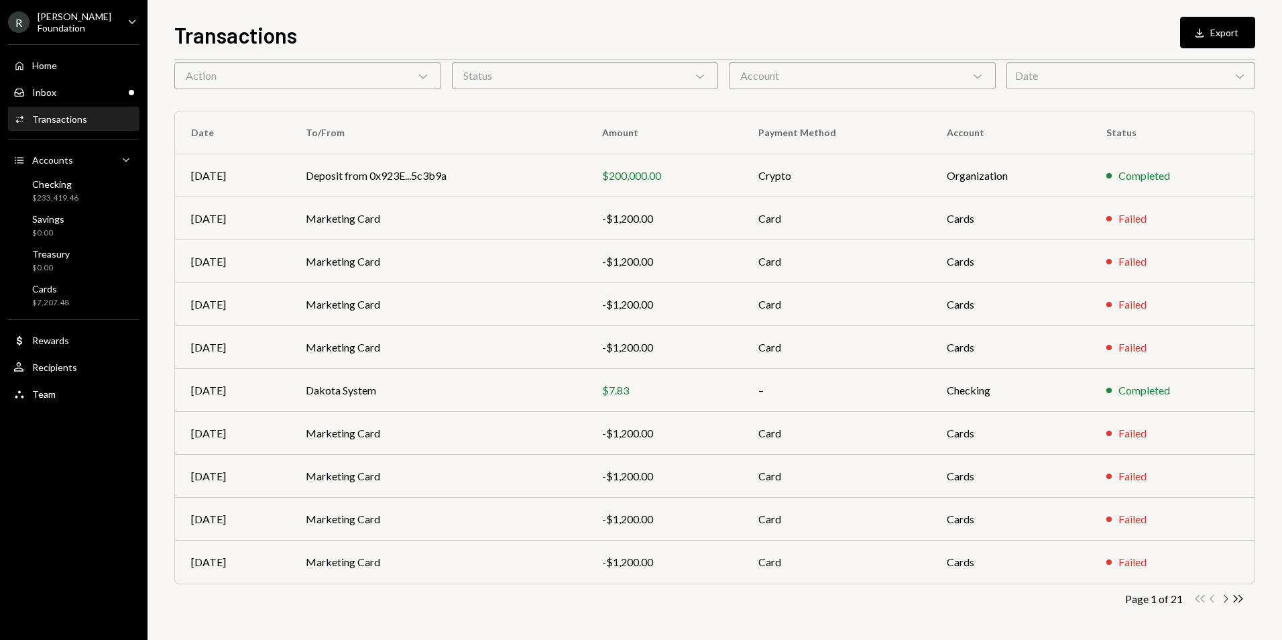
click at [1224, 601] on icon "Chevron Right" at bounding box center [1225, 598] width 13 height 13
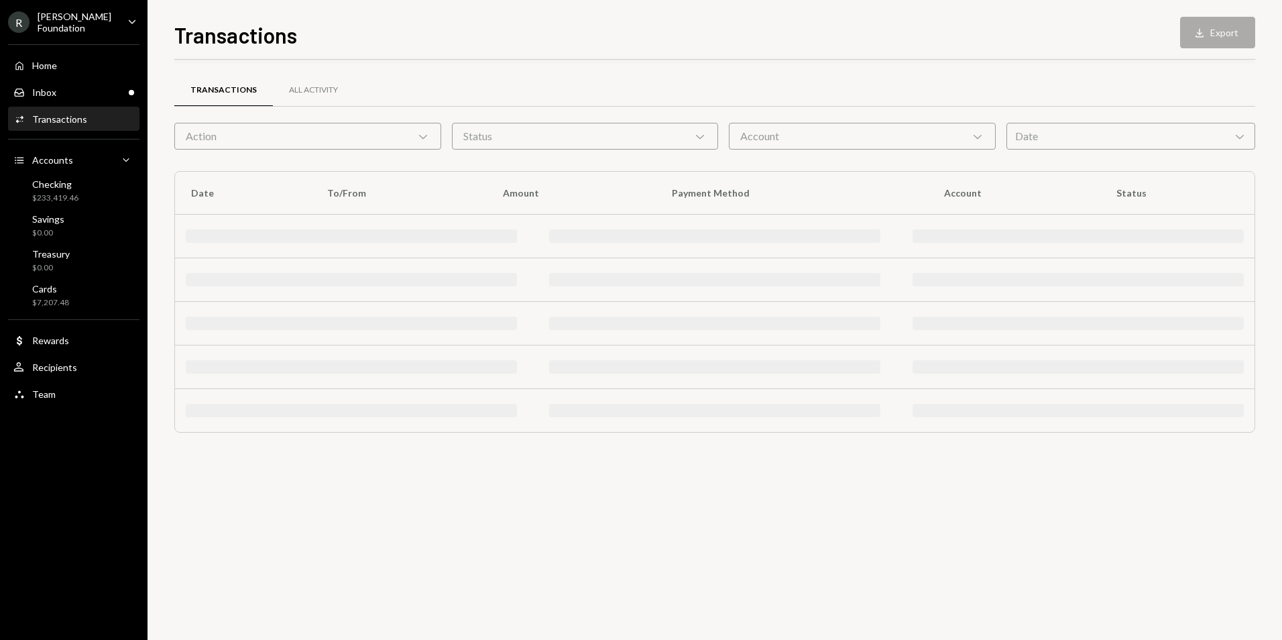
scroll to position [0, 0]
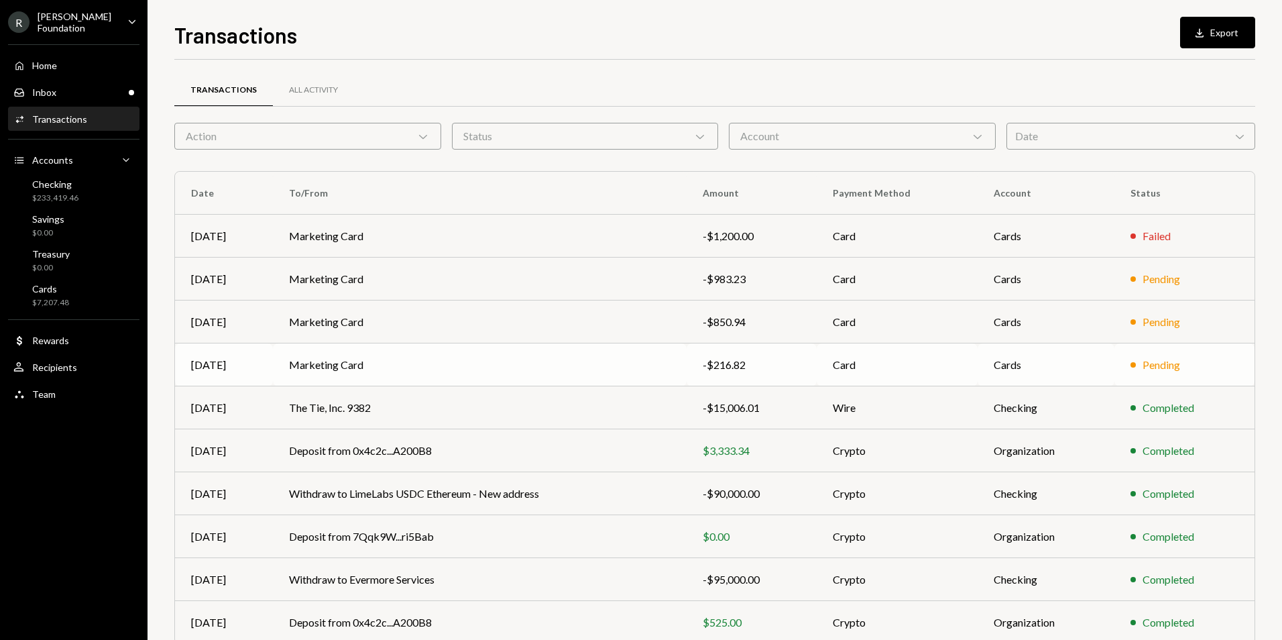
click at [473, 356] on td "Marketing Card" at bounding box center [479, 364] width 413 height 43
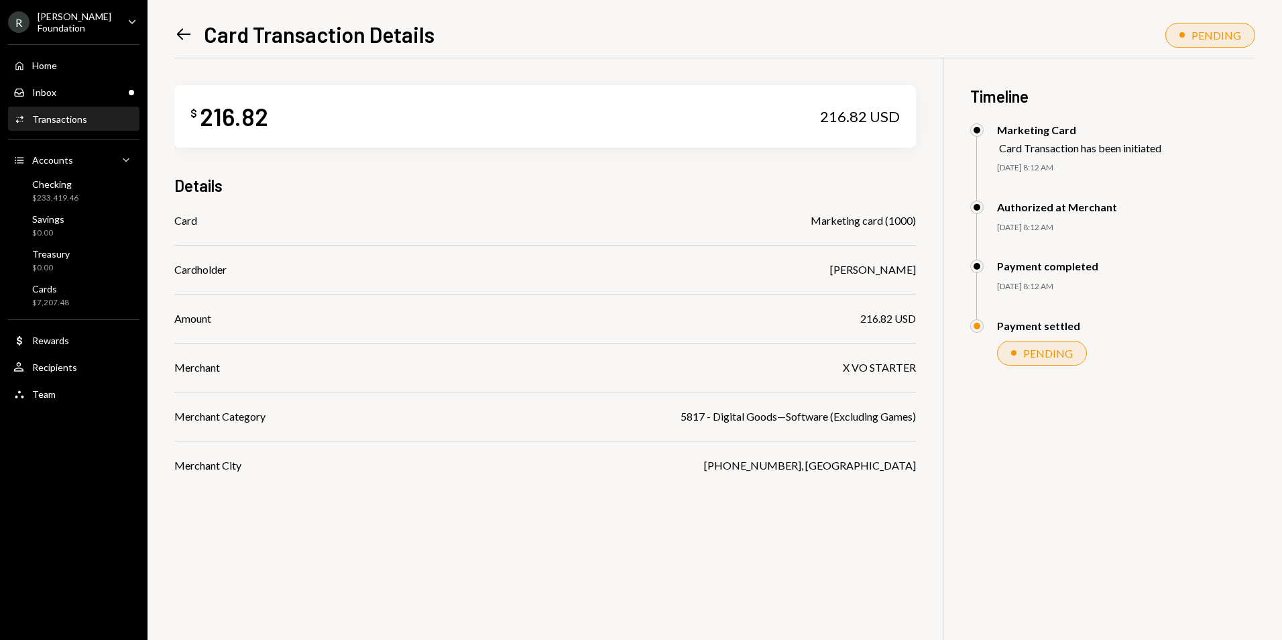
click at [190, 34] on icon at bounding box center [184, 34] width 14 height 11
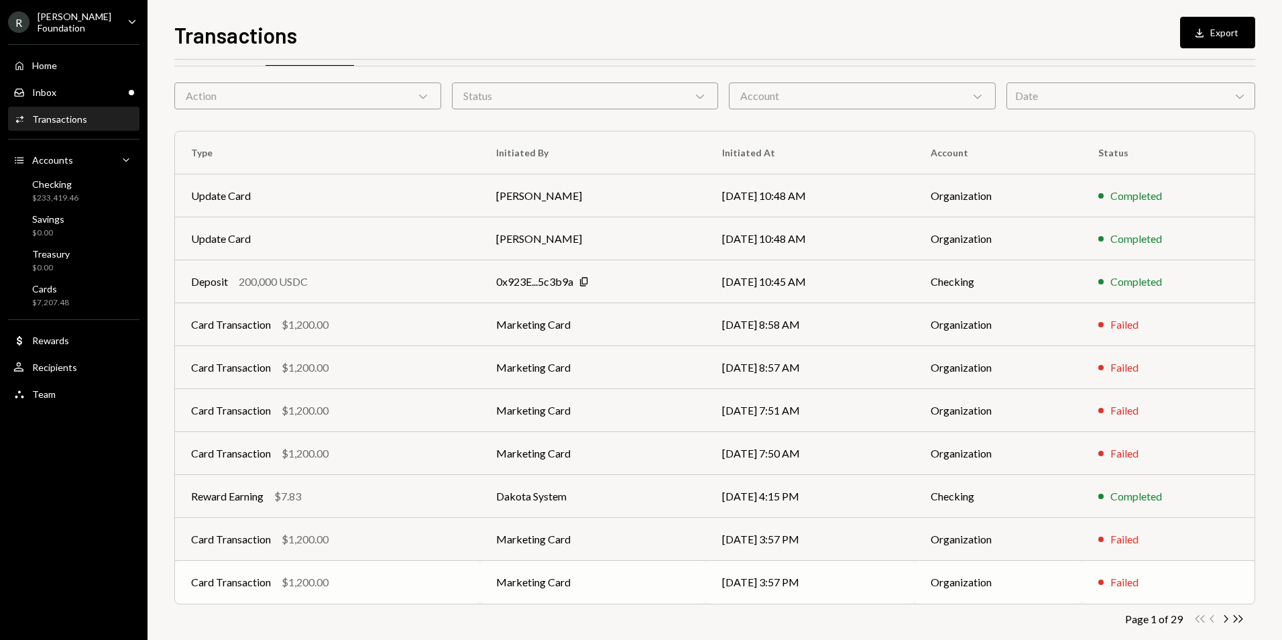
scroll to position [60, 0]
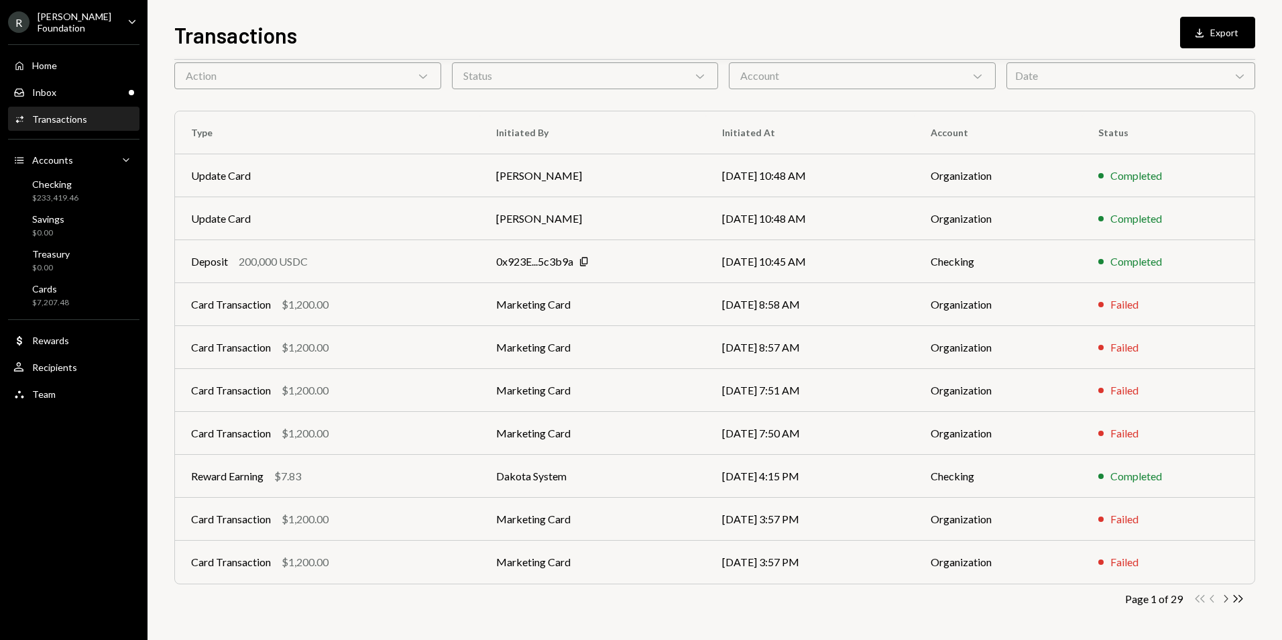
click at [1222, 598] on icon "Chevron Right" at bounding box center [1225, 598] width 13 height 13
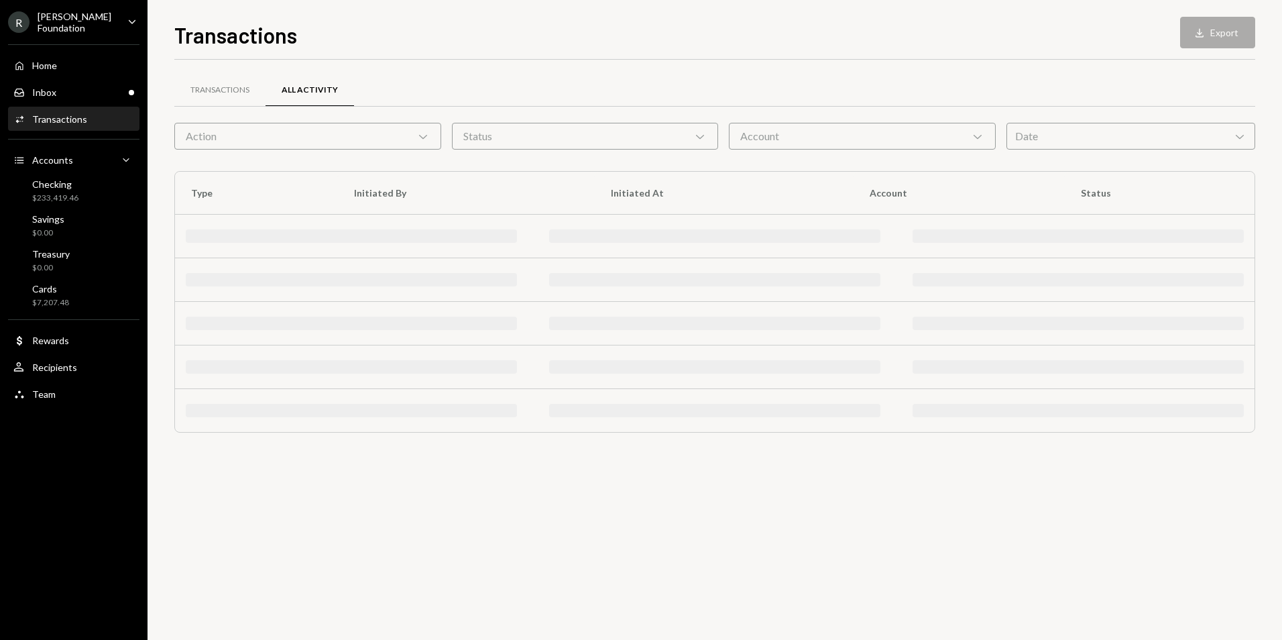
scroll to position [0, 0]
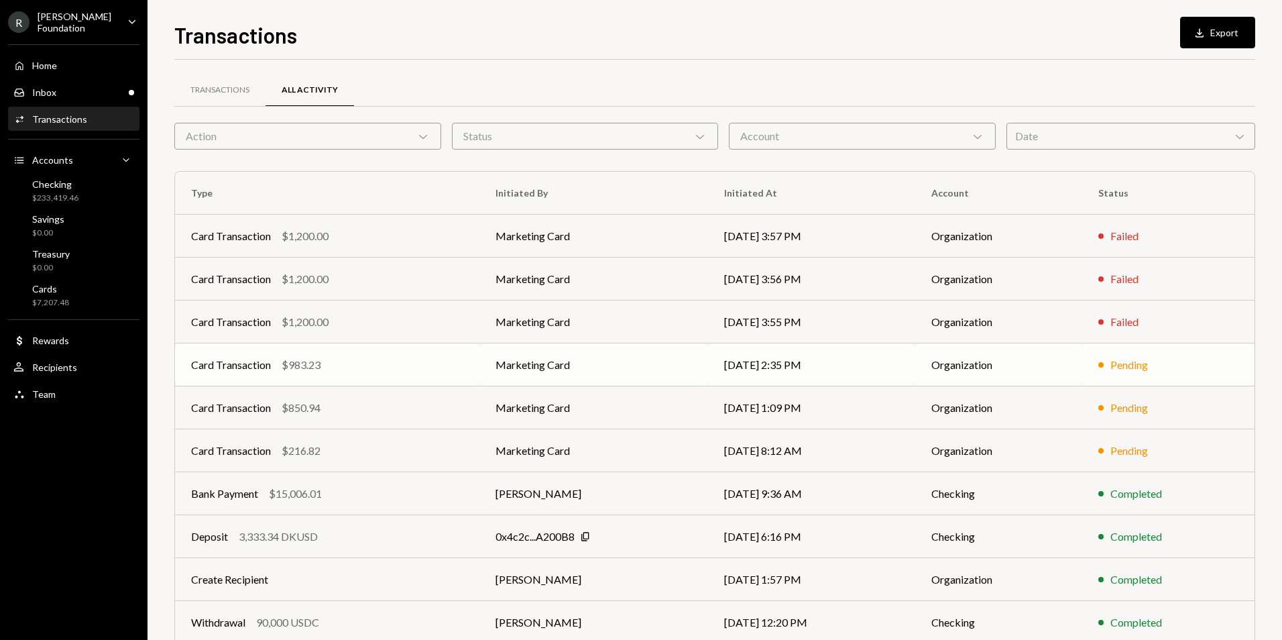
click at [510, 377] on td "Marketing Card" at bounding box center [593, 364] width 229 height 43
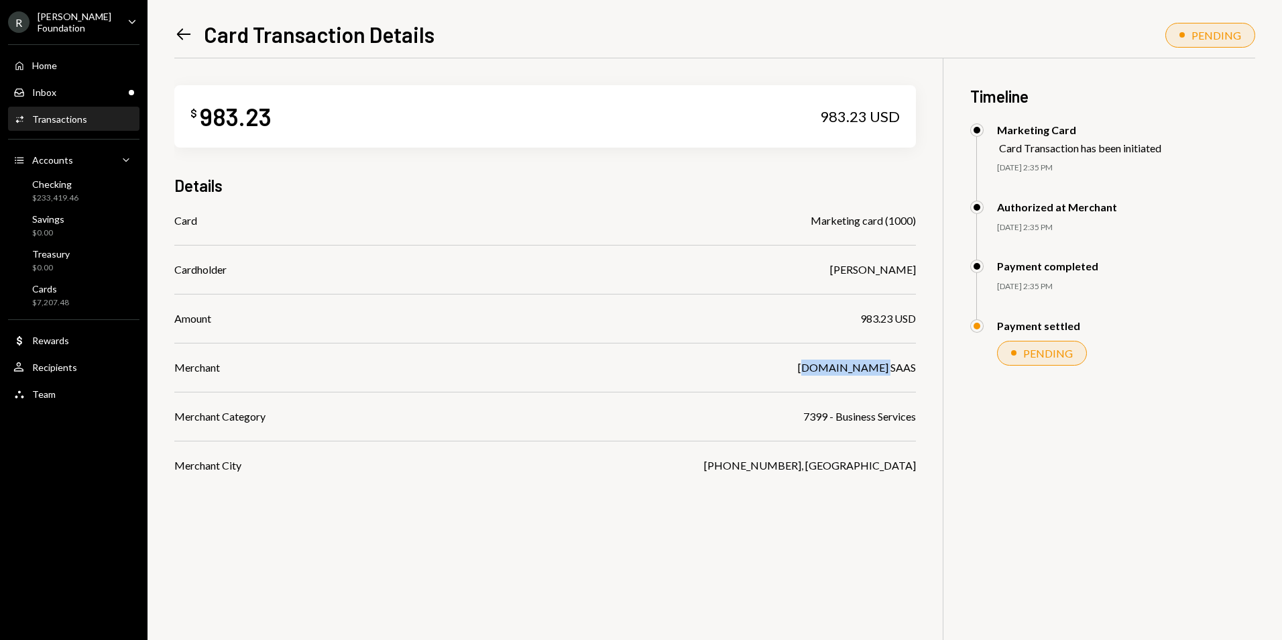
drag, startPoint x: 799, startPoint y: 369, endPoint x: 890, endPoint y: 370, distance: 90.5
click at [890, 370] on div "[DOMAIN_NAME] SAAS" at bounding box center [857, 367] width 118 height 16
drag, startPoint x: 890, startPoint y: 370, endPoint x: 854, endPoint y: 381, distance: 37.1
click at [854, 381] on div "Card Marketing card (1000) Cardholder [PERSON_NAME] Amount 983.23 USD Merchant …" at bounding box center [544, 343] width 741 height 261
click at [178, 40] on icon "Left Arrow" at bounding box center [183, 34] width 19 height 19
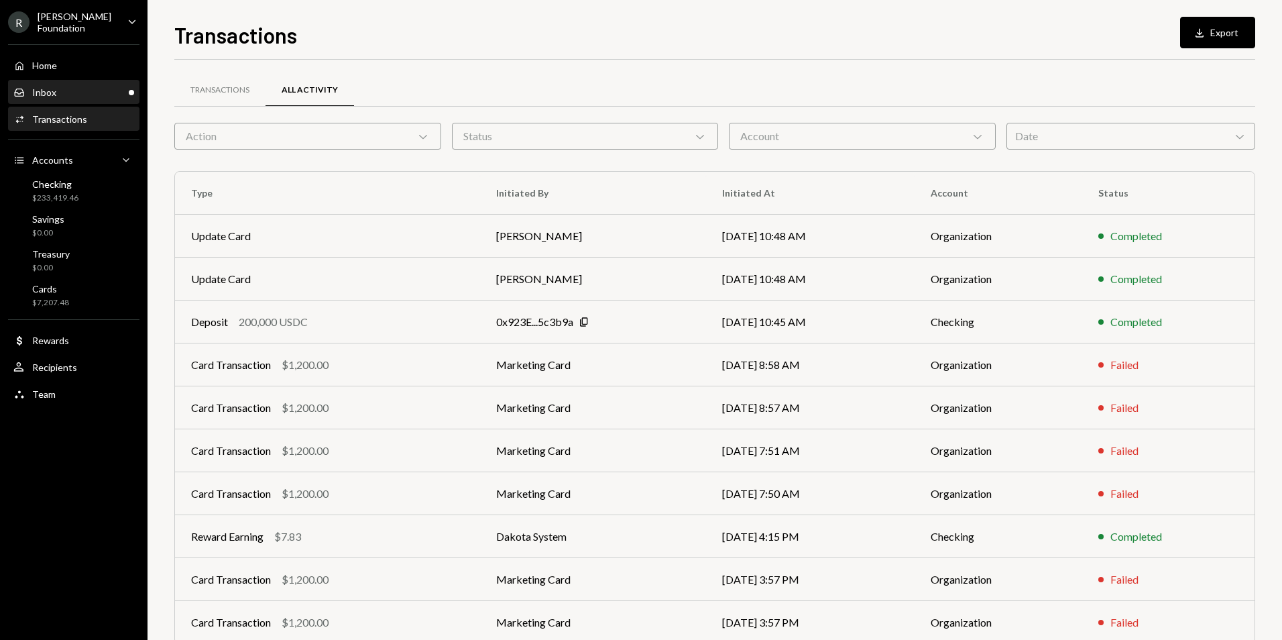
click at [75, 88] on div "Inbox Inbox" at bounding box center [73, 92] width 121 height 12
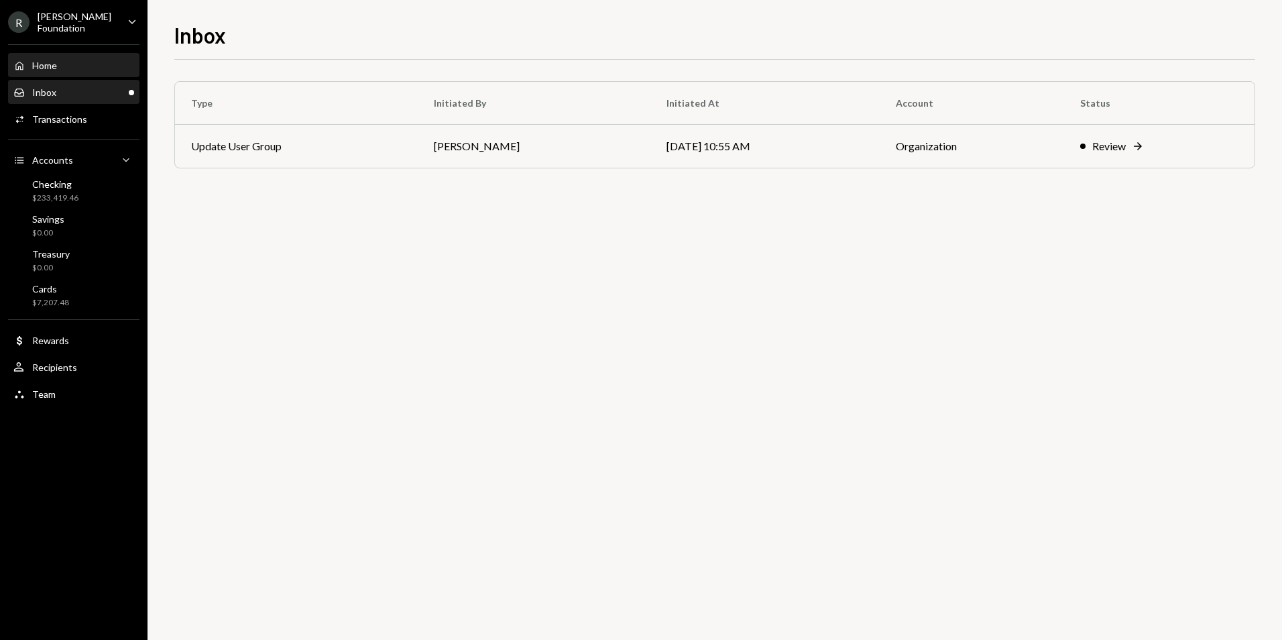
click at [68, 68] on div "Home Home" at bounding box center [73, 66] width 121 height 12
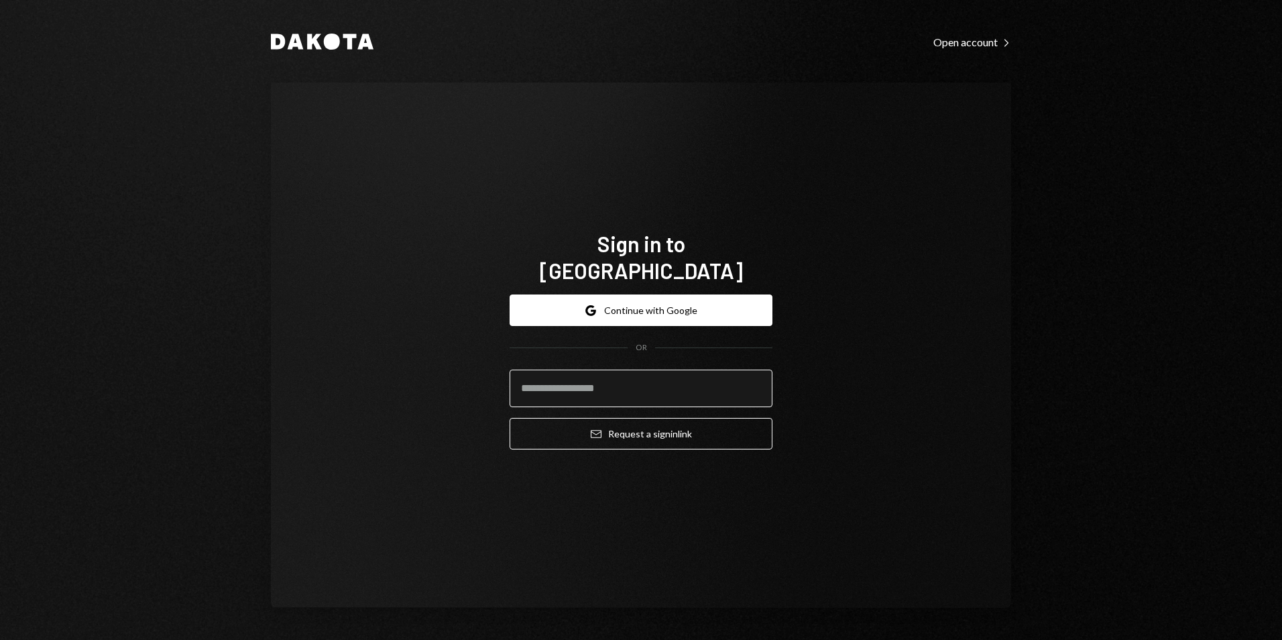
click at [669, 375] on input "email" at bounding box center [641, 388] width 263 height 38
type input "**********"
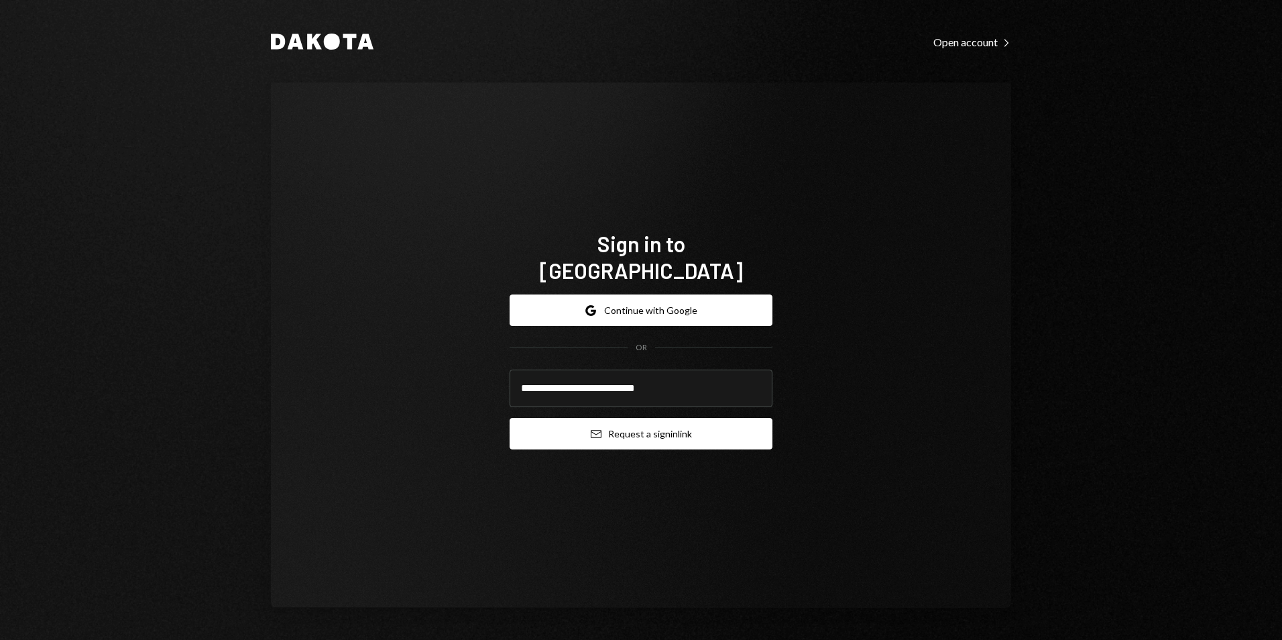
click at [654, 419] on button "Email Request a sign in link" at bounding box center [641, 434] width 263 height 32
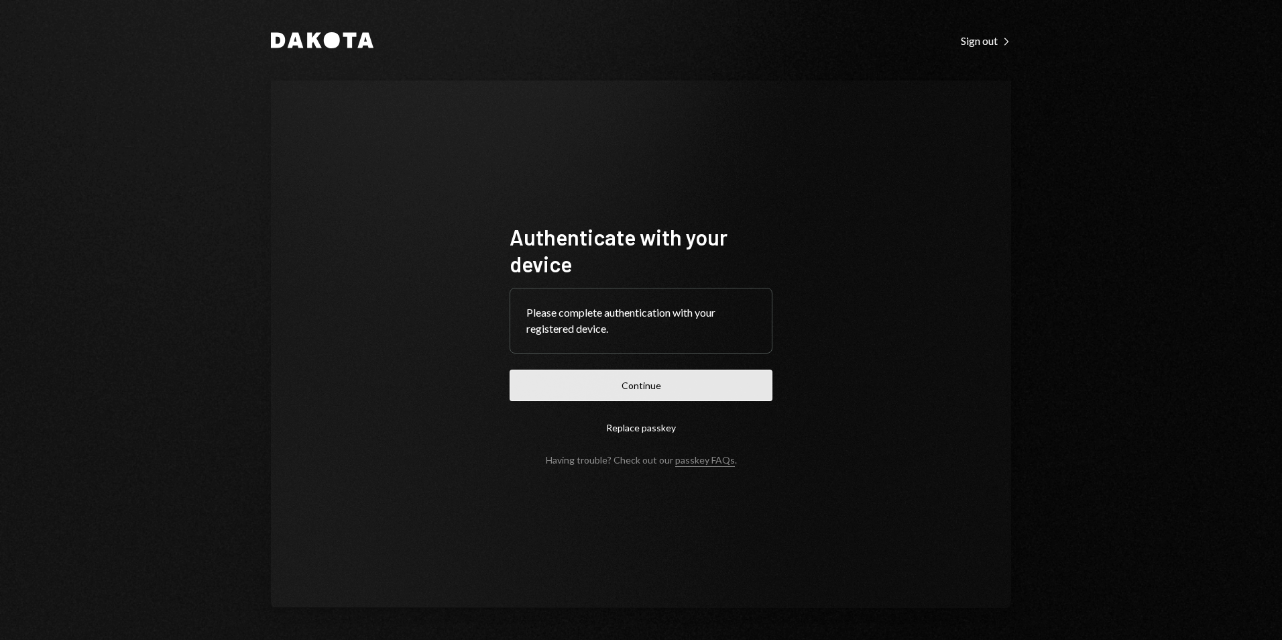
click at [632, 380] on button "Continue" at bounding box center [641, 385] width 263 height 32
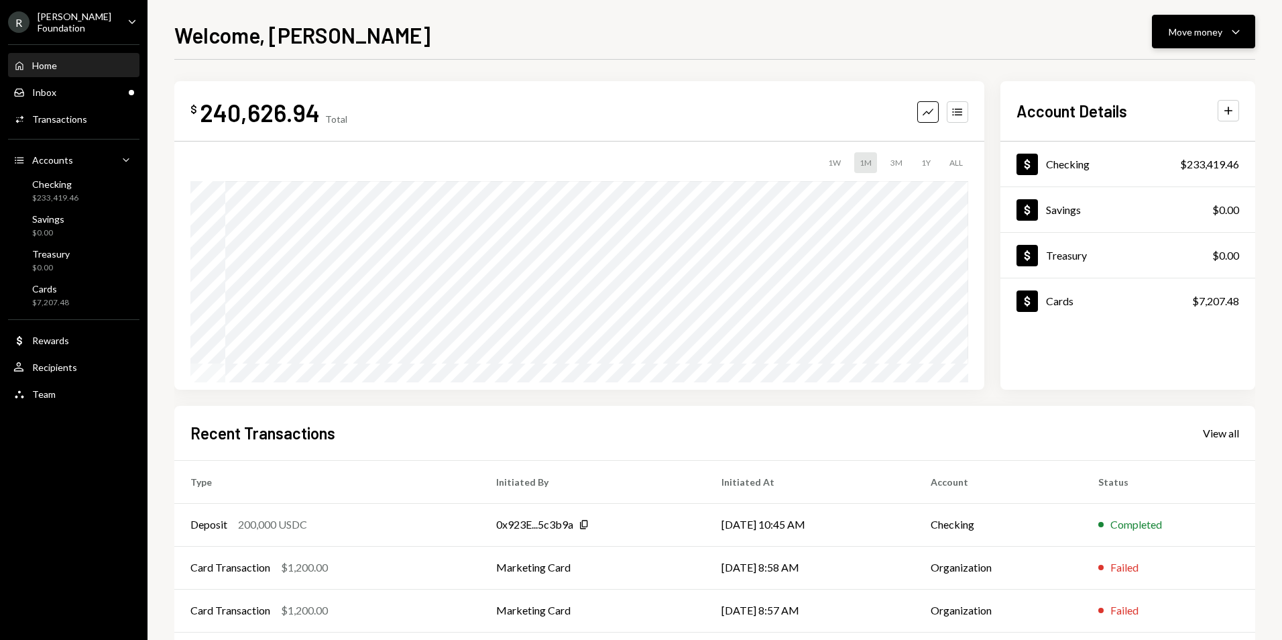
click at [1195, 38] on div "Move money" at bounding box center [1196, 32] width 54 height 14
click at [1184, 70] on div "Send" at bounding box center [1193, 72] width 98 height 14
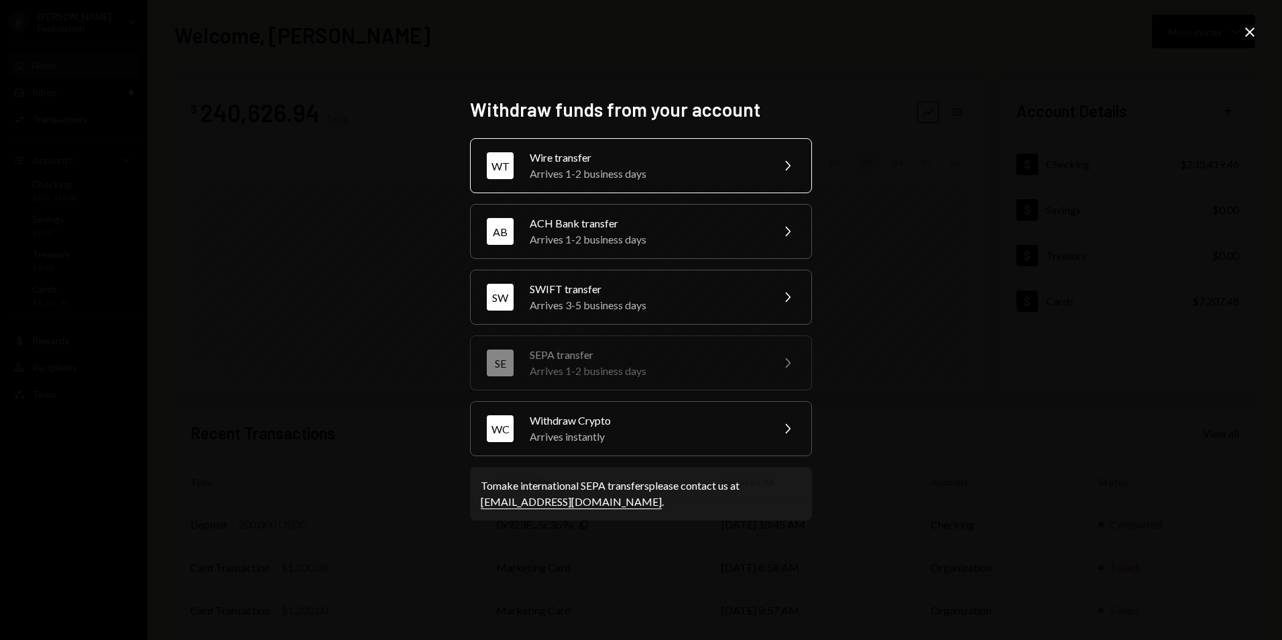
click at [593, 163] on div "Wire transfer" at bounding box center [646, 158] width 233 height 16
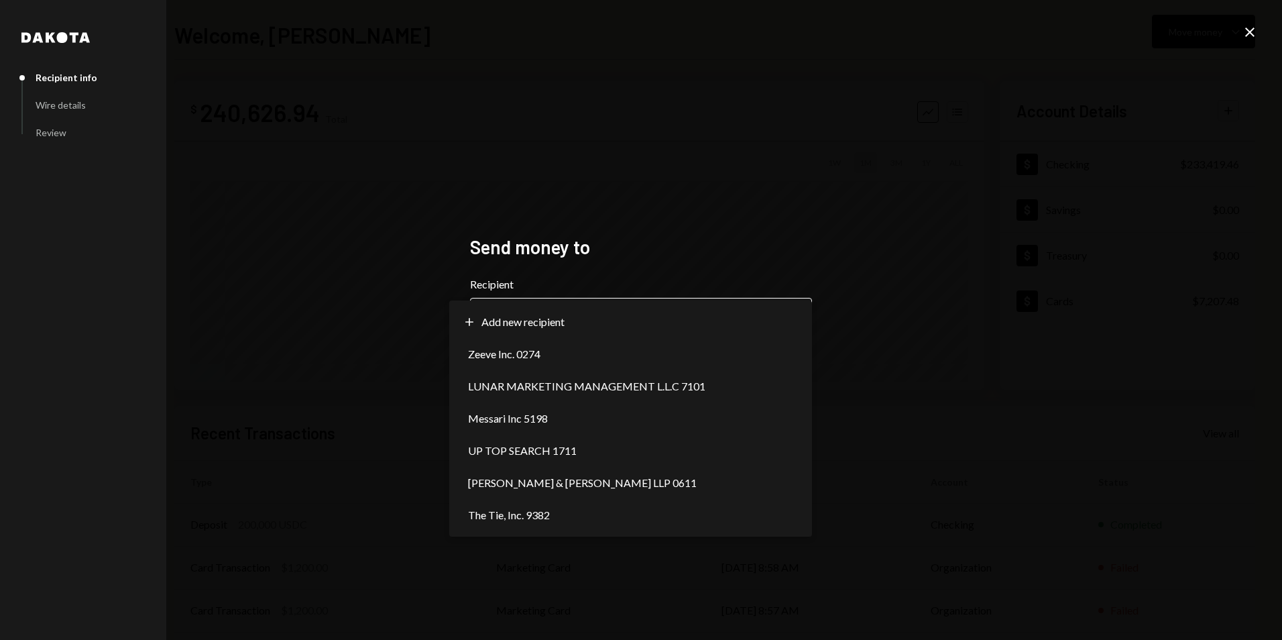
click at [591, 322] on body "**********" at bounding box center [641, 320] width 1282 height 640
select select "**********"
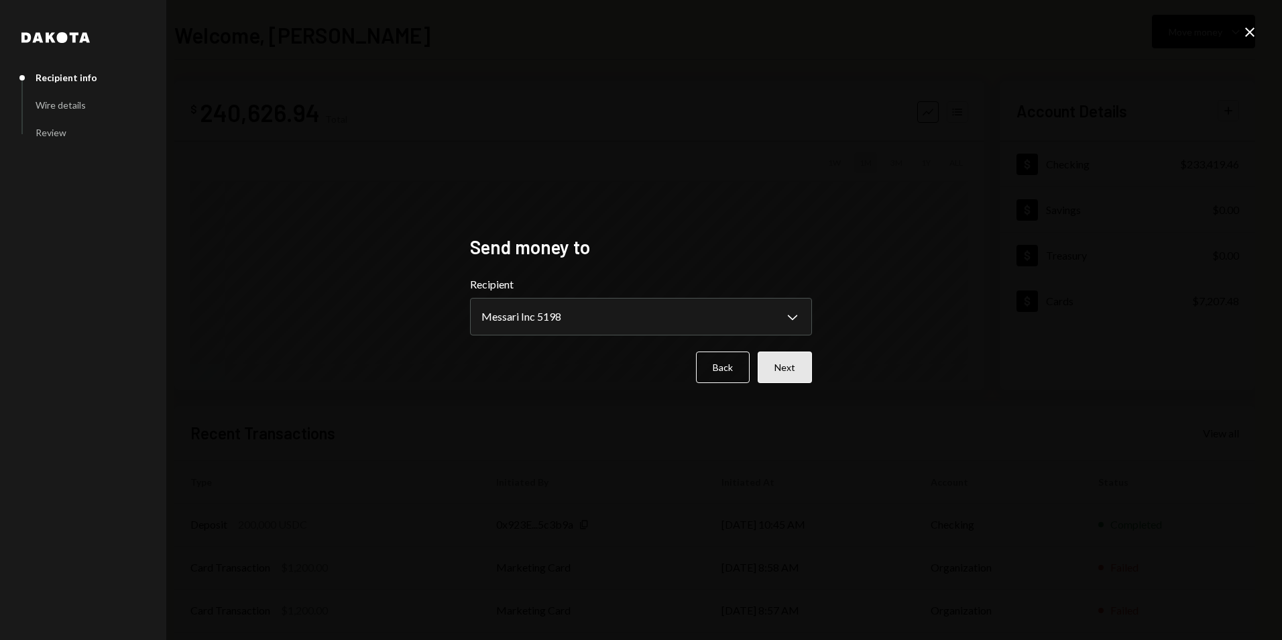
click at [790, 379] on button "Next" at bounding box center [785, 367] width 54 height 32
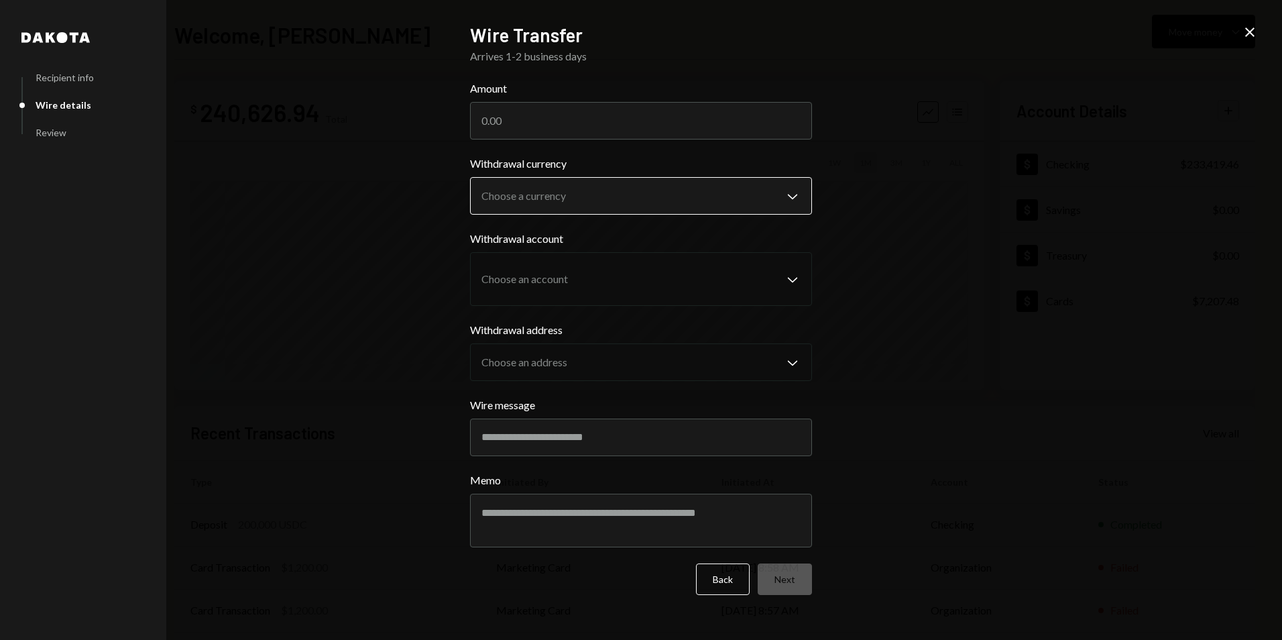
click at [620, 195] on body "R Rayls Foundation Caret Down Home Home Inbox Inbox Activities Transactions Acc…" at bounding box center [641, 320] width 1282 height 640
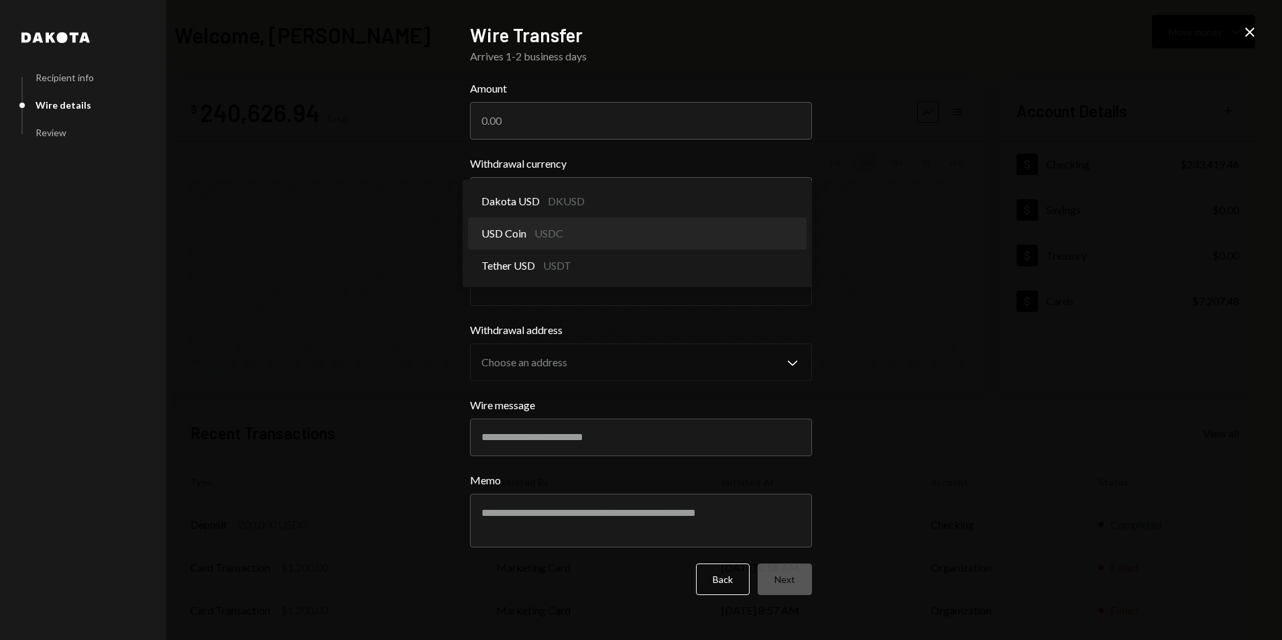
select select "****"
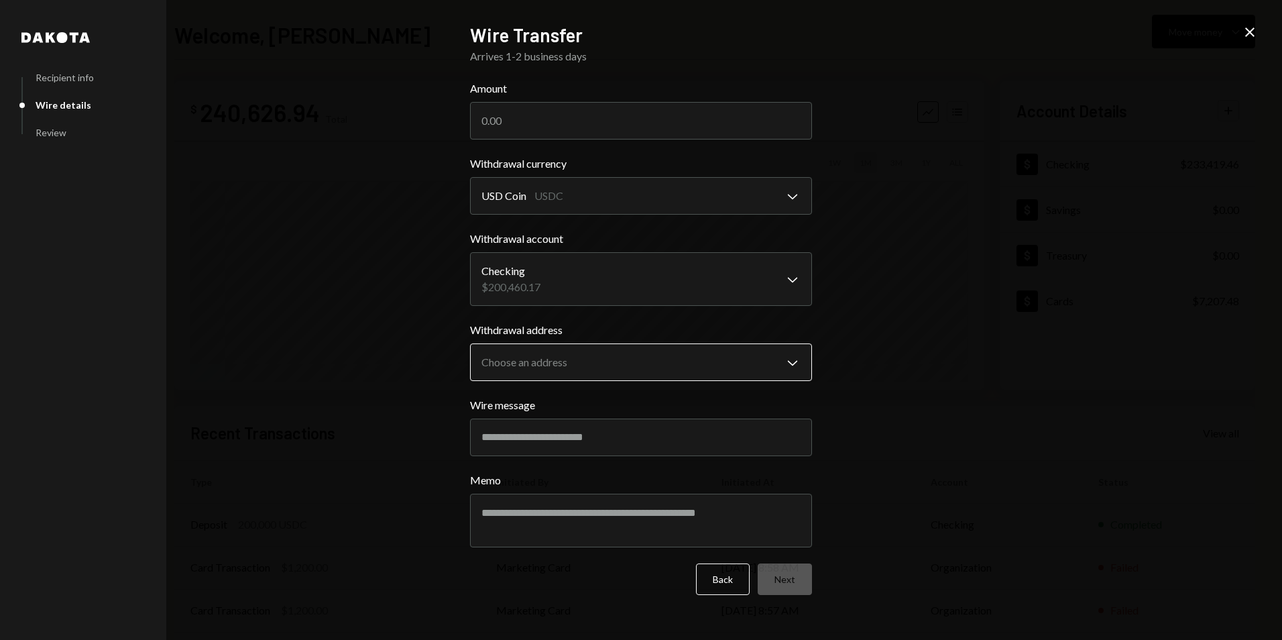
click at [584, 357] on body "R Rayls Foundation Caret Down Home Home Inbox Inbox Activities Transactions Acc…" at bounding box center [641, 320] width 1282 height 640
select select "**********"
click at [1249, 40] on div "Close" at bounding box center [1250, 33] width 16 height 18
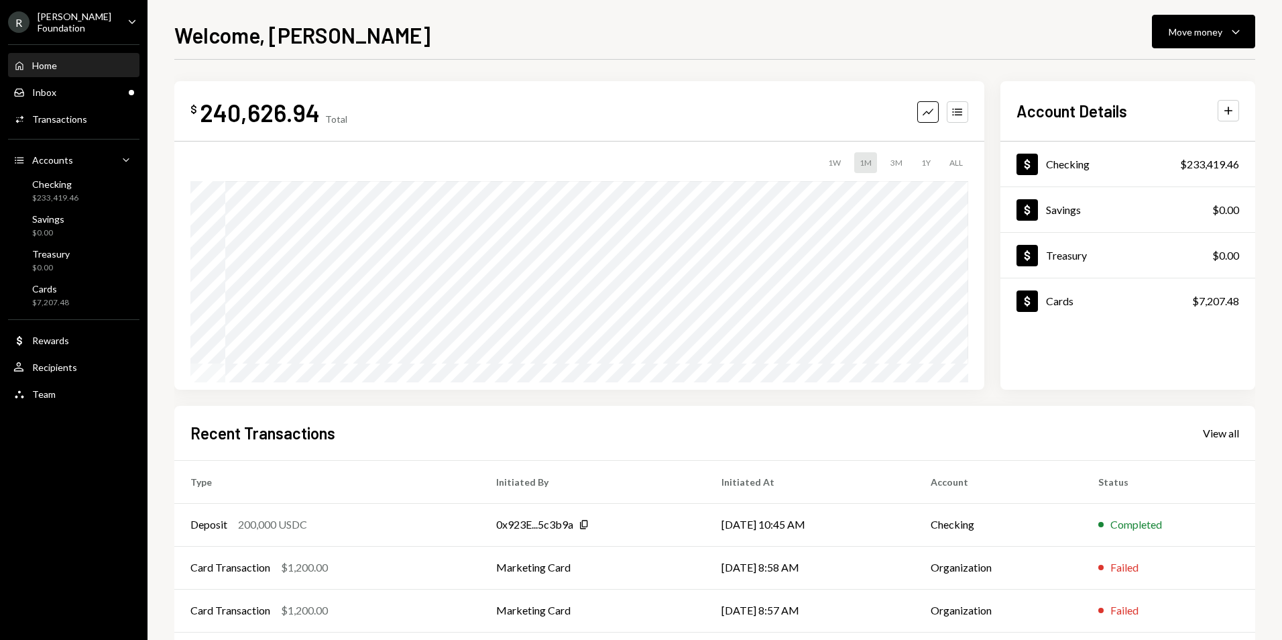
click at [96, 25] on div "[PERSON_NAME] Foundation" at bounding box center [77, 22] width 79 height 23
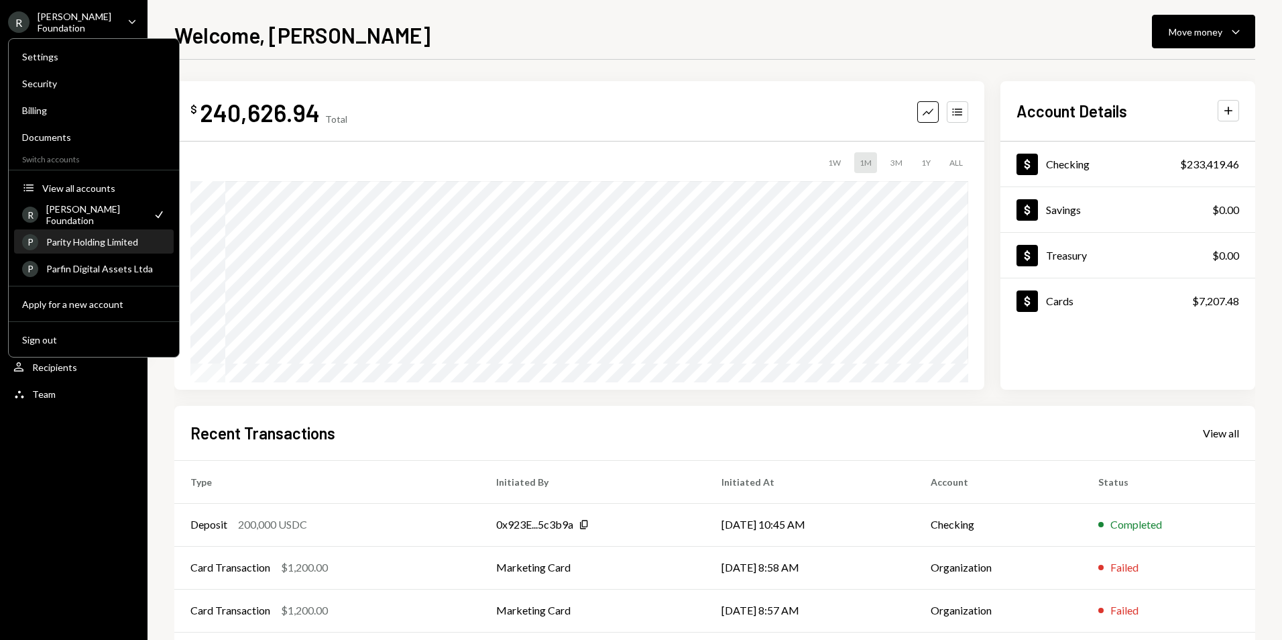
click at [109, 243] on div "Parity Holding Limited" at bounding box center [105, 241] width 119 height 11
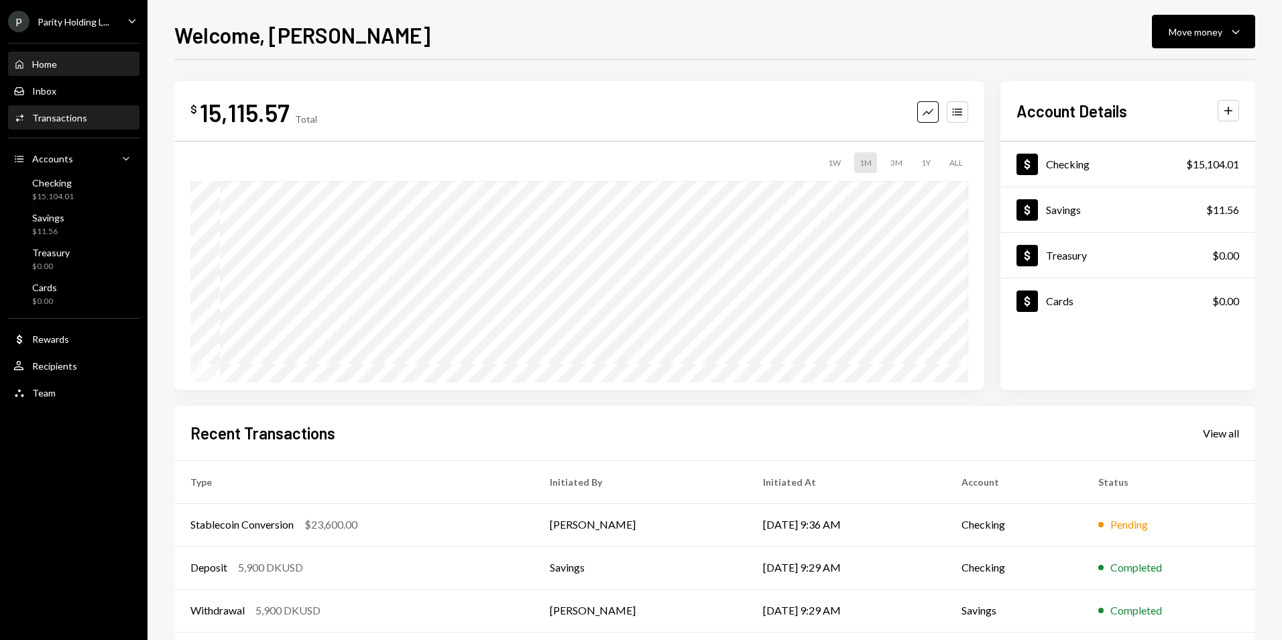
click at [128, 112] on div "Activities Transactions" at bounding box center [73, 118] width 121 height 12
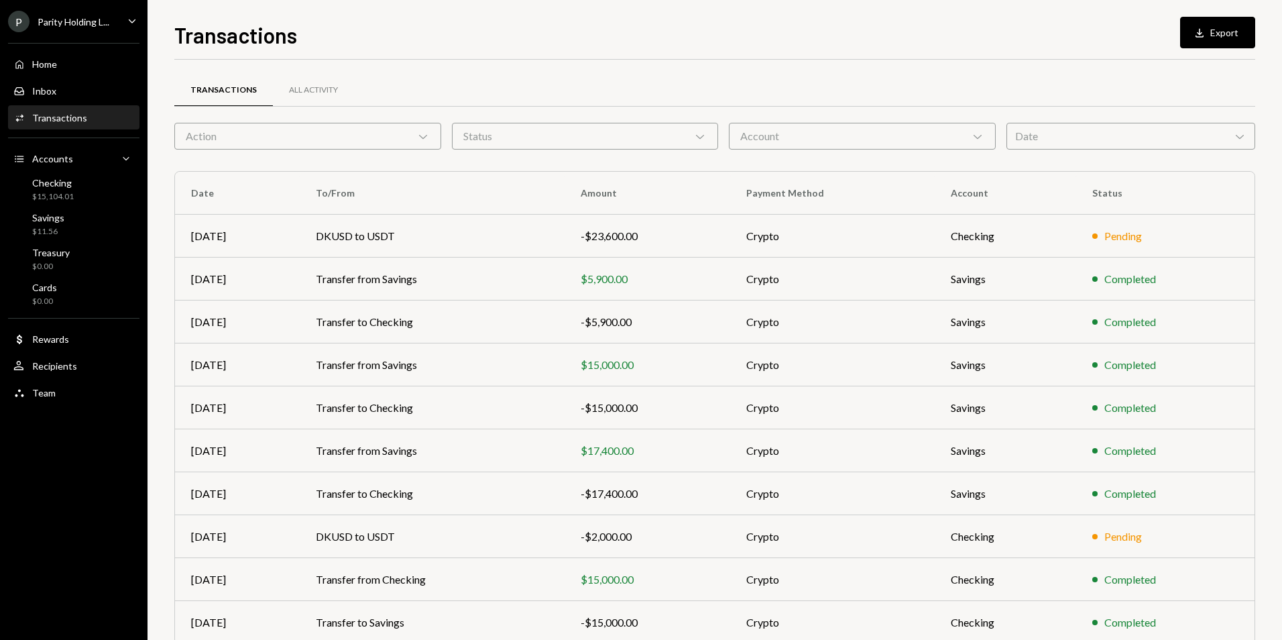
drag, startPoint x: 66, startPoint y: 27, endPoint x: 83, endPoint y: 31, distance: 17.1
click at [66, 27] on div "P Parity Holding L..." at bounding box center [58, 21] width 101 height 21
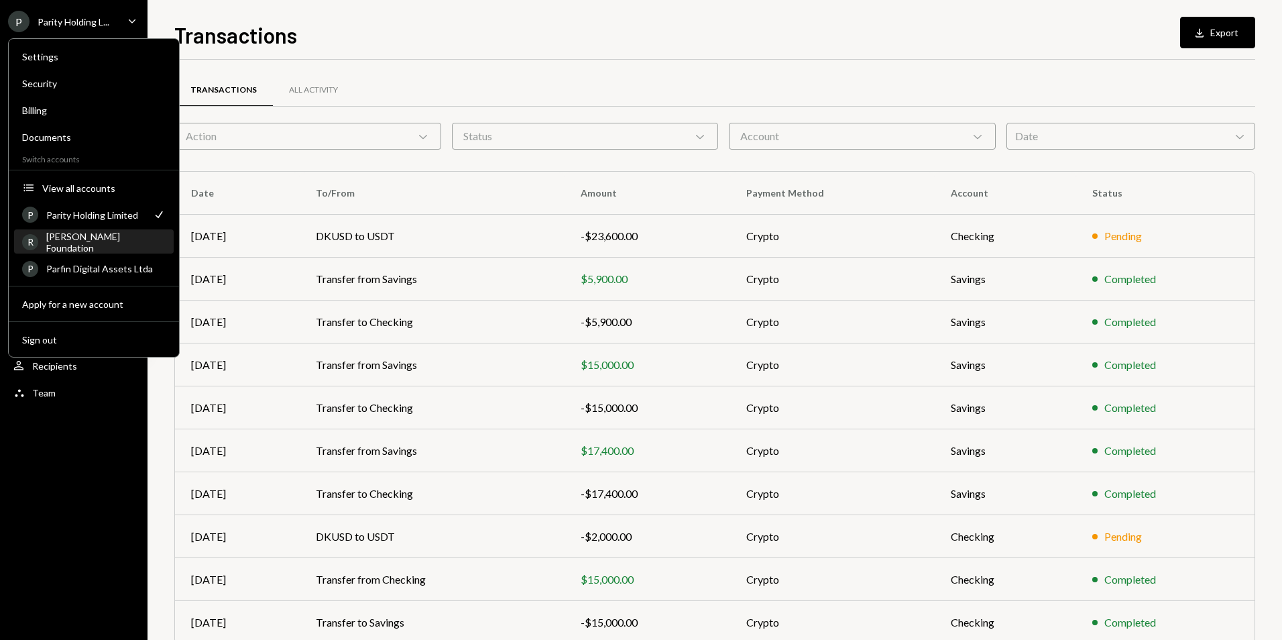
click at [100, 245] on div "[PERSON_NAME] Foundation" at bounding box center [105, 242] width 119 height 23
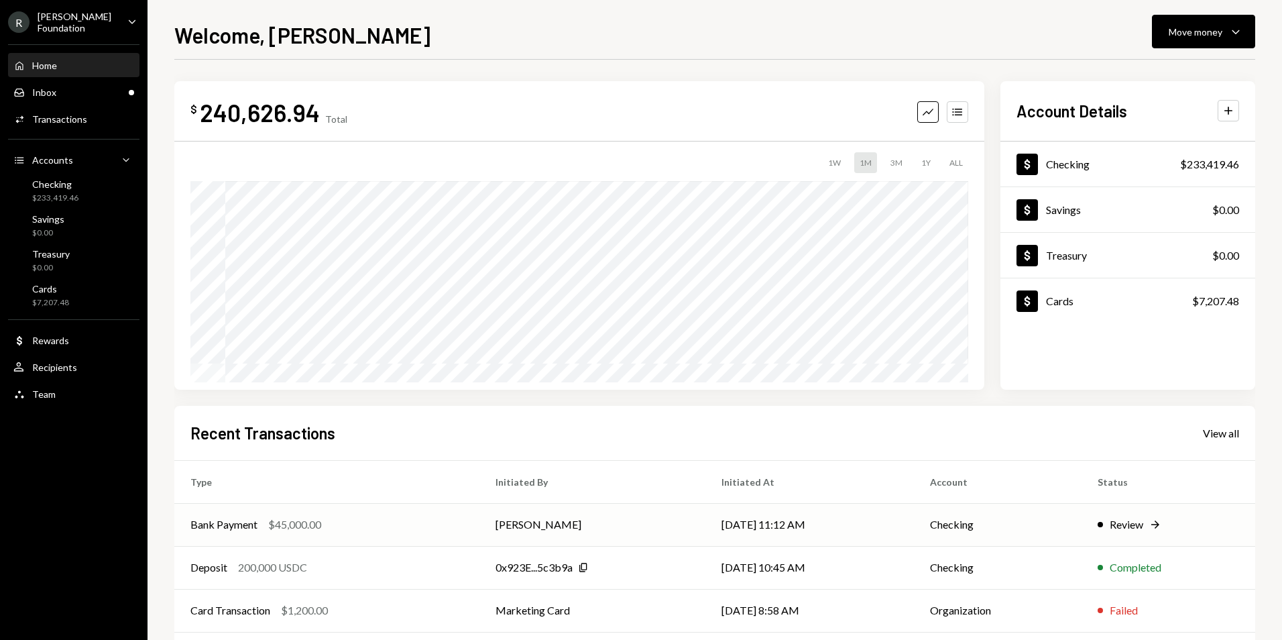
click at [683, 514] on td "[PERSON_NAME]" at bounding box center [591, 524] width 225 height 43
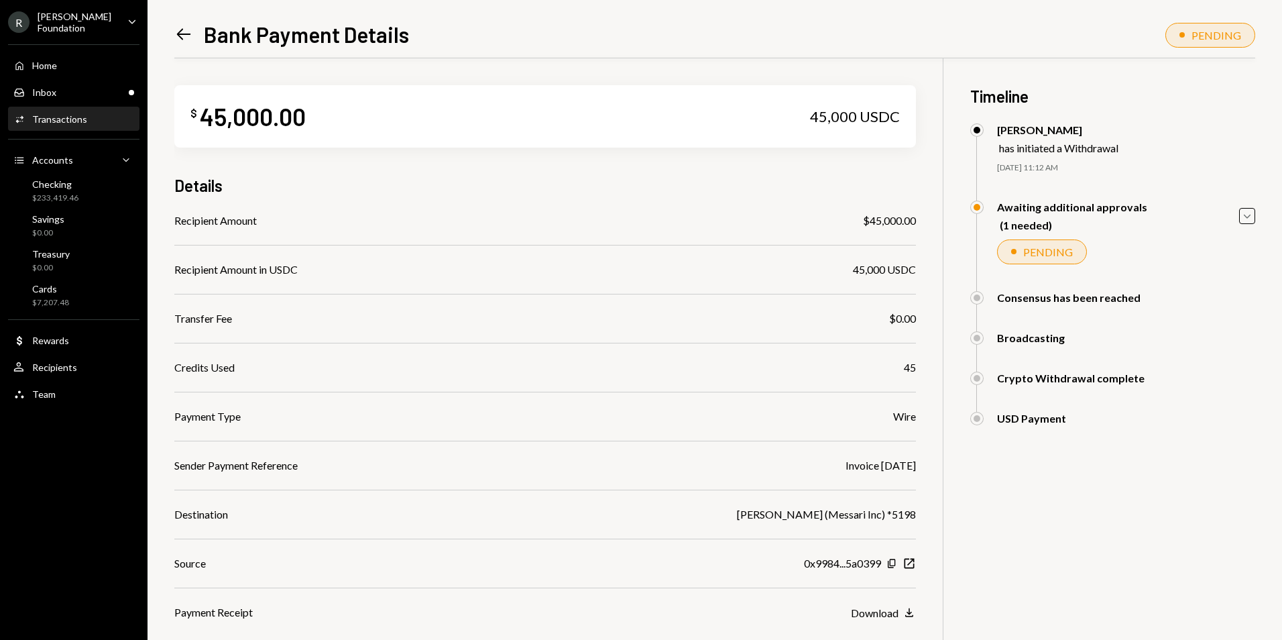
scroll to position [98, 0]
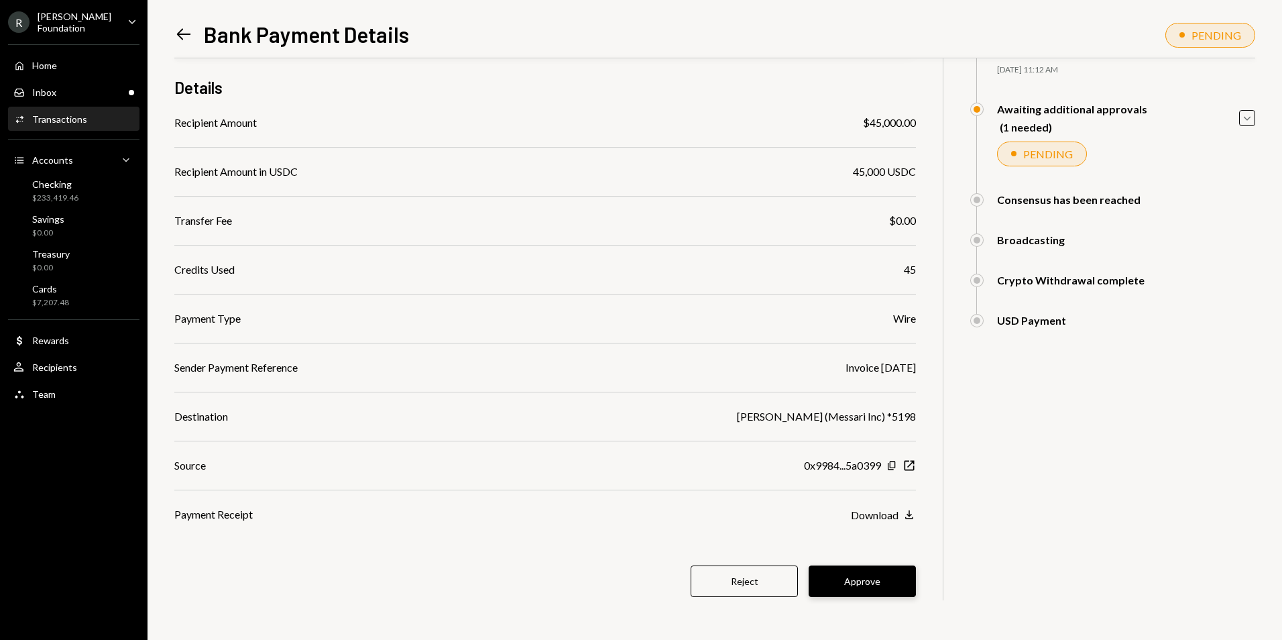
click at [870, 575] on button "Approve" at bounding box center [862, 581] width 107 height 32
